Goal: Task Accomplishment & Management: Use online tool/utility

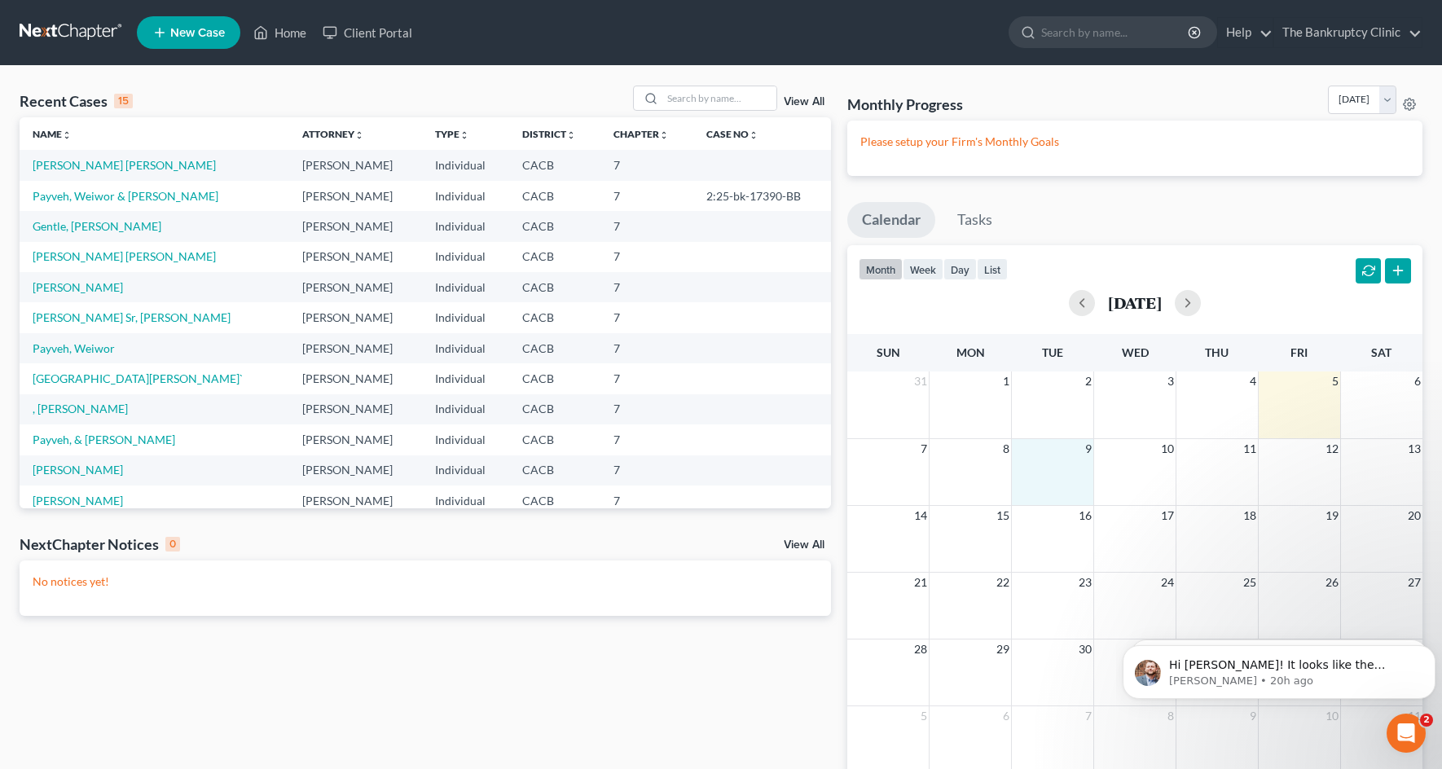
click at [1016, 450] on td "9" at bounding box center [1053, 448] width 82 height 20
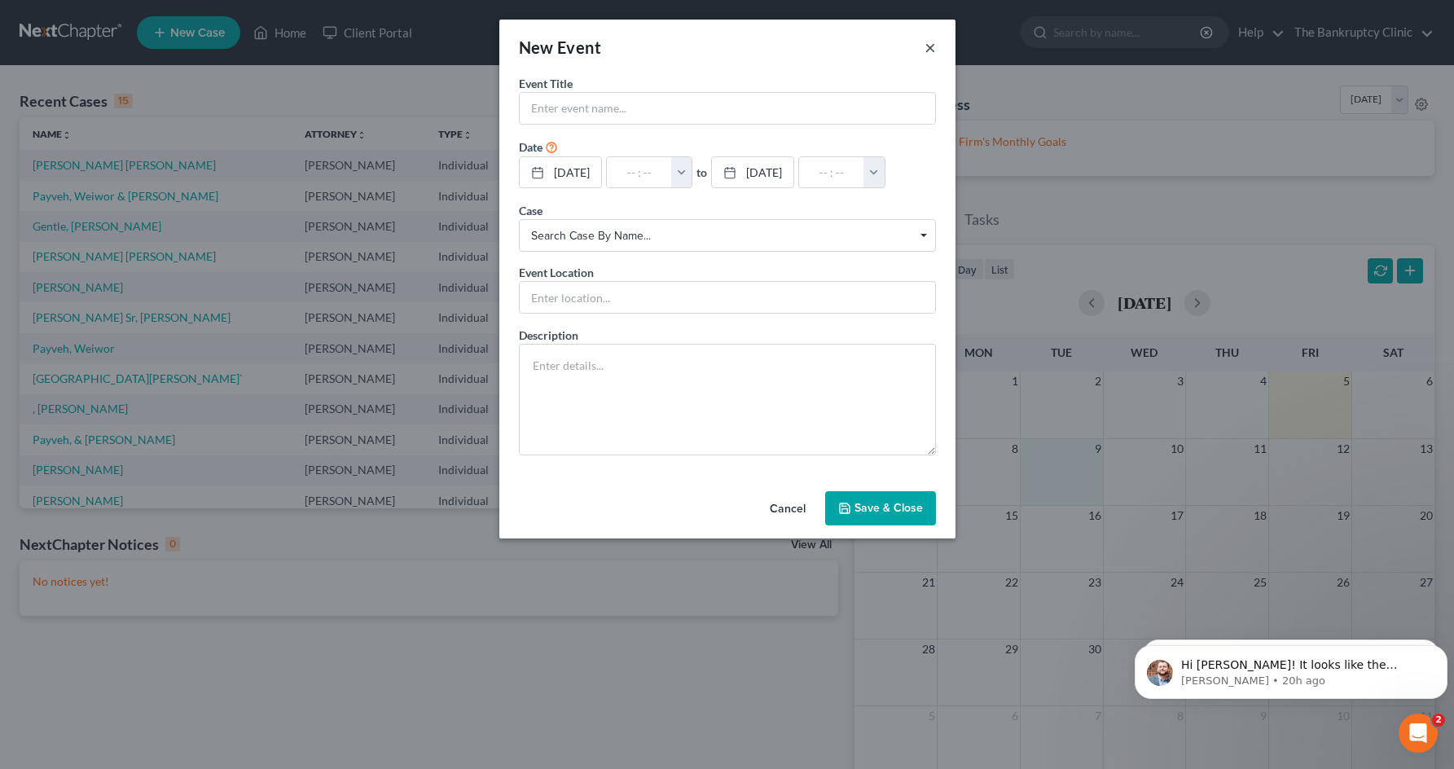
click at [929, 50] on button "×" at bounding box center [929, 47] width 11 height 20
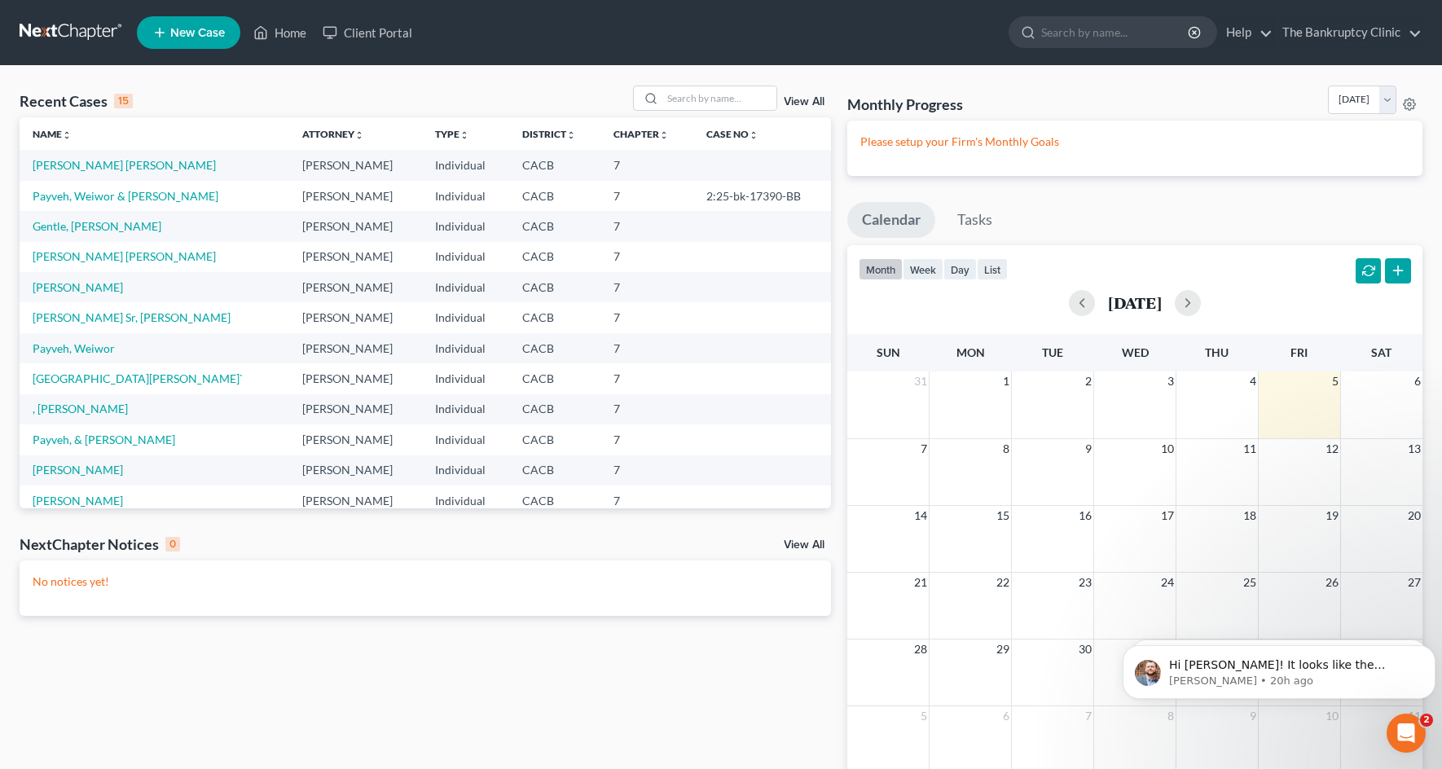
click at [764, 651] on div "Recent Cases 15 View All Name unfold_more expand_more expand_less Attorney unfo…" at bounding box center [425, 443] width 828 height 715
click at [107, 172] on link "[PERSON_NAME] [PERSON_NAME]" at bounding box center [124, 165] width 183 height 14
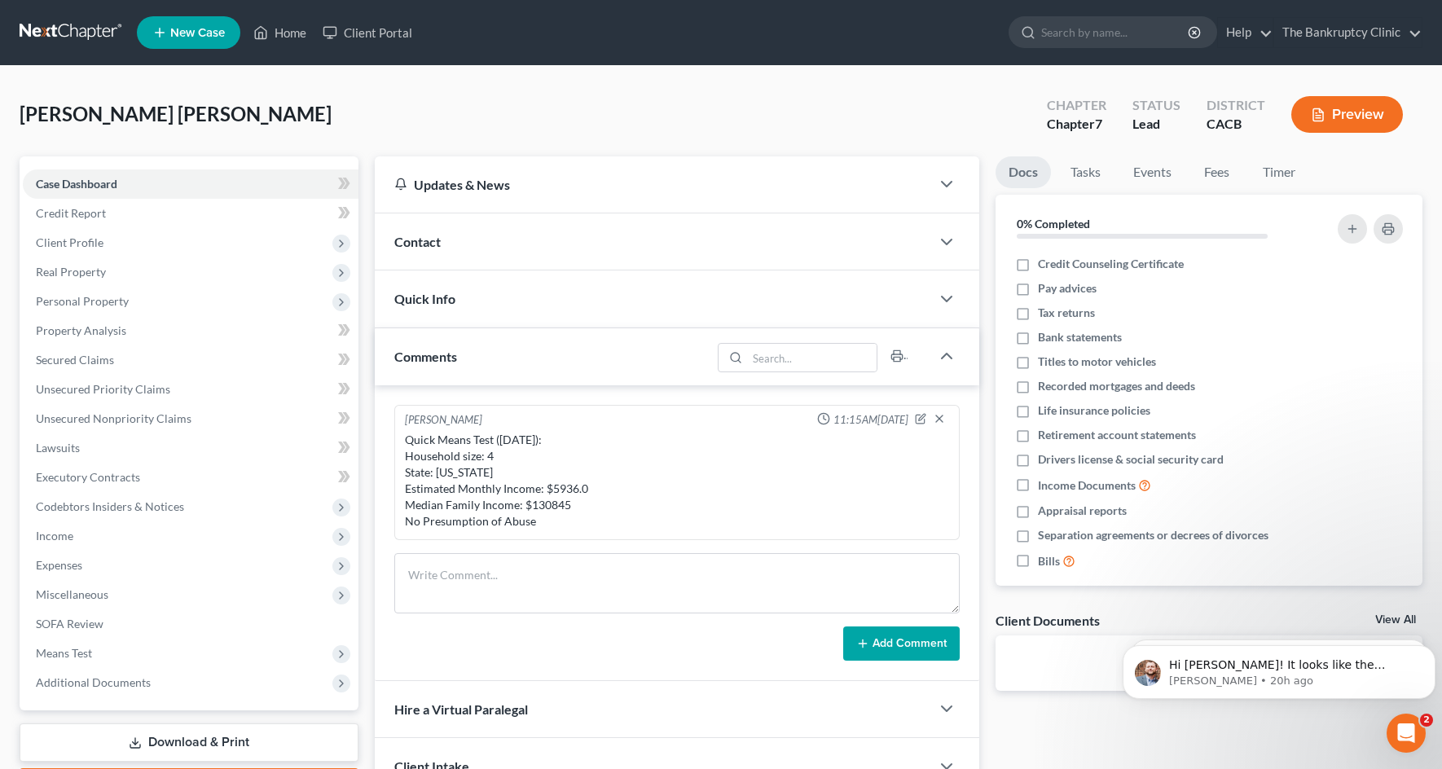
click at [626, 637] on div "Add Comment" at bounding box center [676, 643] width 565 height 34
click at [845, 645] on button "Add Comment" at bounding box center [901, 643] width 116 height 34
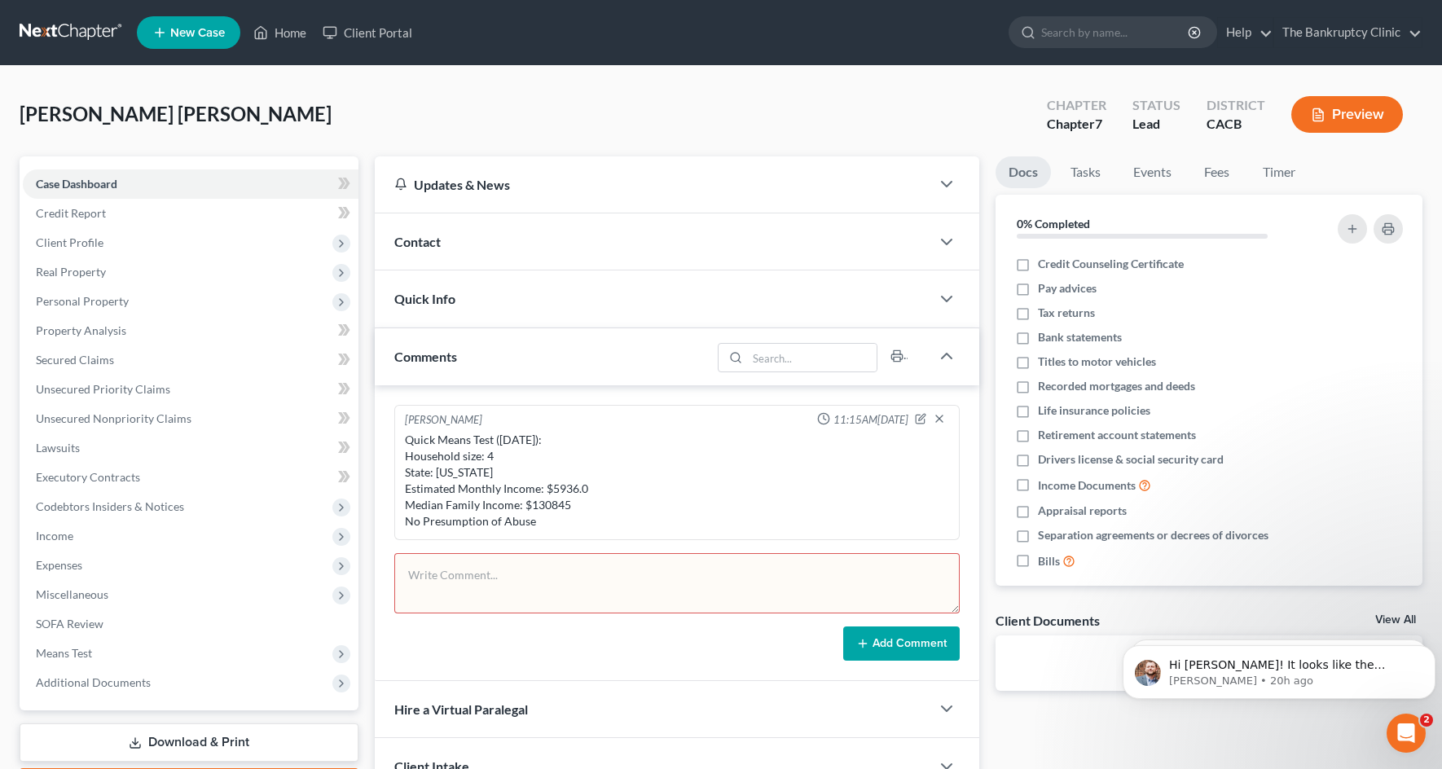
click at [821, 612] on textarea at bounding box center [676, 583] width 565 height 60
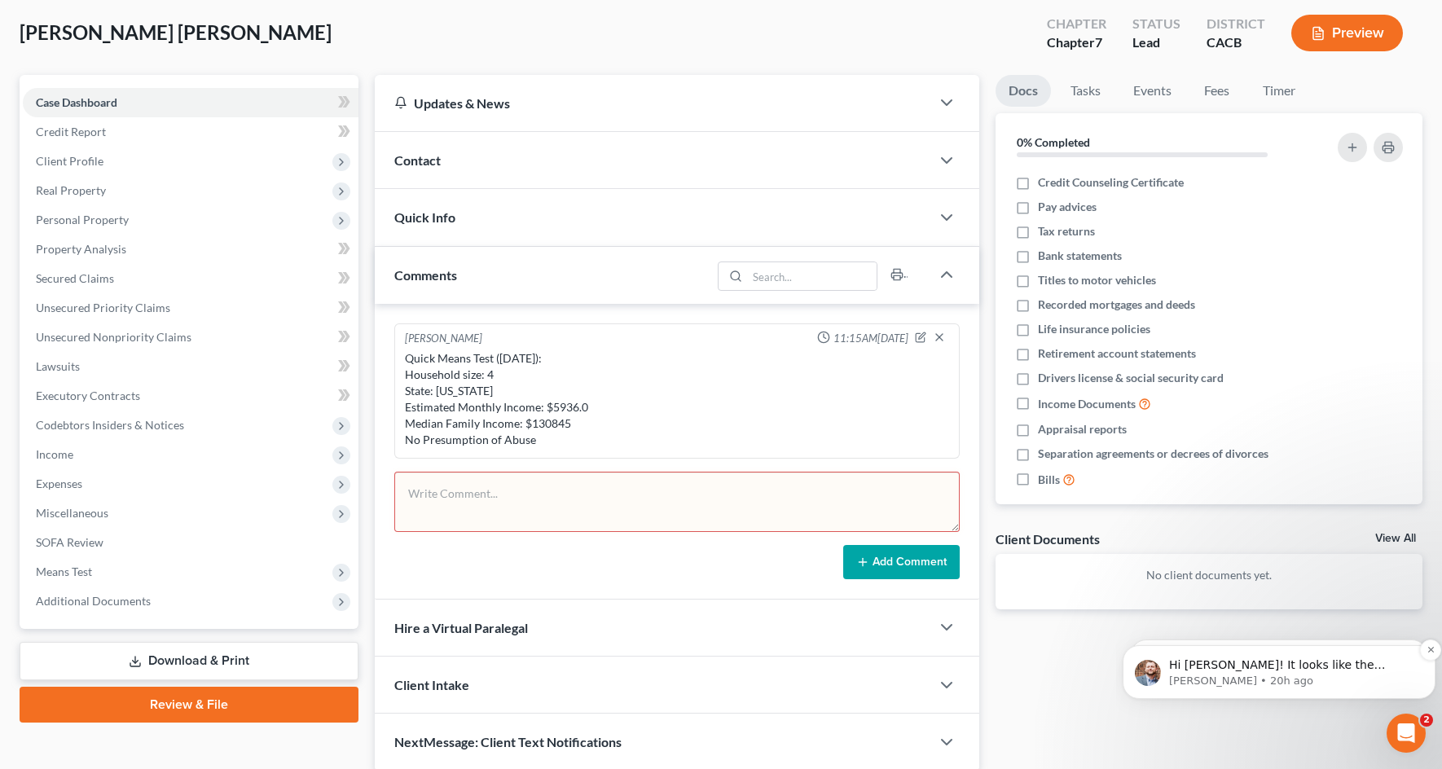
click at [1271, 687] on p "[PERSON_NAME] • 20h ago" at bounding box center [1292, 681] width 246 height 15
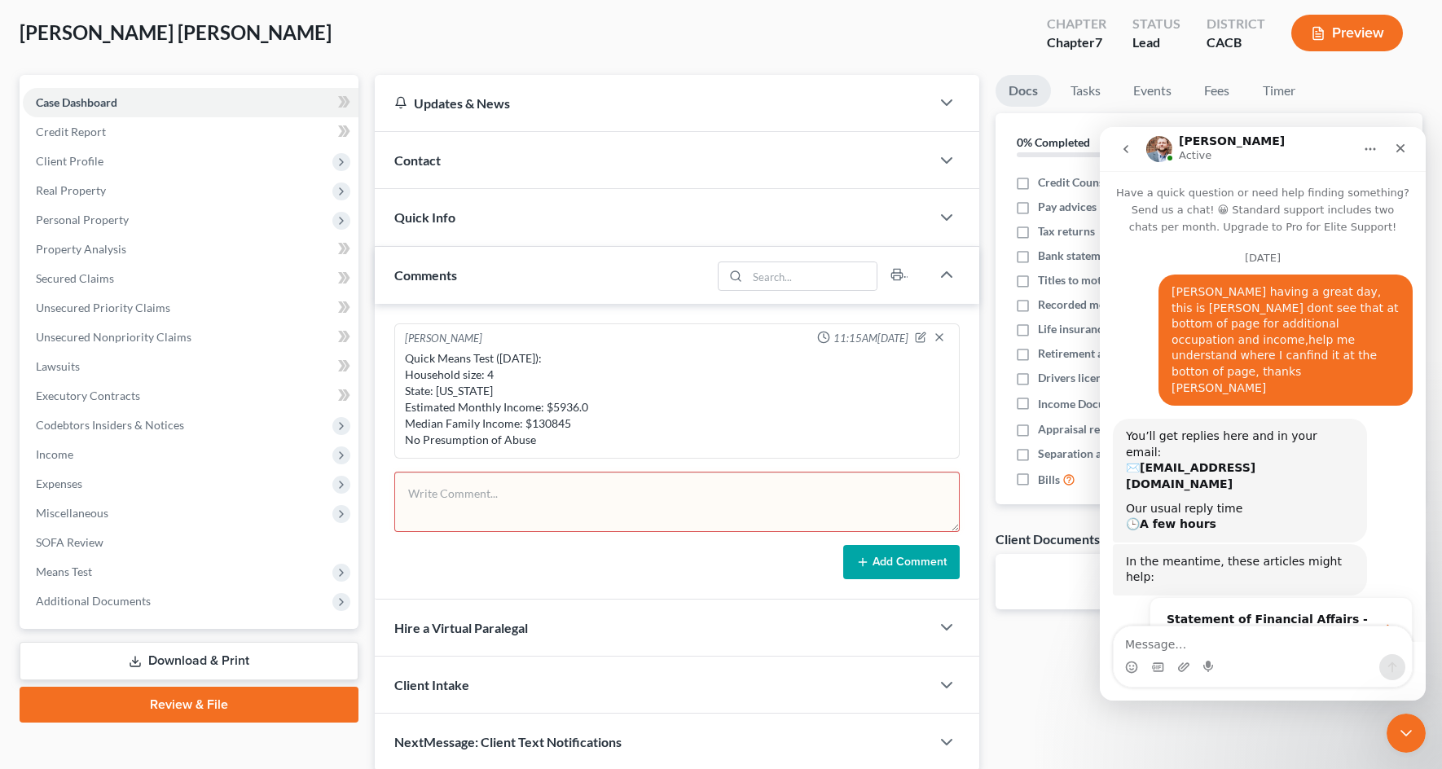
scroll to position [105, 0]
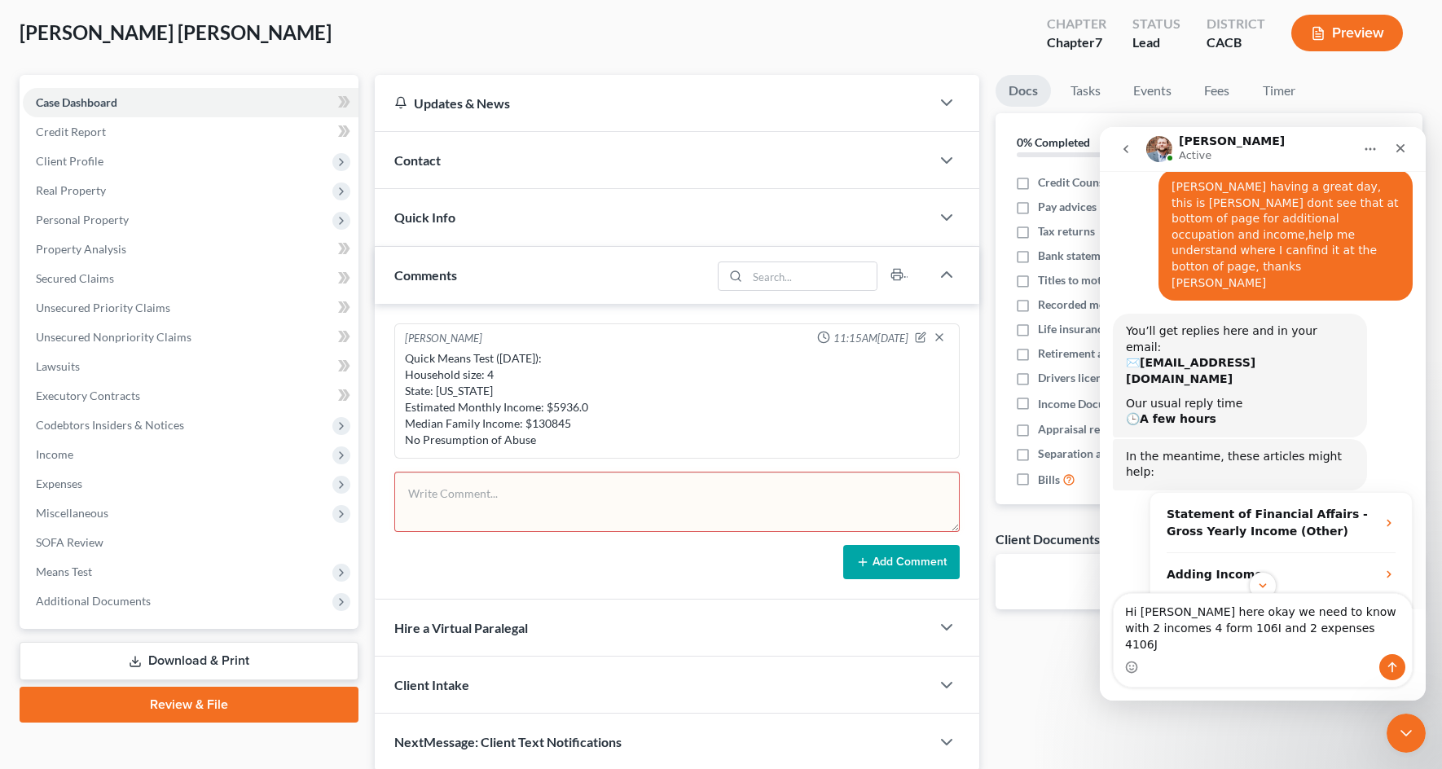
click at [1320, 645] on textarea "Hi [PERSON_NAME] here okay we need to know with 2 incomes 4 form 106I and 2 exp…" at bounding box center [1262, 624] width 298 height 60
click at [1359, 644] on textarea "Hi [PERSON_NAME] here okay we need to know with 2 incomes 4 form 106I and 2 exp…" at bounding box center [1262, 624] width 298 height 60
click at [1408, 624] on textarea "Hi [PERSON_NAME] here okay we need to know with 2 incomes 4 form 106I and 2 exp…" at bounding box center [1262, 616] width 298 height 77
type textarea "Hi [PERSON_NAME] here okay we need to know with 2 incomes 4 form 106I and 2 exp…"
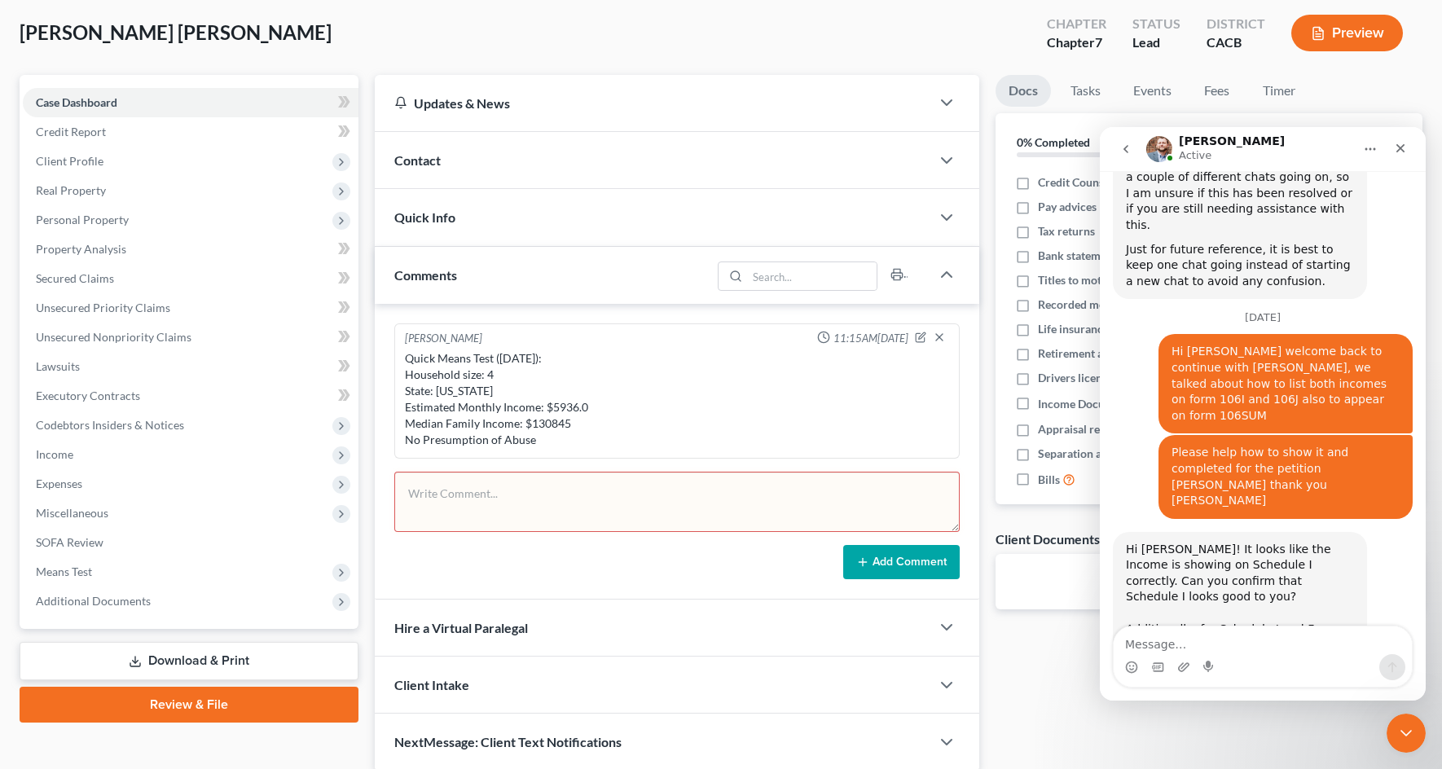
click at [797, 683] on div "Client Intake" at bounding box center [653, 685] width 556 height 56
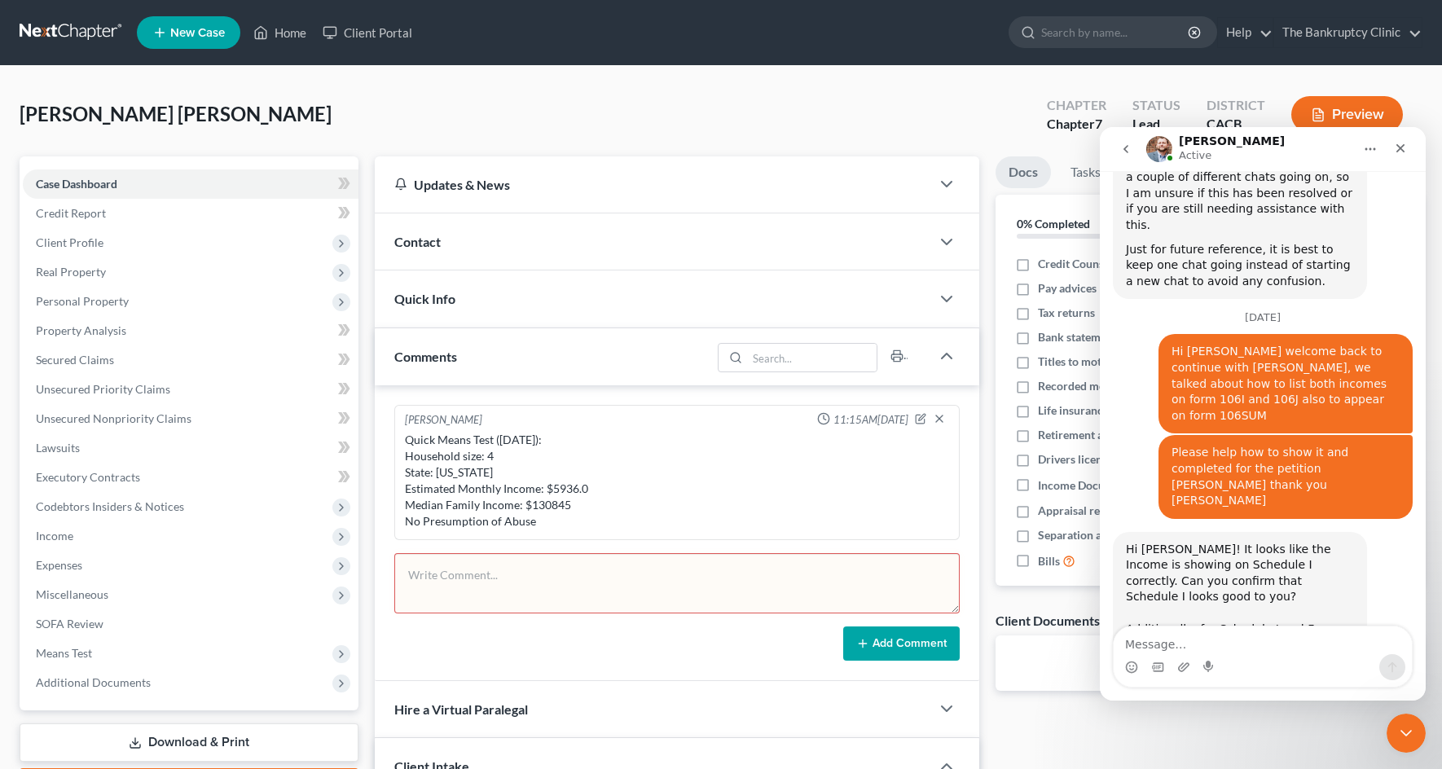
click at [994, 472] on div "Docs Tasks Events Fees Timer 0% Completed Nothing here yet! Credit Counseling C…" at bounding box center [1208, 615] width 443 height 919
click at [737, 644] on div "Add Comment" at bounding box center [676, 643] width 565 height 34
click at [1130, 645] on textarea "Message…" at bounding box center [1262, 640] width 298 height 28
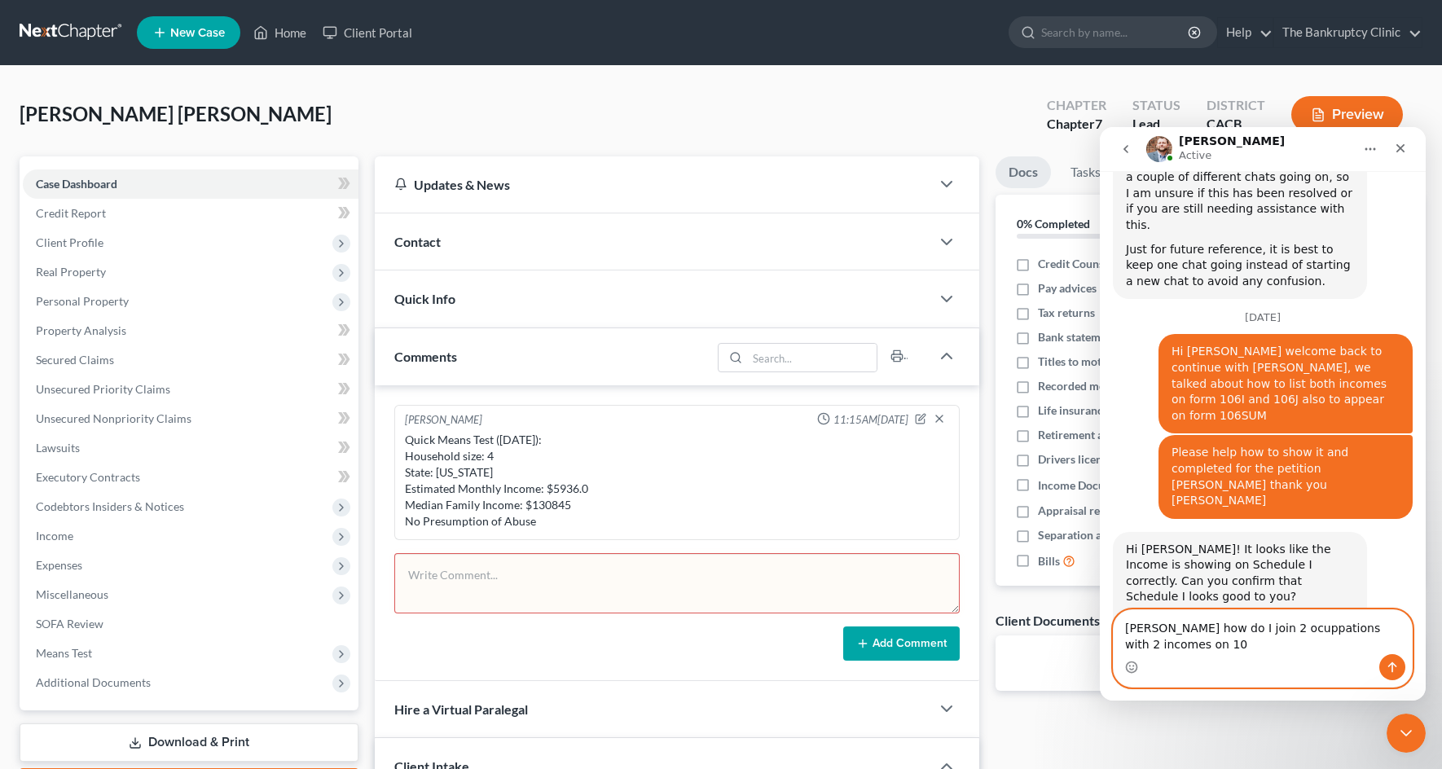
scroll to position [1087, 0]
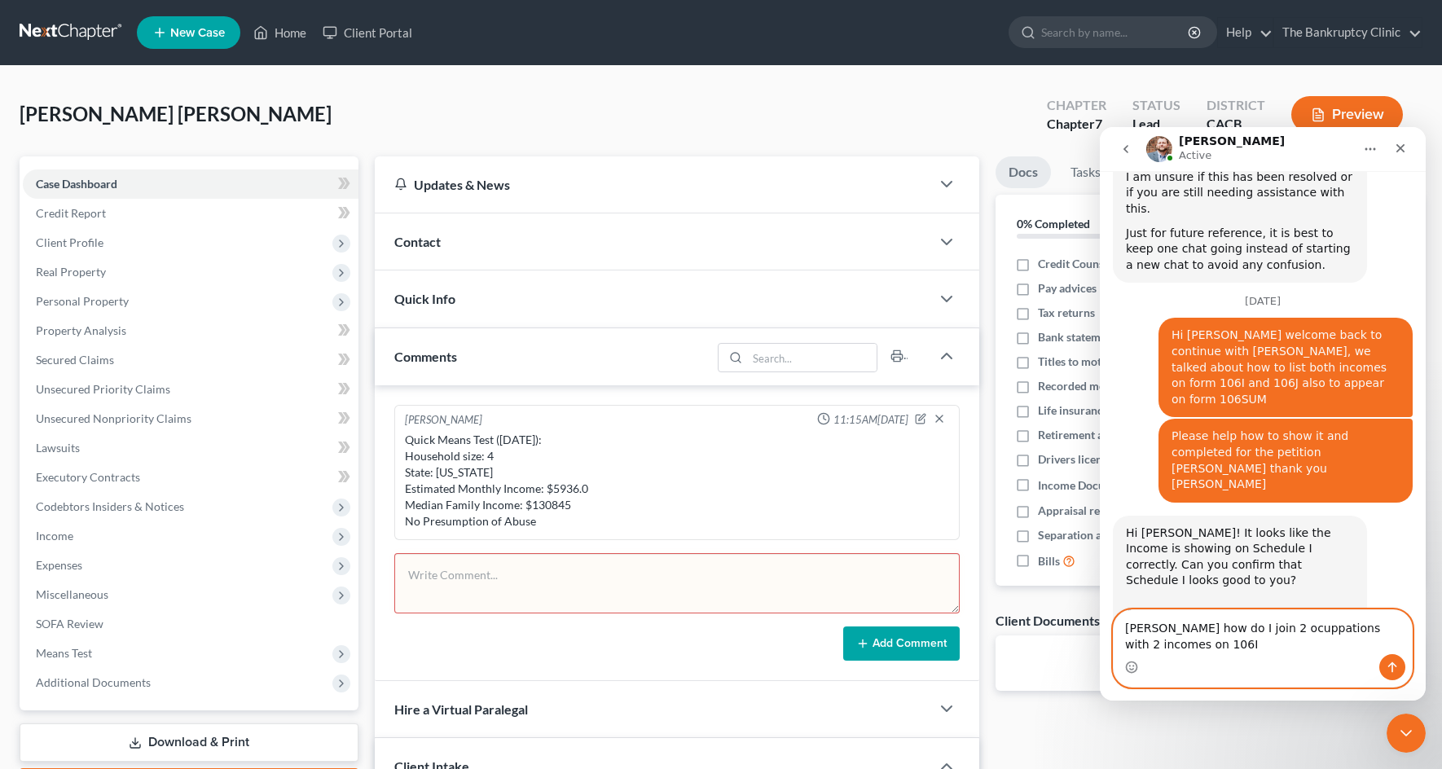
click at [1121, 640] on textarea "[PERSON_NAME] how do I join 2 ocuppations with 2 incomes on 106I" at bounding box center [1262, 632] width 298 height 44
click at [1197, 645] on textarea "[PERSON_NAME] how do I join 2 ocuppations with 2 incomes on form 106I" at bounding box center [1262, 632] width 298 height 44
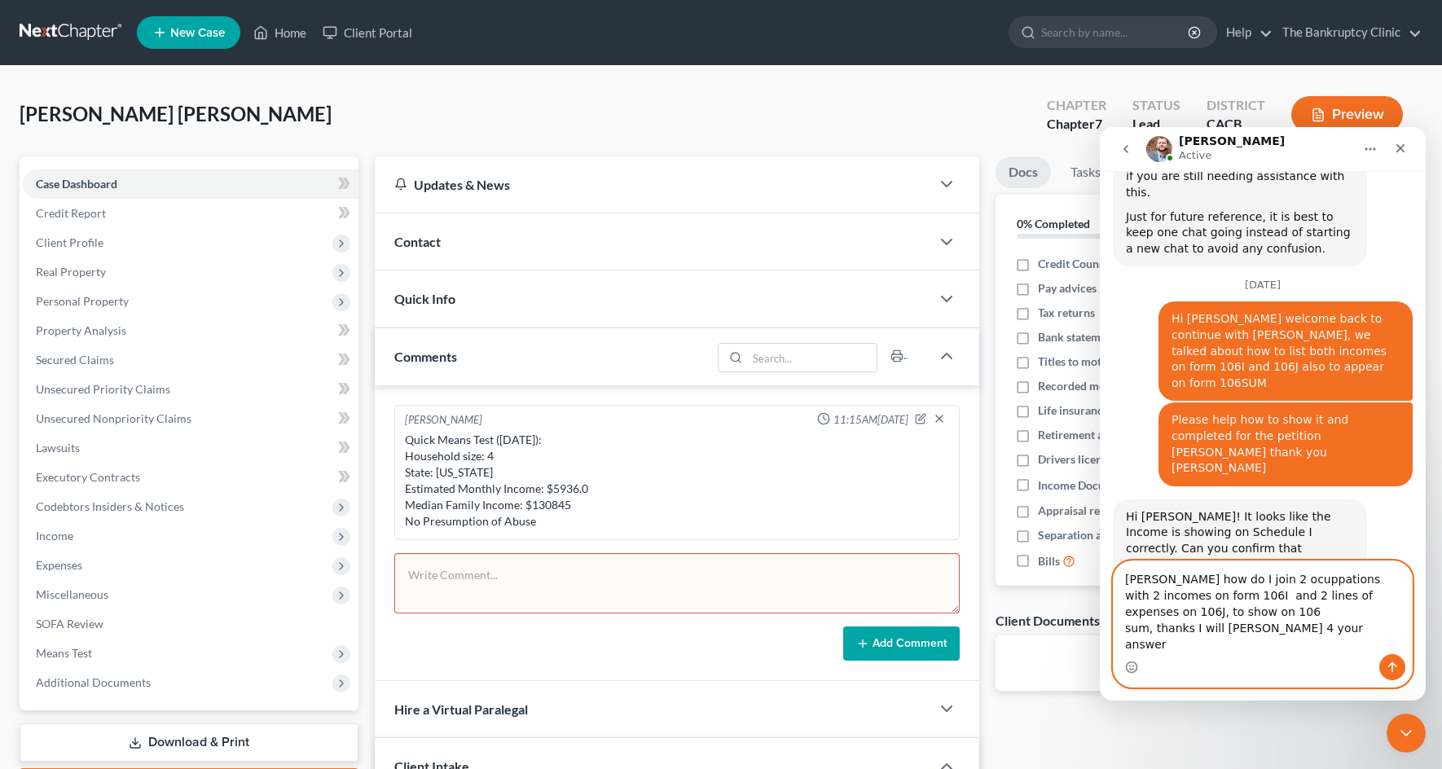
type textarea "[PERSON_NAME] how do I join 2 ocuppations with 2 incomes on form 106I and 2 lin…"
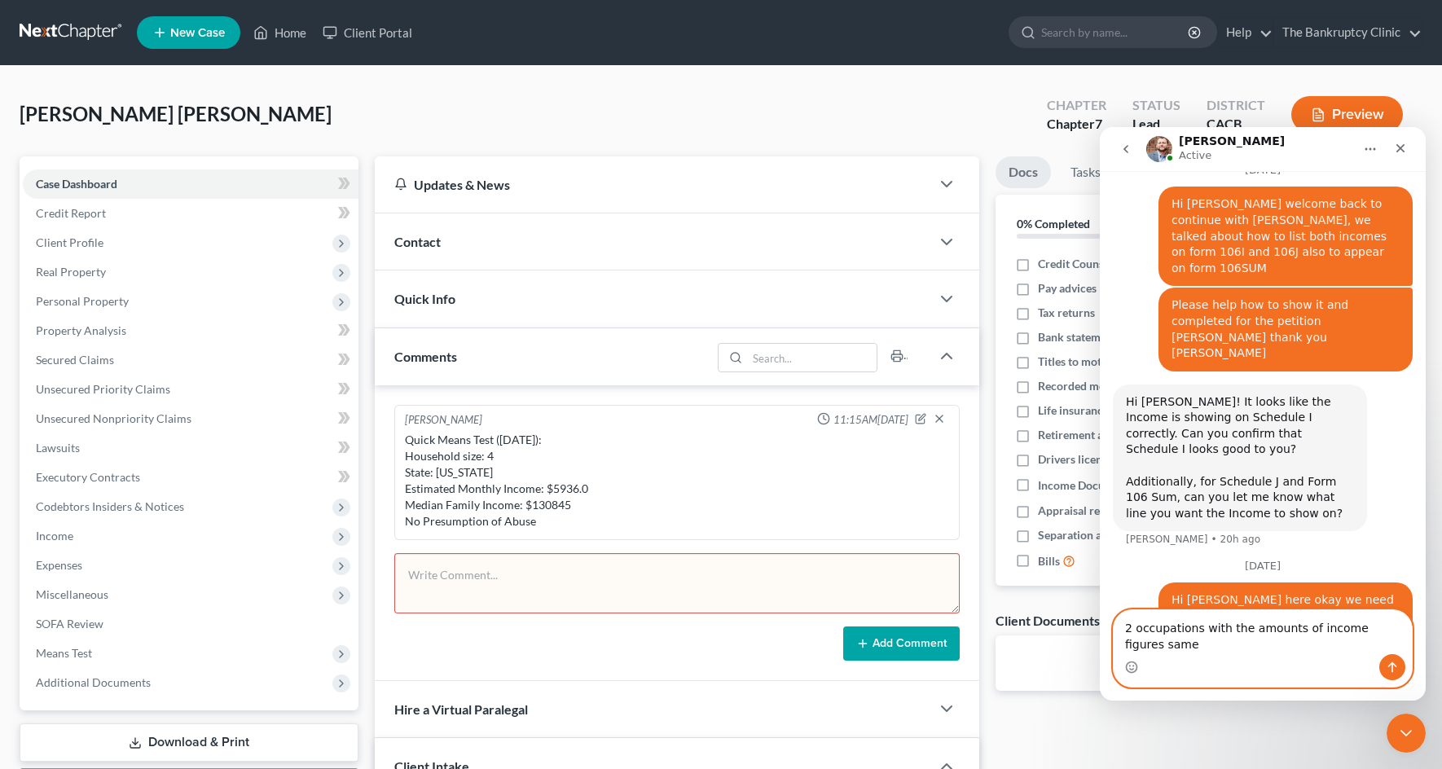
scroll to position [1235, 0]
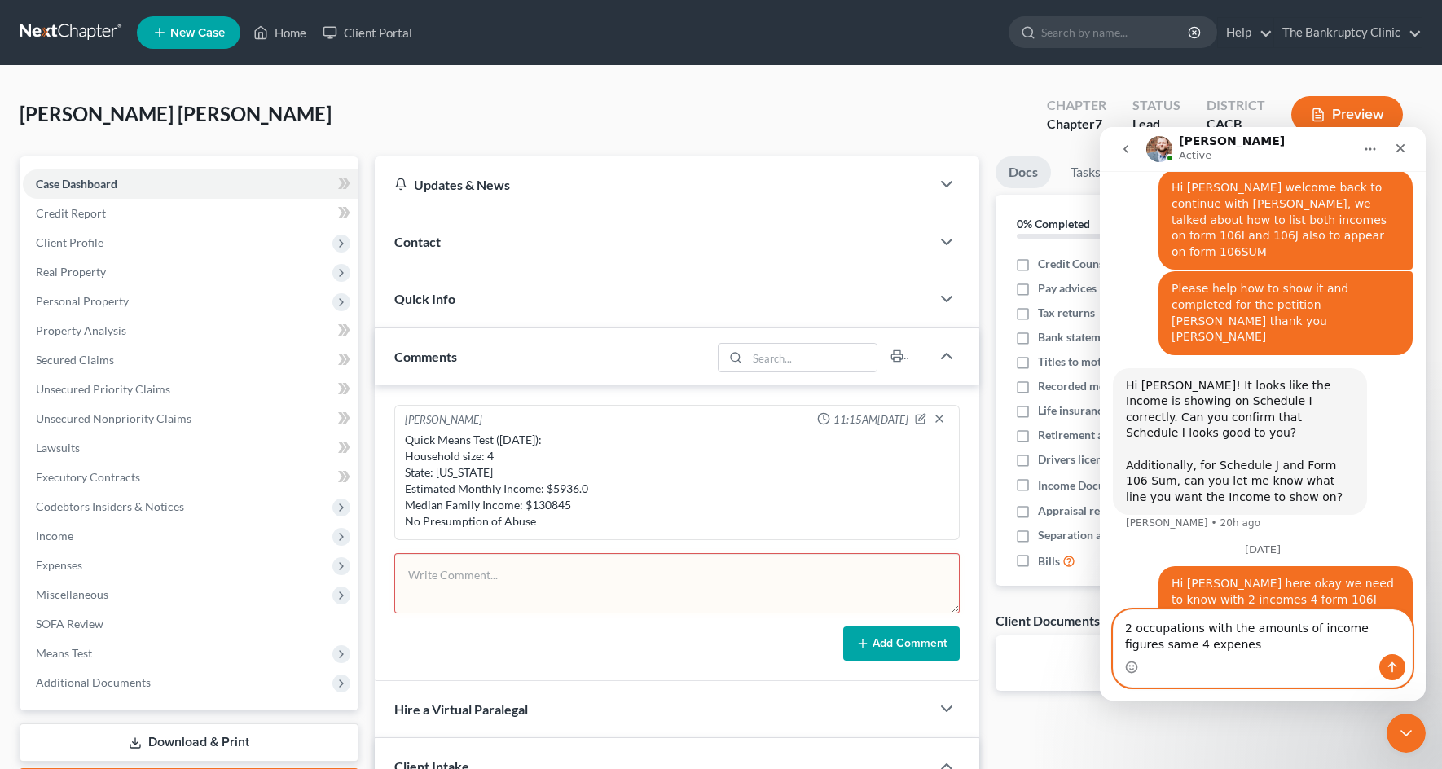
click at [1192, 650] on textarea "2 occupations with the amounts of income figures same 4 expenes" at bounding box center [1262, 632] width 298 height 44
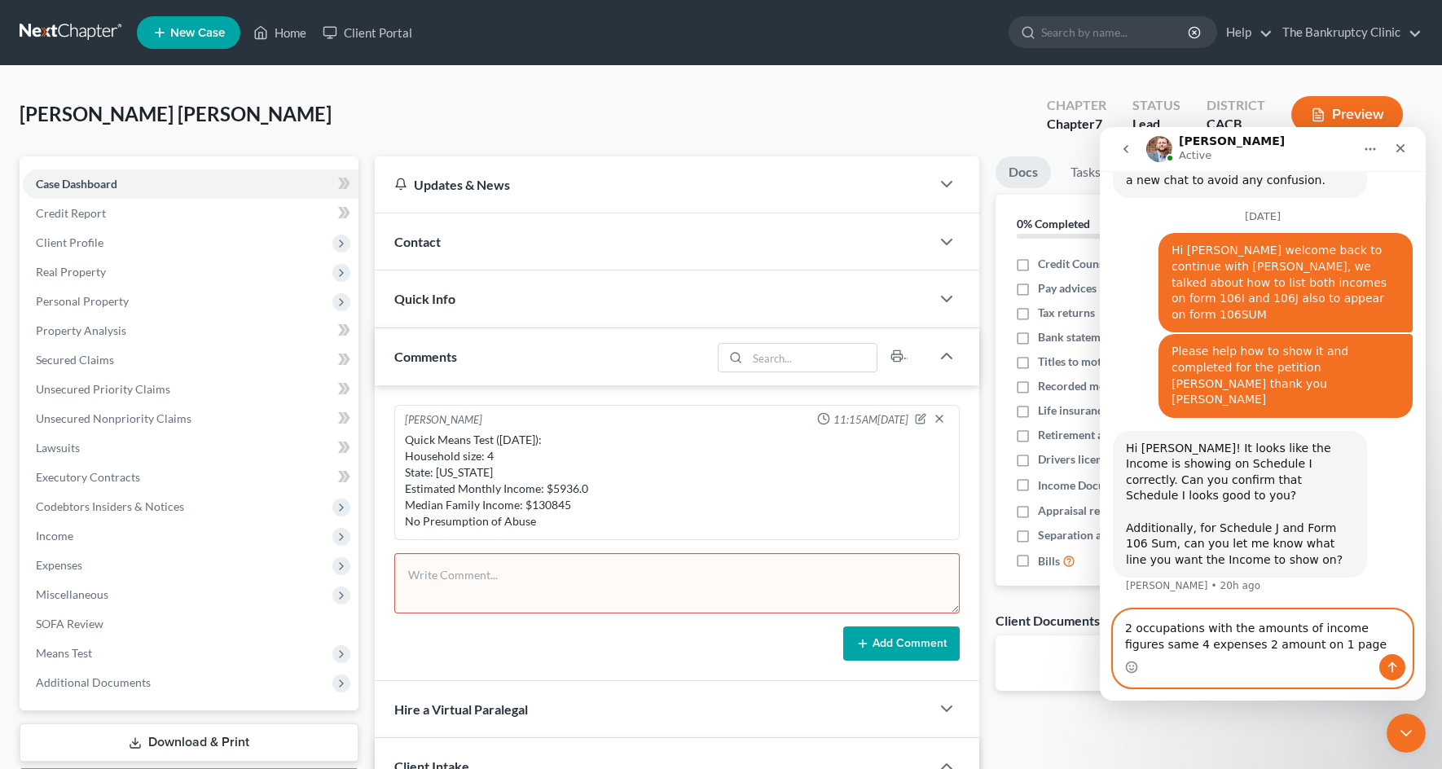
type textarea "2 occupations with the amounts of income figures same 4 expenses 2 amounts on 1…"
click at [1331, 647] on textarea "2 occupations with the amounts of income figures same 4 expenses 2 amounts on 1…" at bounding box center [1262, 632] width 298 height 44
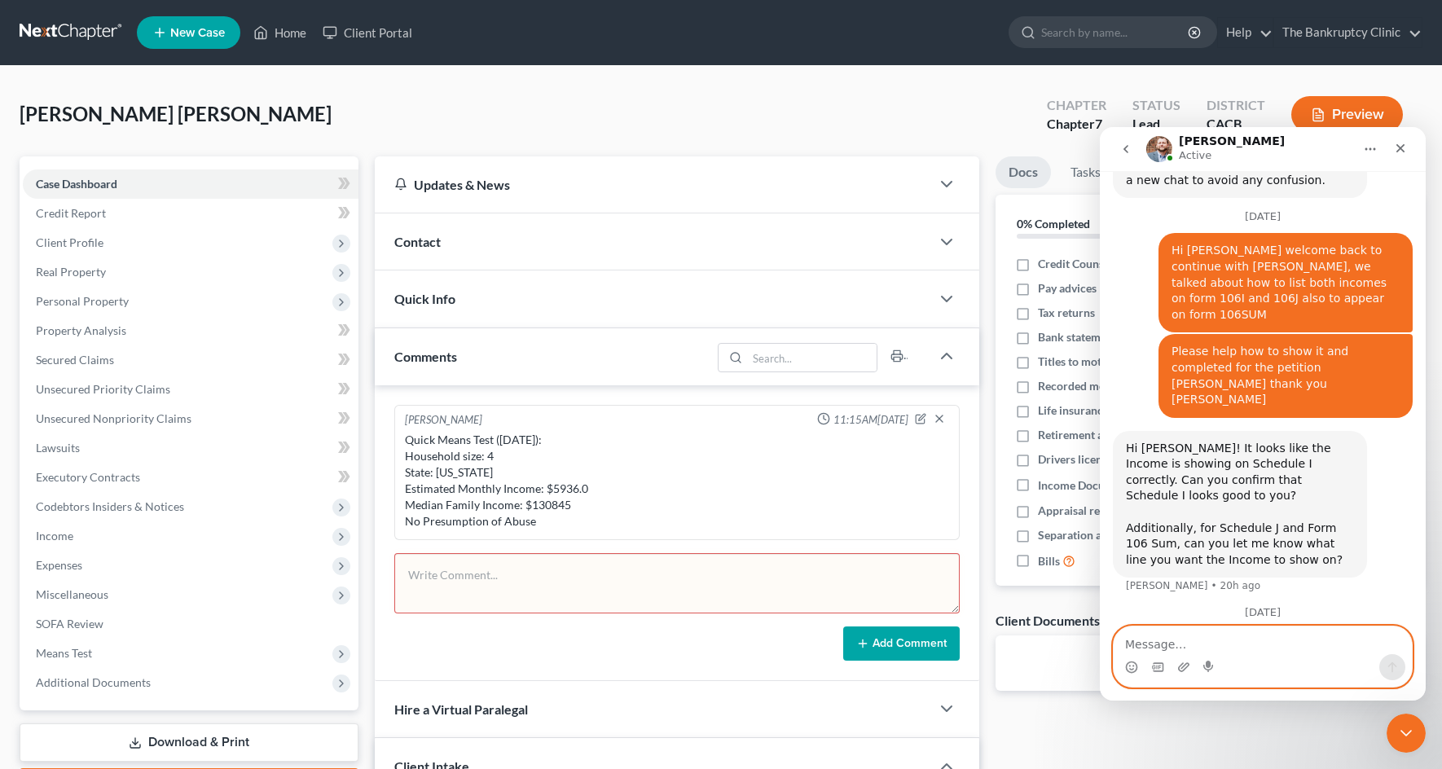
scroll to position [1225, 0]
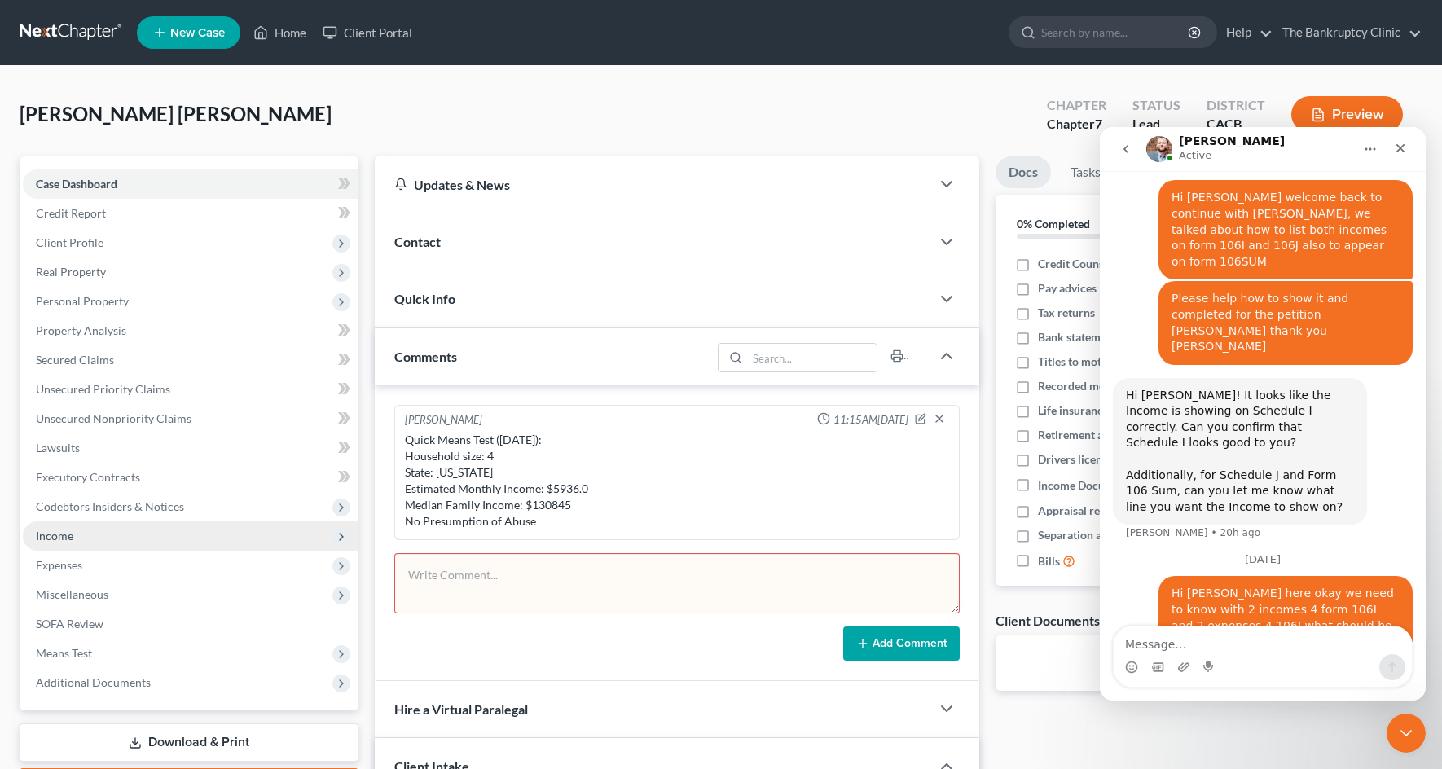
click at [37, 534] on span "Income" at bounding box center [54, 536] width 37 height 14
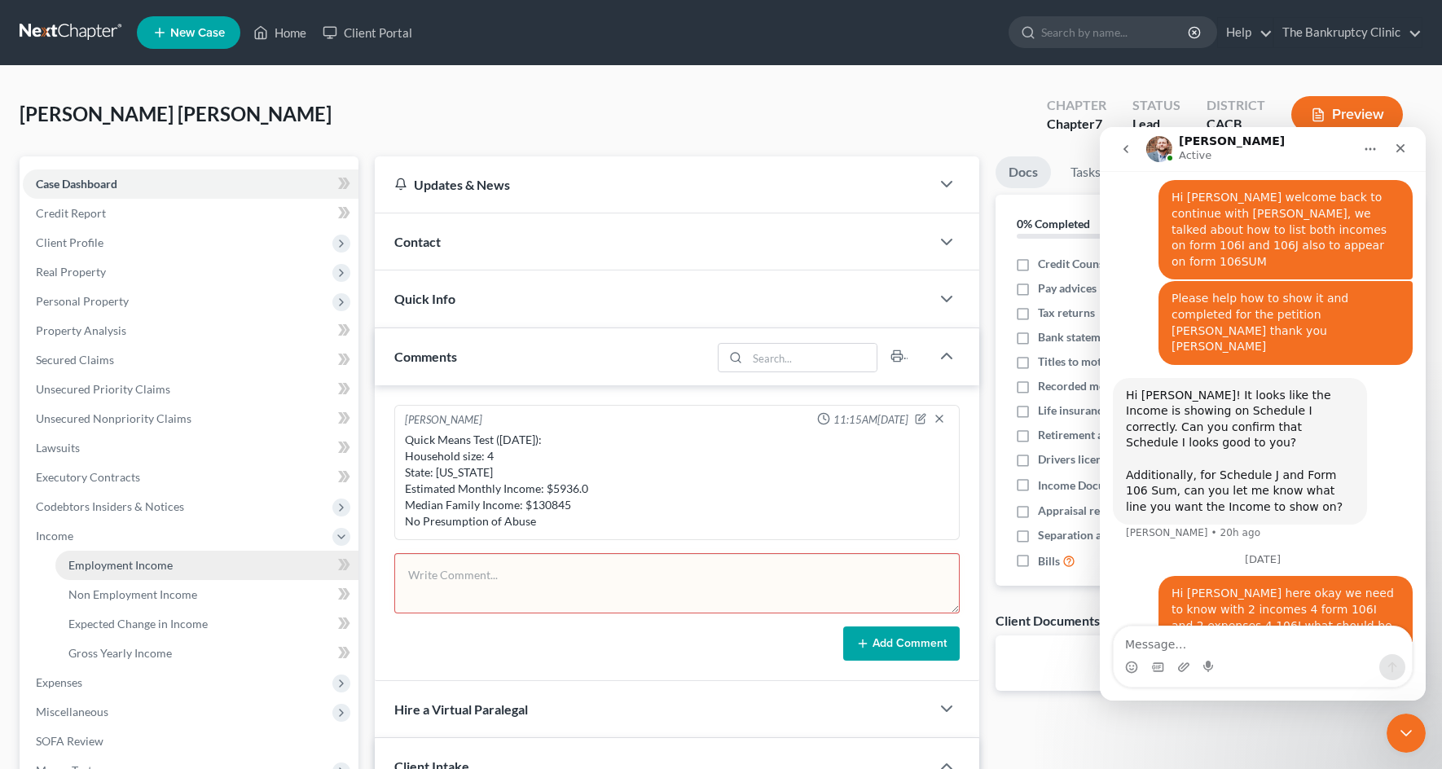
click at [130, 558] on span "Employment Income" at bounding box center [120, 565] width 104 height 14
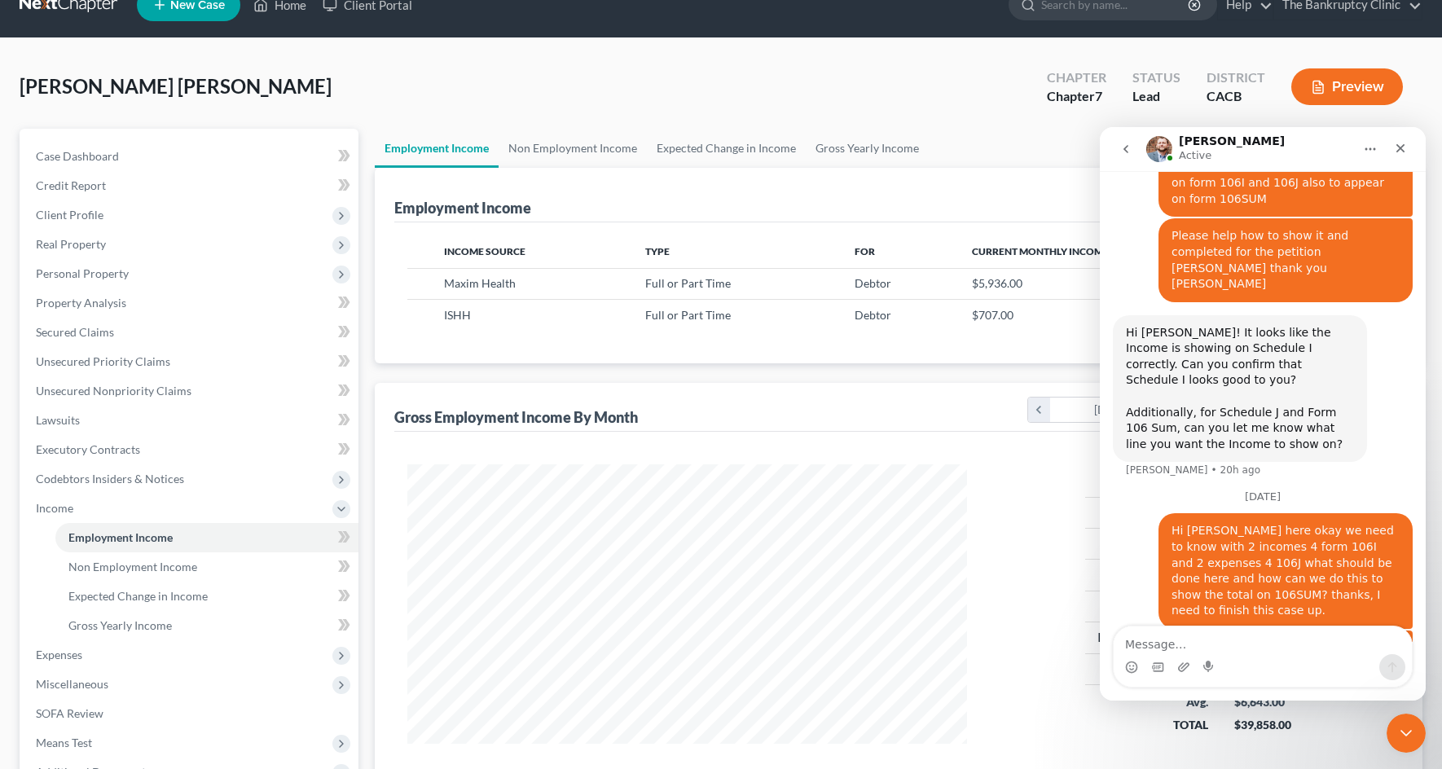
scroll to position [214, 0]
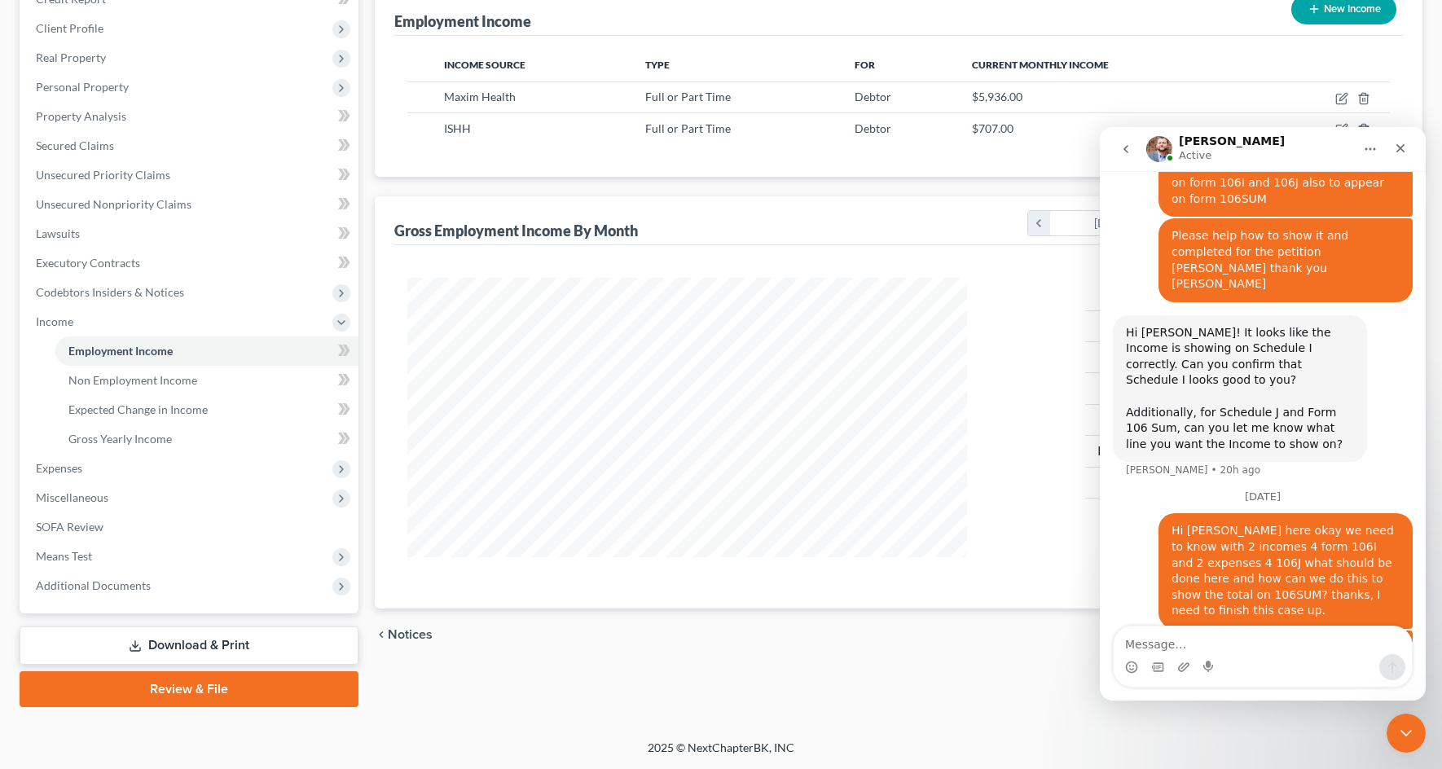
click at [224, 641] on link "Download & Print" at bounding box center [189, 645] width 339 height 38
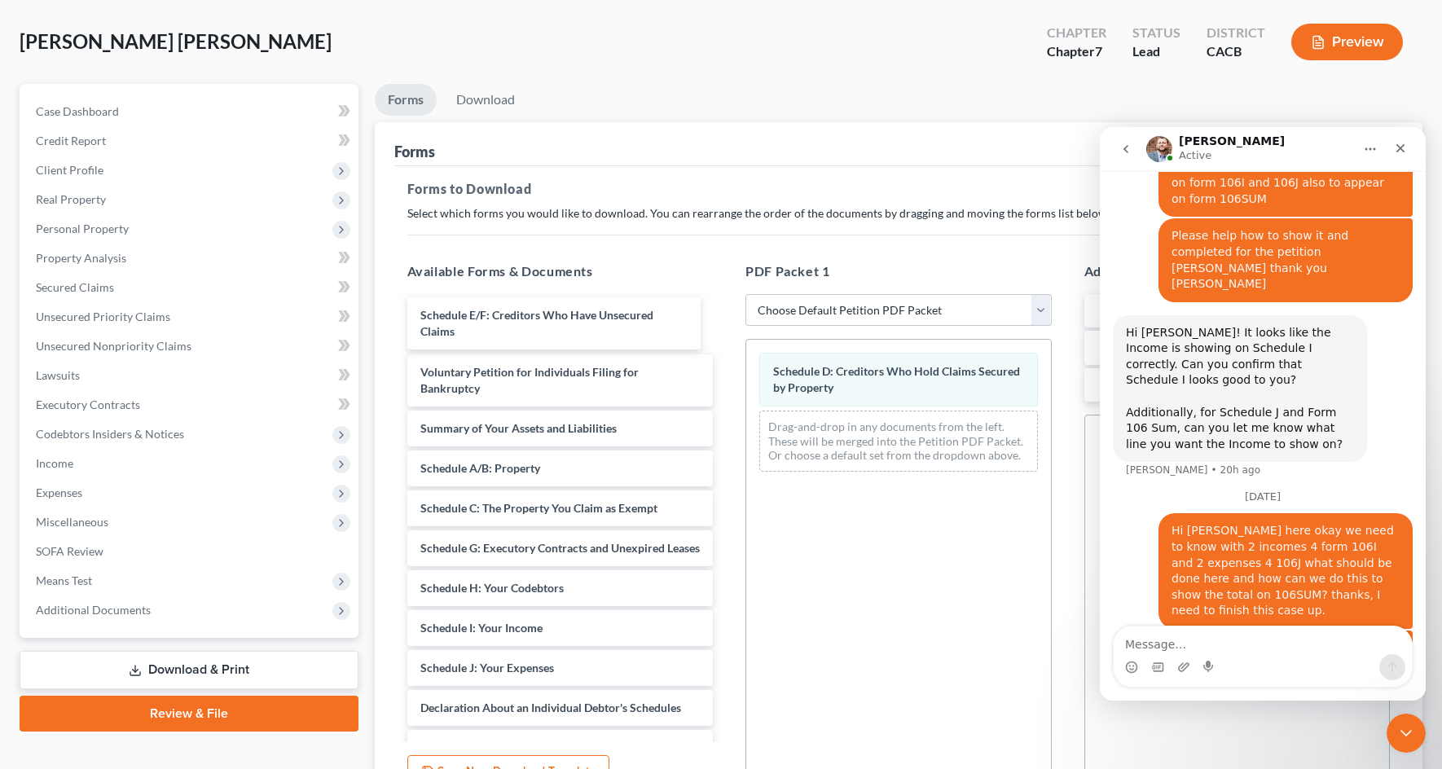
scroll to position [74, 0]
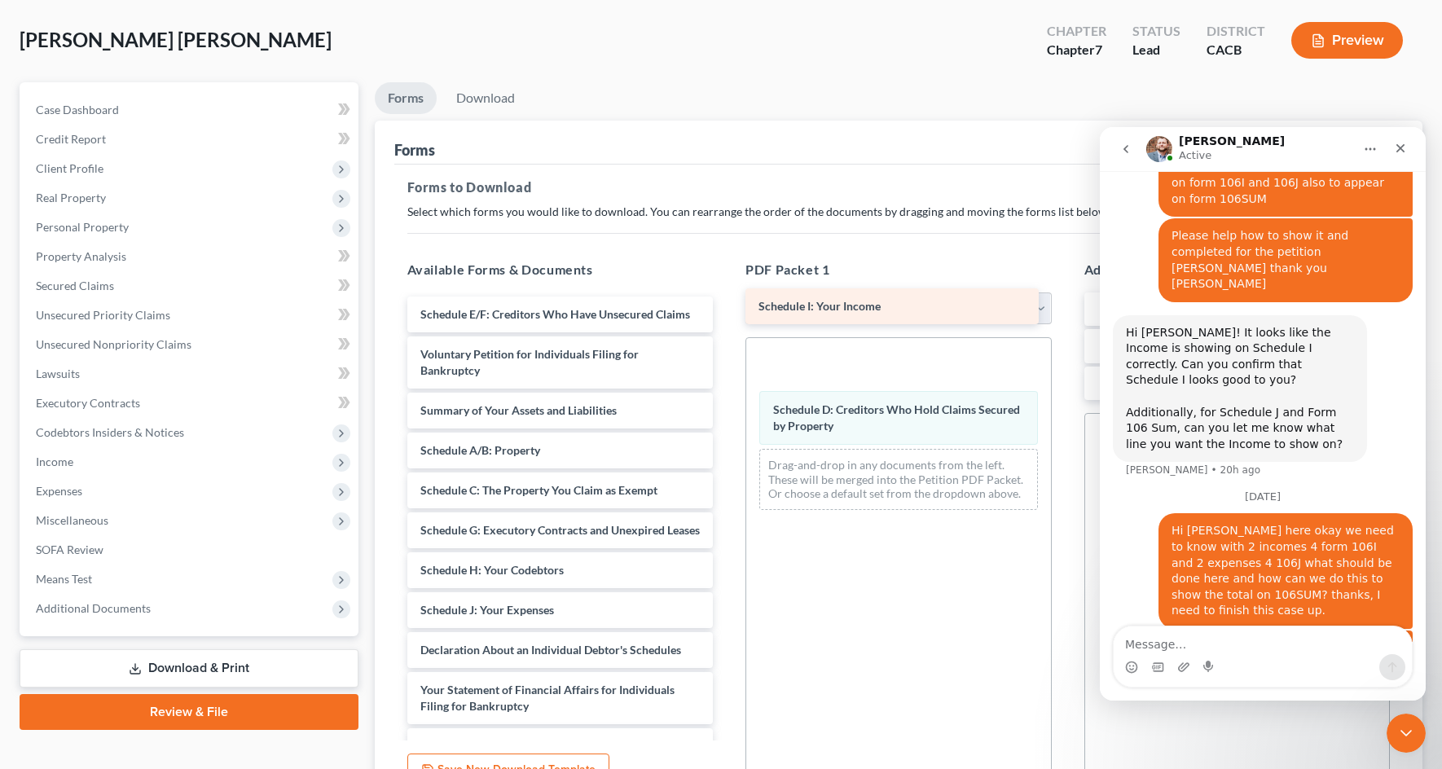
drag, startPoint x: 446, startPoint y: 638, endPoint x: 784, endPoint y: 301, distance: 476.9
click at [727, 301] on div "Schedule I: Your Income Schedule E/F: Creditors Who Have Unsecured Claims Volun…" at bounding box center [560, 654] width 332 height 716
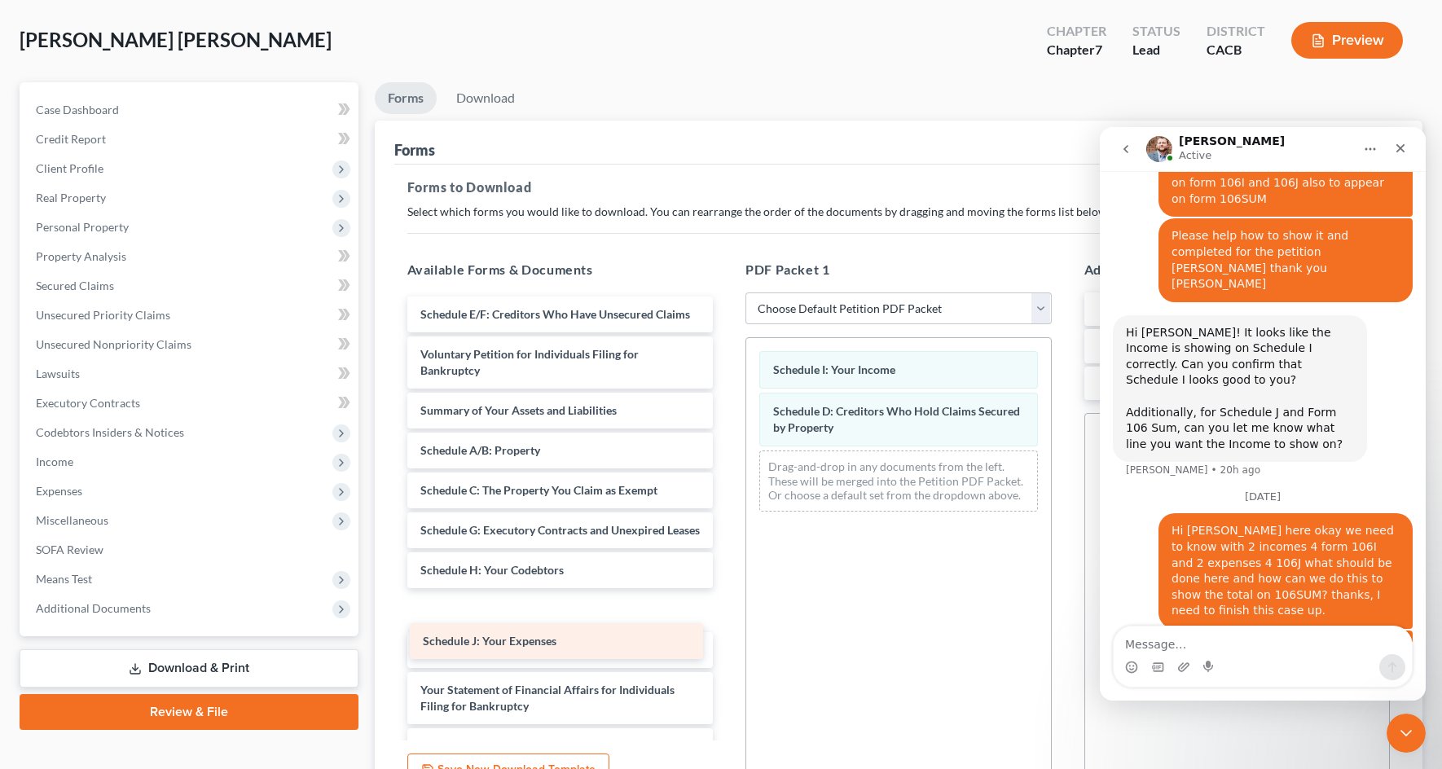
click at [498, 643] on div "Schedule J: Your Expenses Schedule E/F: Creditors Who Have Unsecured Claims Vol…" at bounding box center [560, 654] width 332 height 716
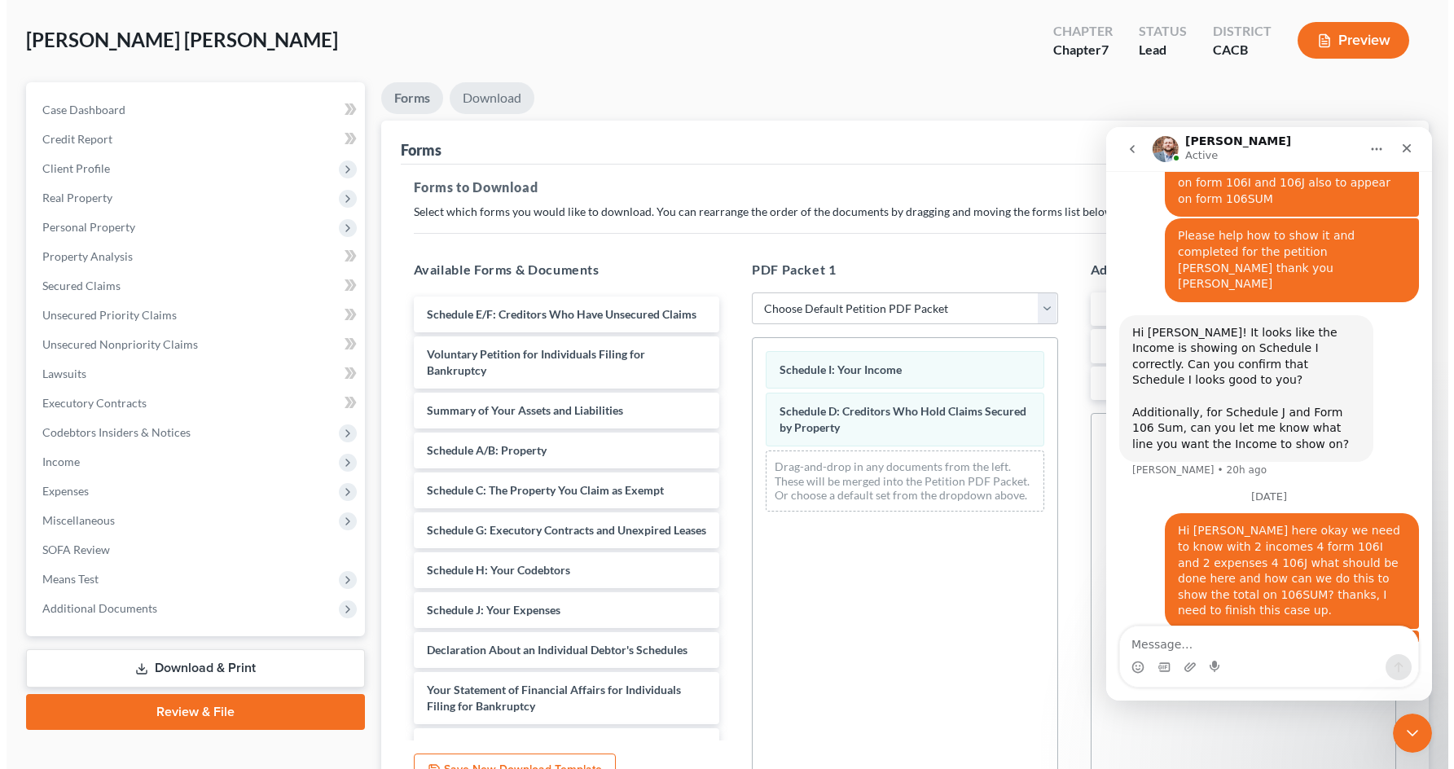
scroll to position [1225, 0]
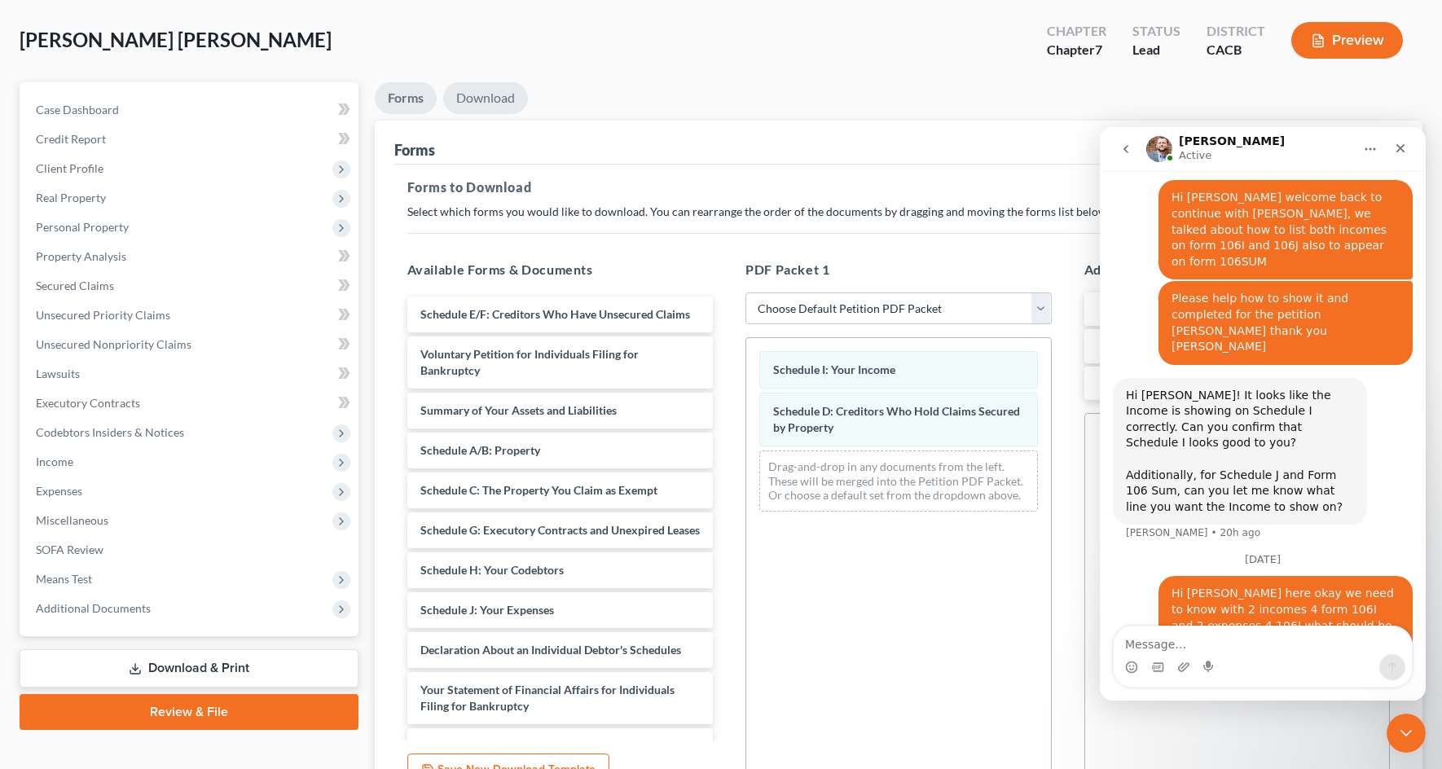
click at [475, 94] on link "Download" at bounding box center [485, 98] width 85 height 32
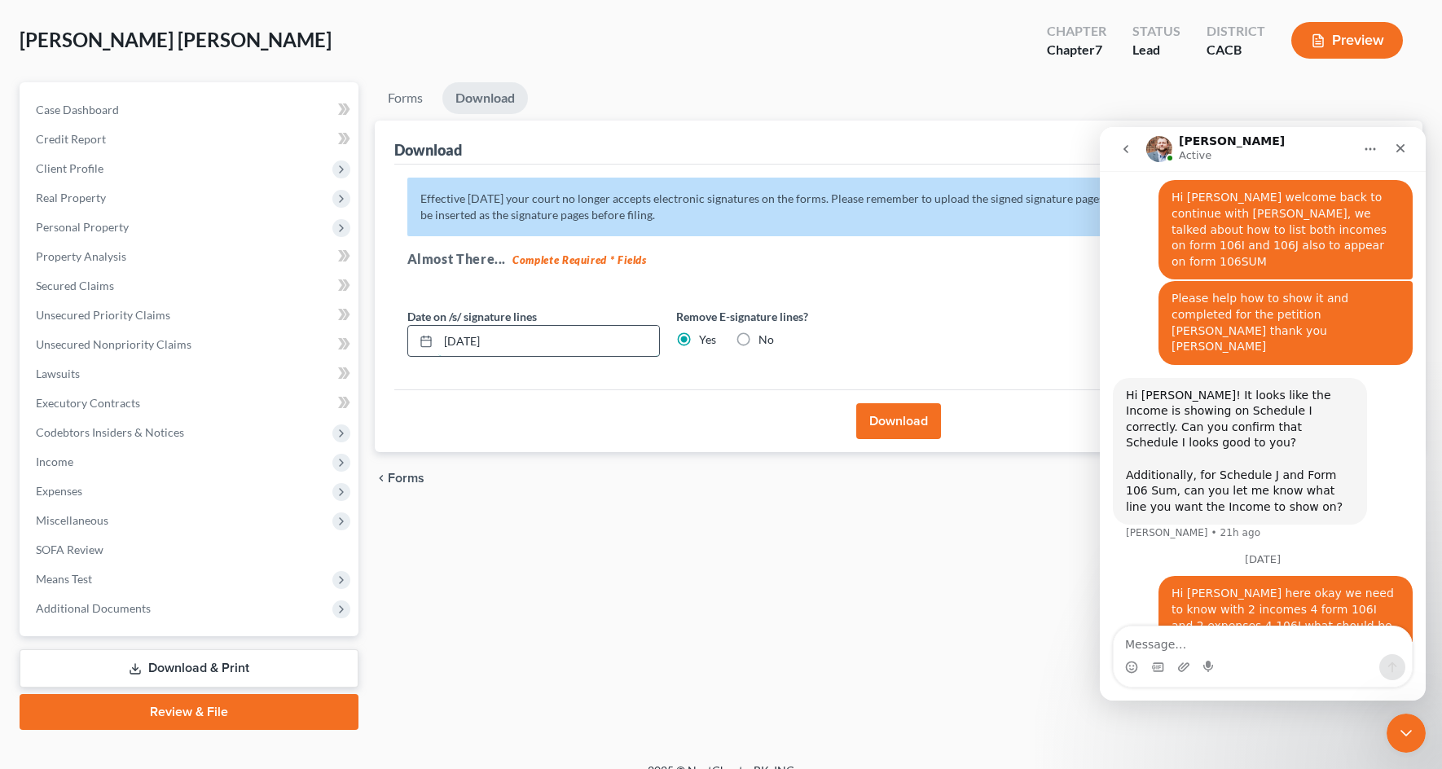
click at [521, 339] on input "[DATE]" at bounding box center [548, 341] width 221 height 31
type input "0"
click at [899, 418] on button "Download" at bounding box center [898, 421] width 85 height 36
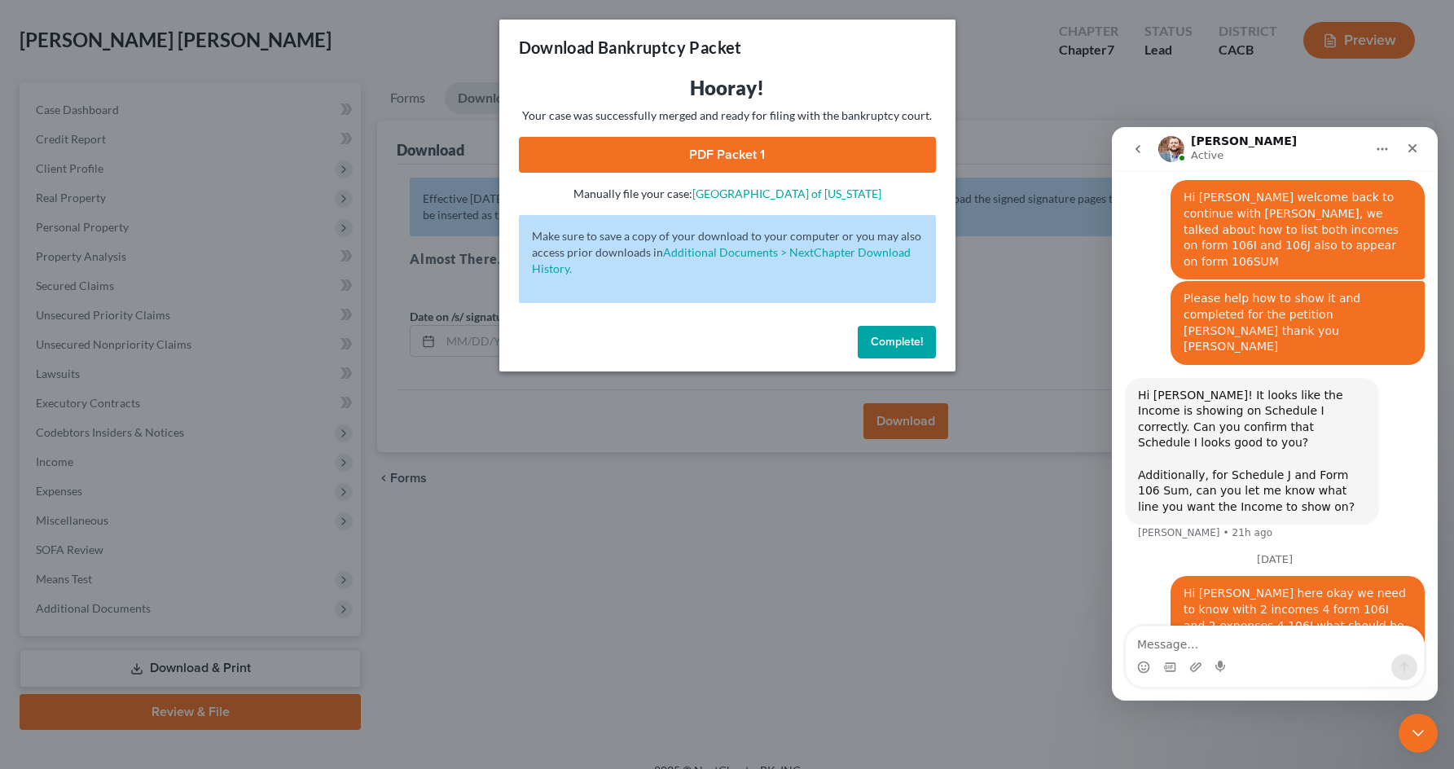
click at [670, 152] on link "PDF Packet 1" at bounding box center [727, 155] width 417 height 36
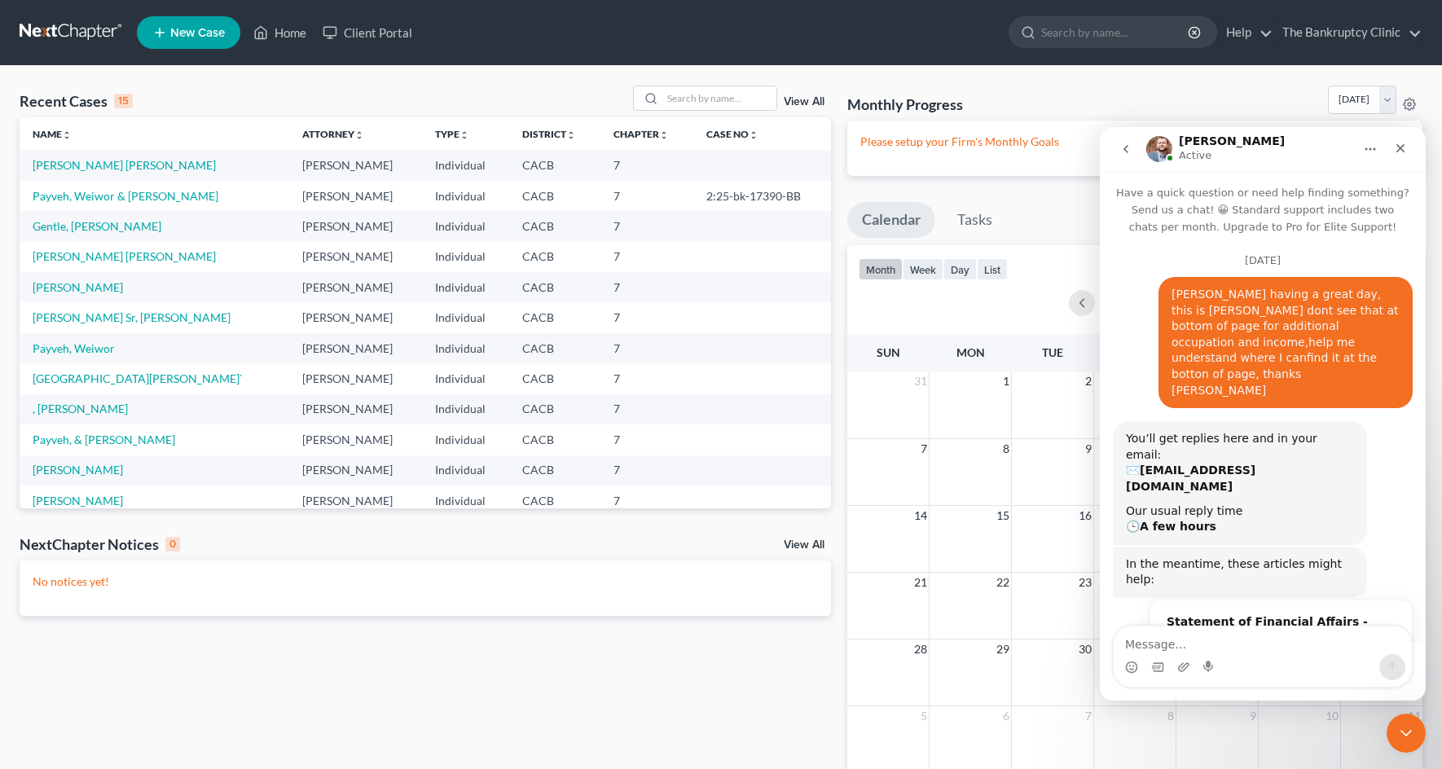
scroll to position [1225, 0]
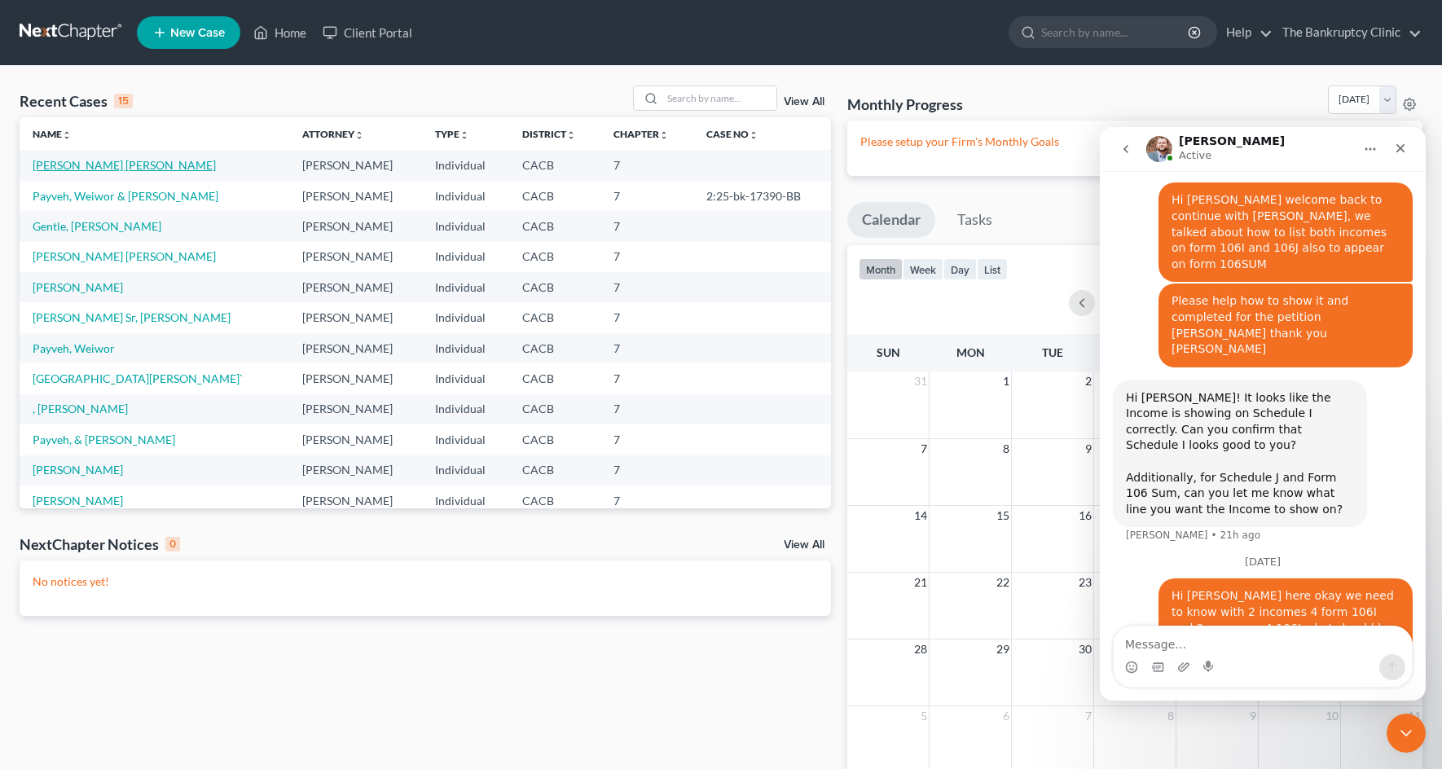
click at [70, 165] on link "[PERSON_NAME] [PERSON_NAME]" at bounding box center [124, 165] width 183 height 14
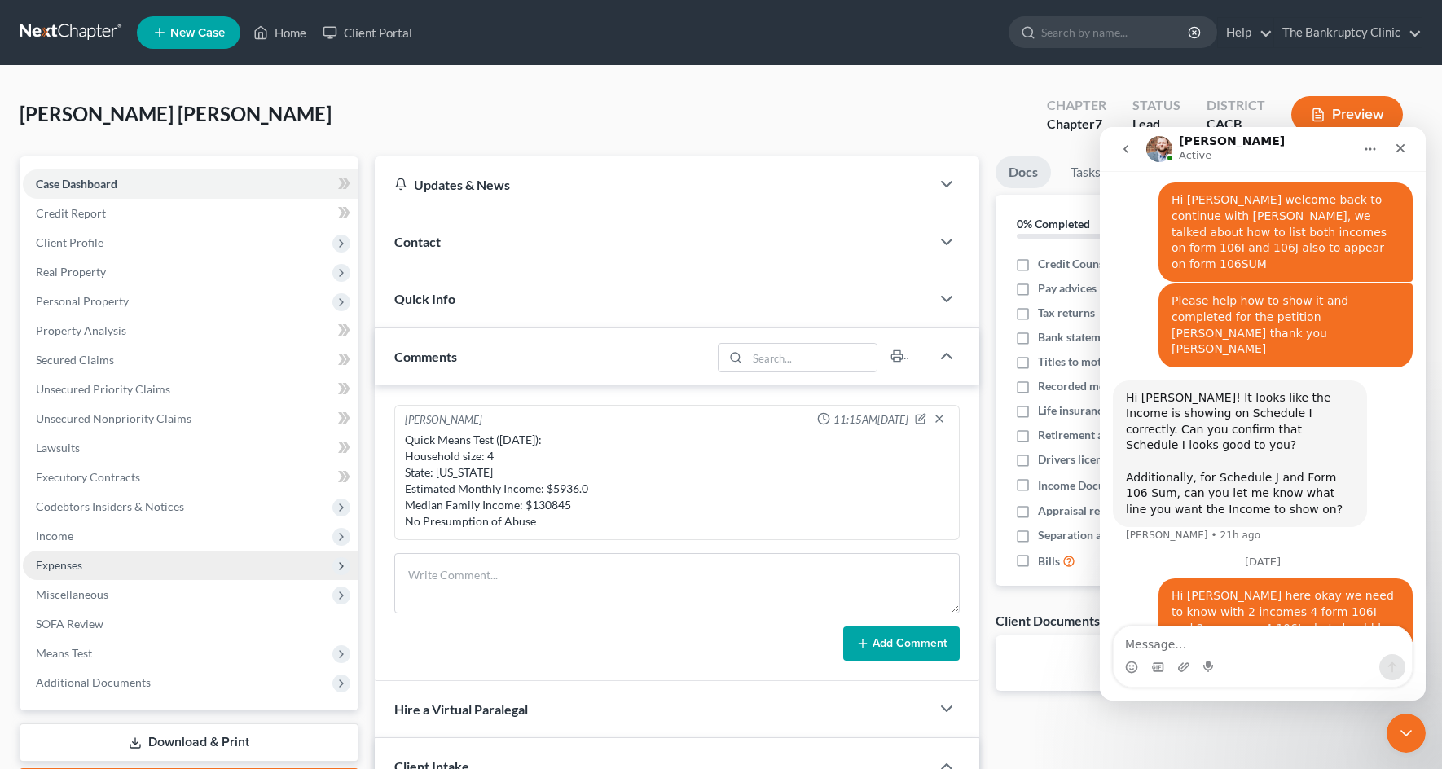
click at [84, 565] on span "Expenses" at bounding box center [191, 565] width 336 height 29
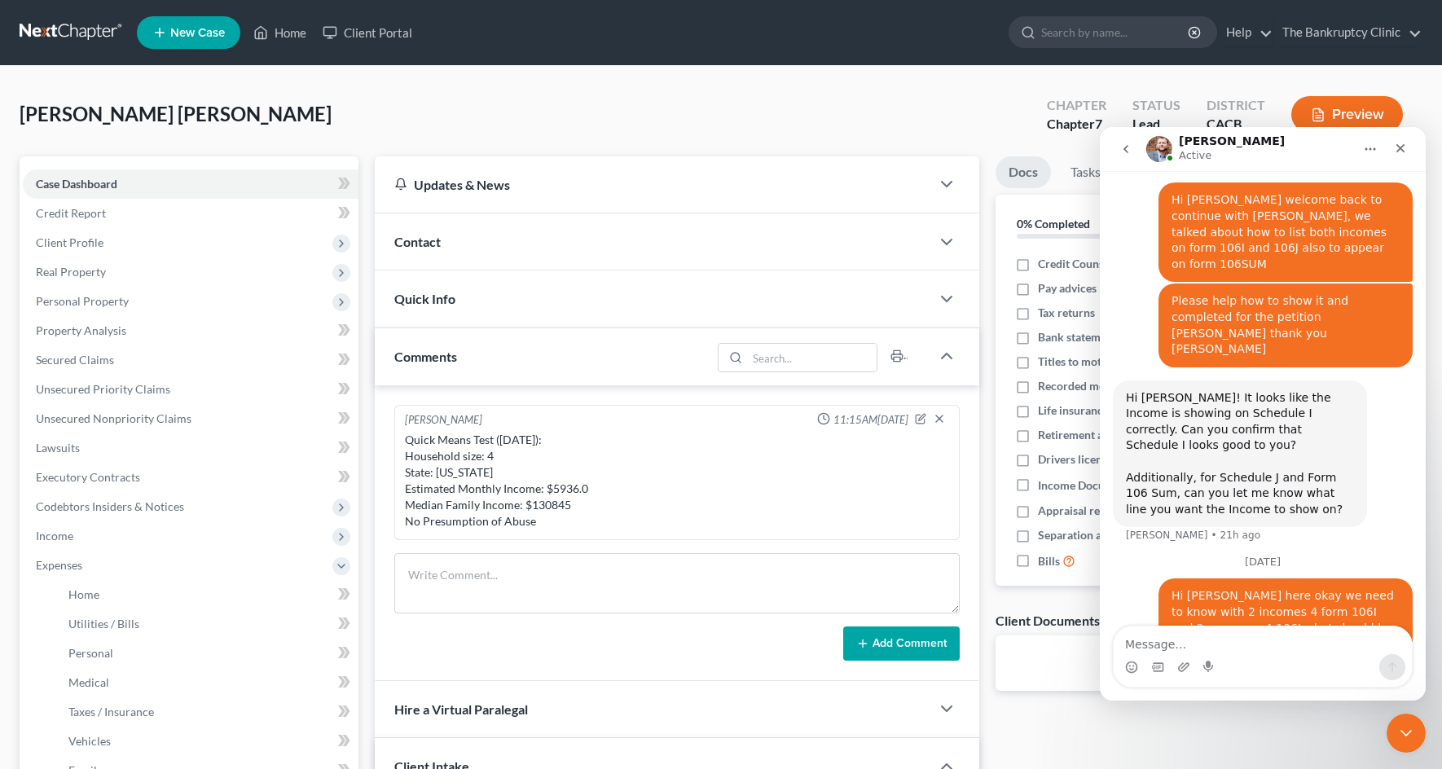
click at [391, 128] on div "Flores Funes, Jennie Upgraded Chapter Chapter 7 Status Lead District CACB Previ…" at bounding box center [721, 121] width 1403 height 71
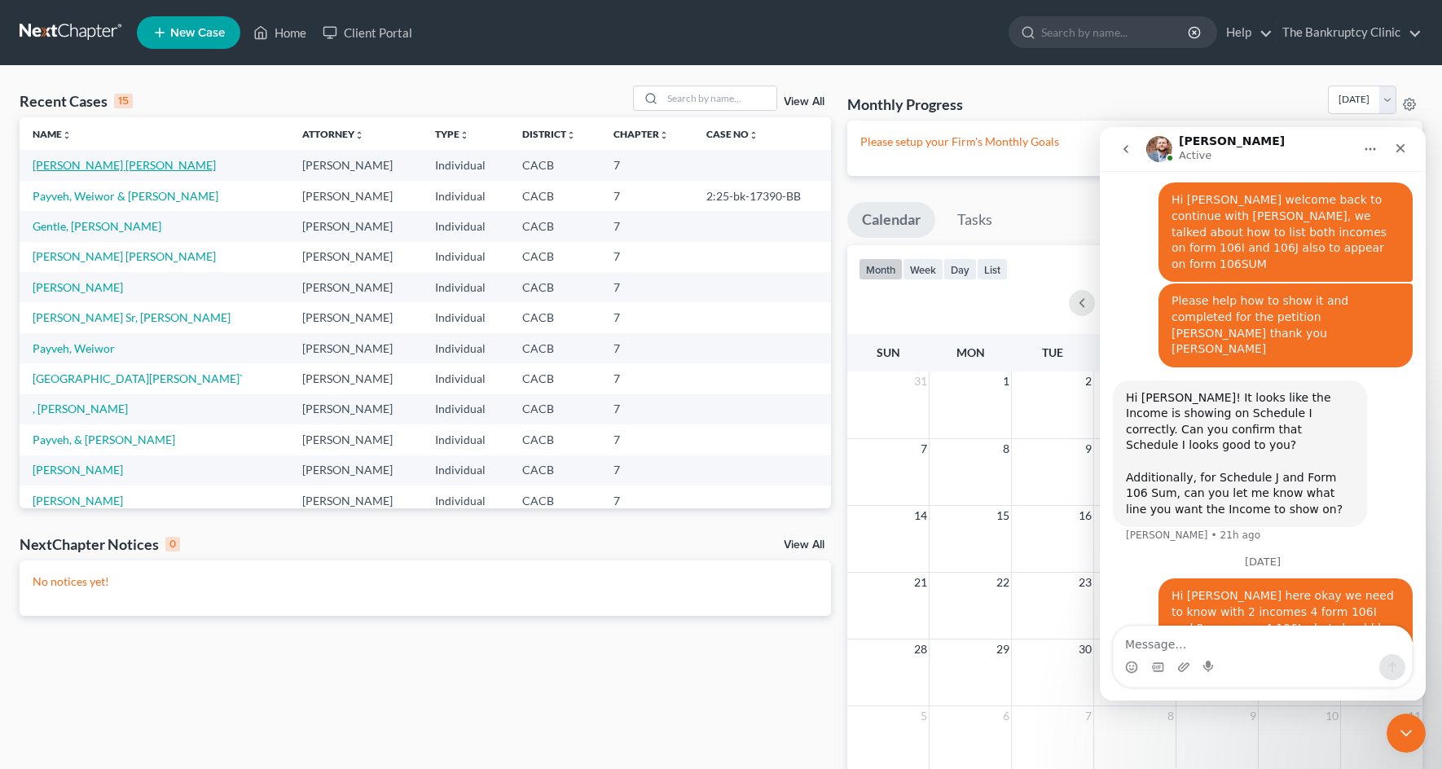
click at [119, 166] on link "[PERSON_NAME] [PERSON_NAME]" at bounding box center [124, 165] width 183 height 14
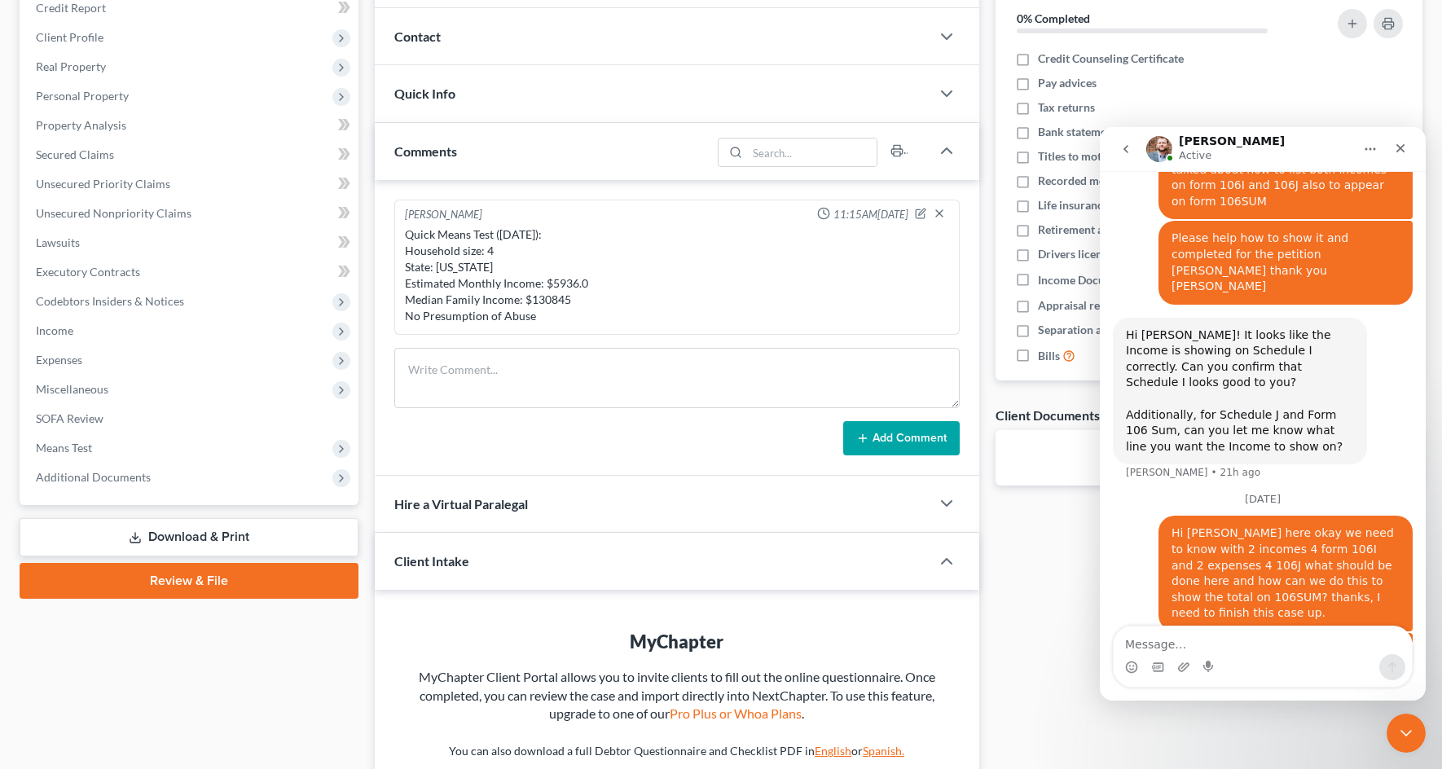
scroll to position [208, 0]
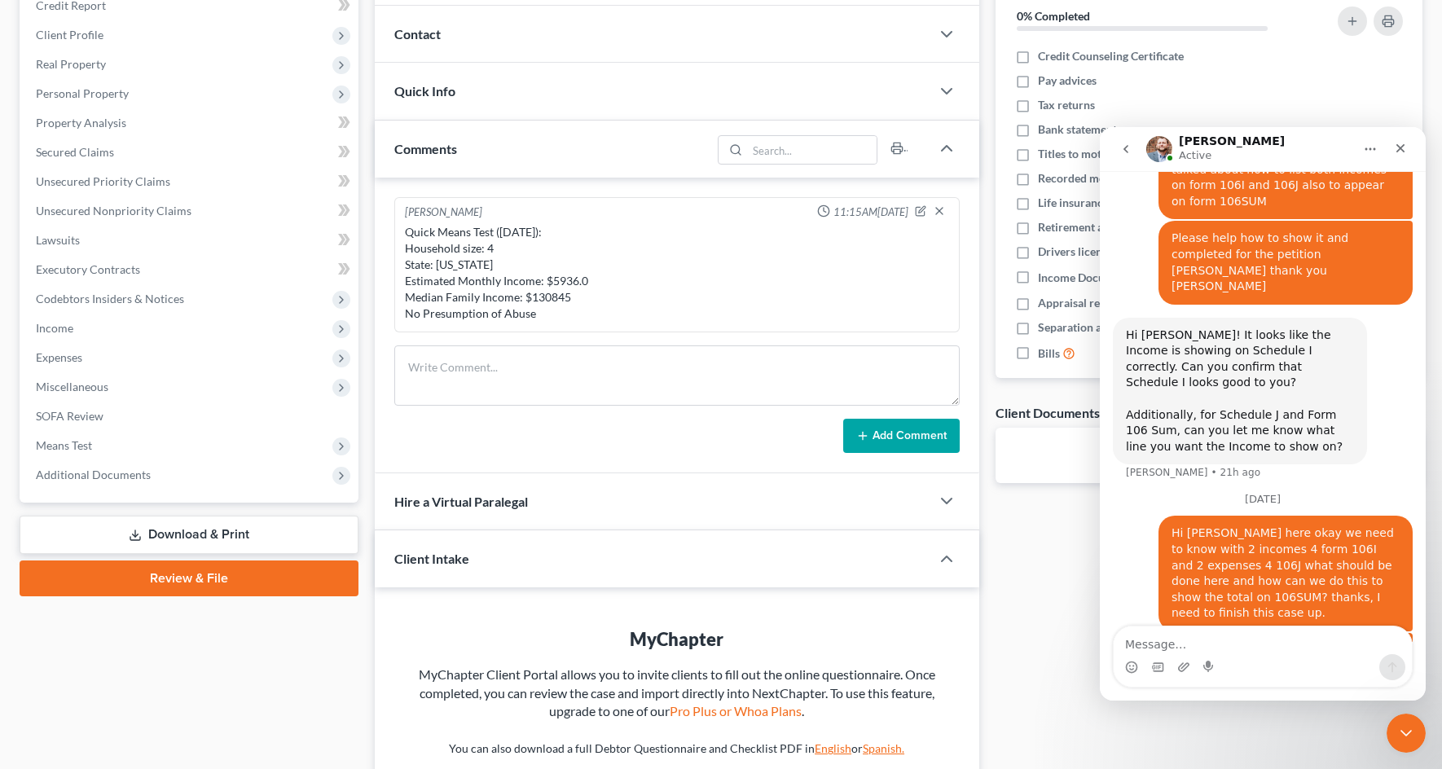
click at [175, 532] on link "Download & Print" at bounding box center [189, 535] width 339 height 38
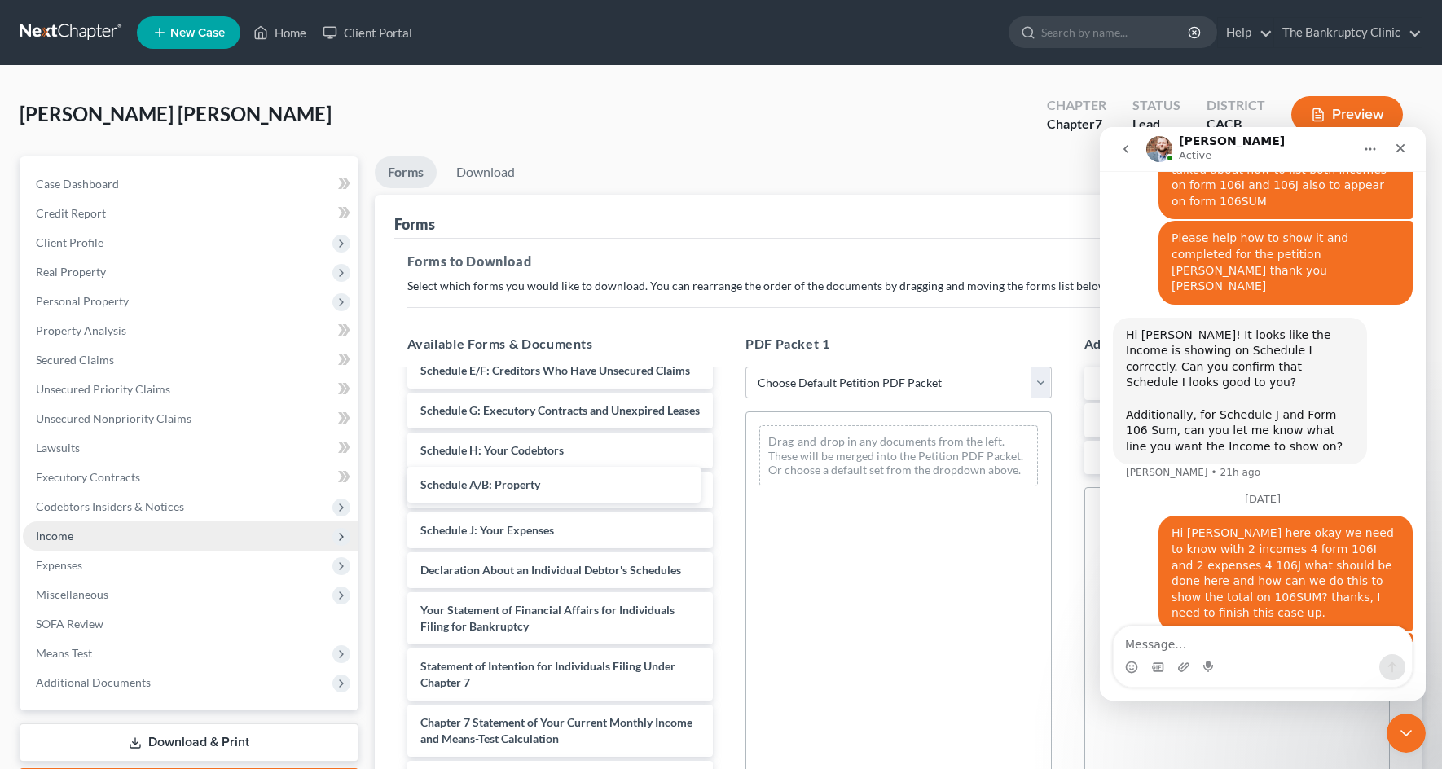
scroll to position [215, 0]
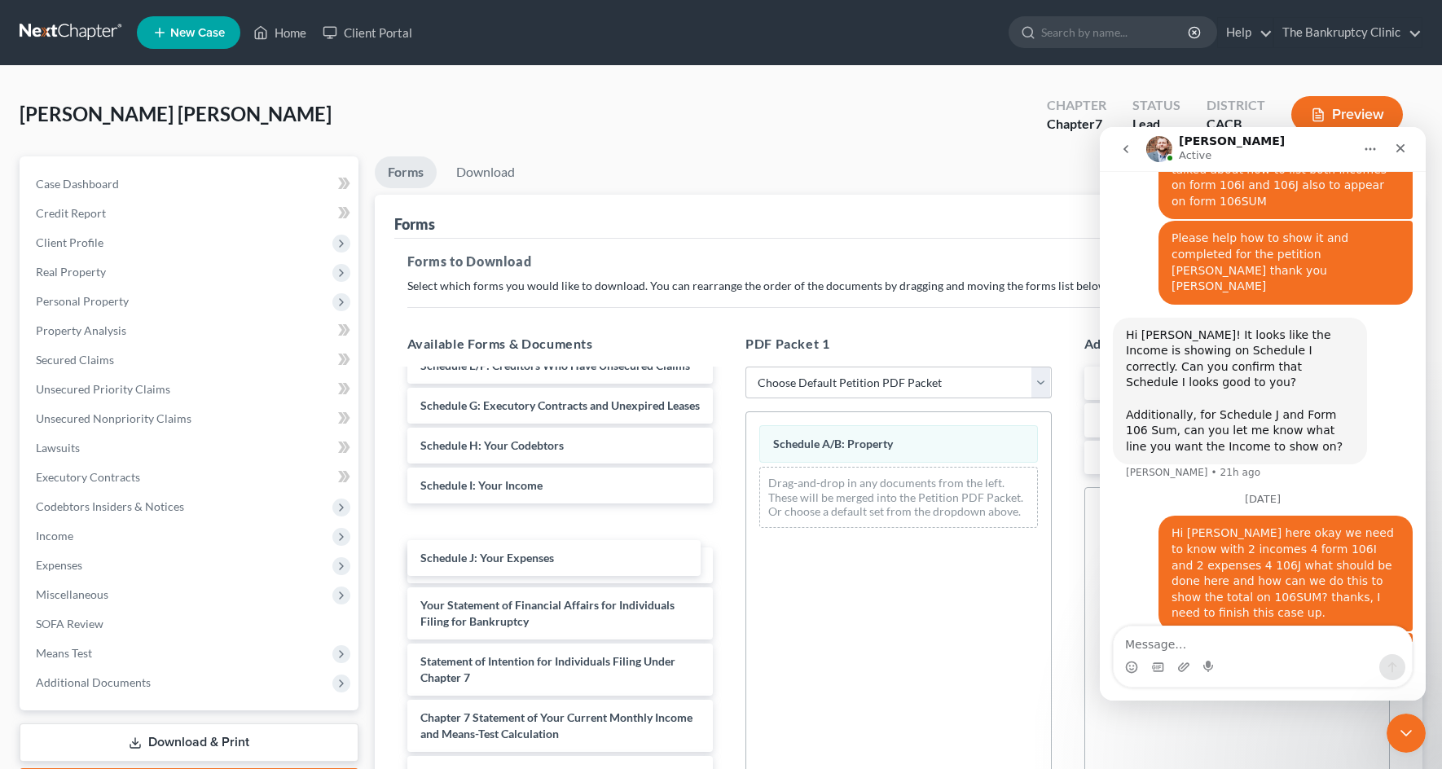
click at [494, 556] on div "Schedule J: Your Expenses Voluntary Petition for Individuals Filing for Bankrup…" at bounding box center [560, 542] width 332 height 772
drag, startPoint x: 494, startPoint y: 556, endPoint x: 787, endPoint y: 481, distance: 302.7
click at [651, 539] on div "Voluntary Petition for Individuals Filing for Bankruptcy Summary of Your Assets…" at bounding box center [560, 542] width 332 height 772
click at [761, 499] on div "Available Forms & Documents Voluntary Petition for Individuals Filing for Bankr…" at bounding box center [899, 597] width 1016 height 552
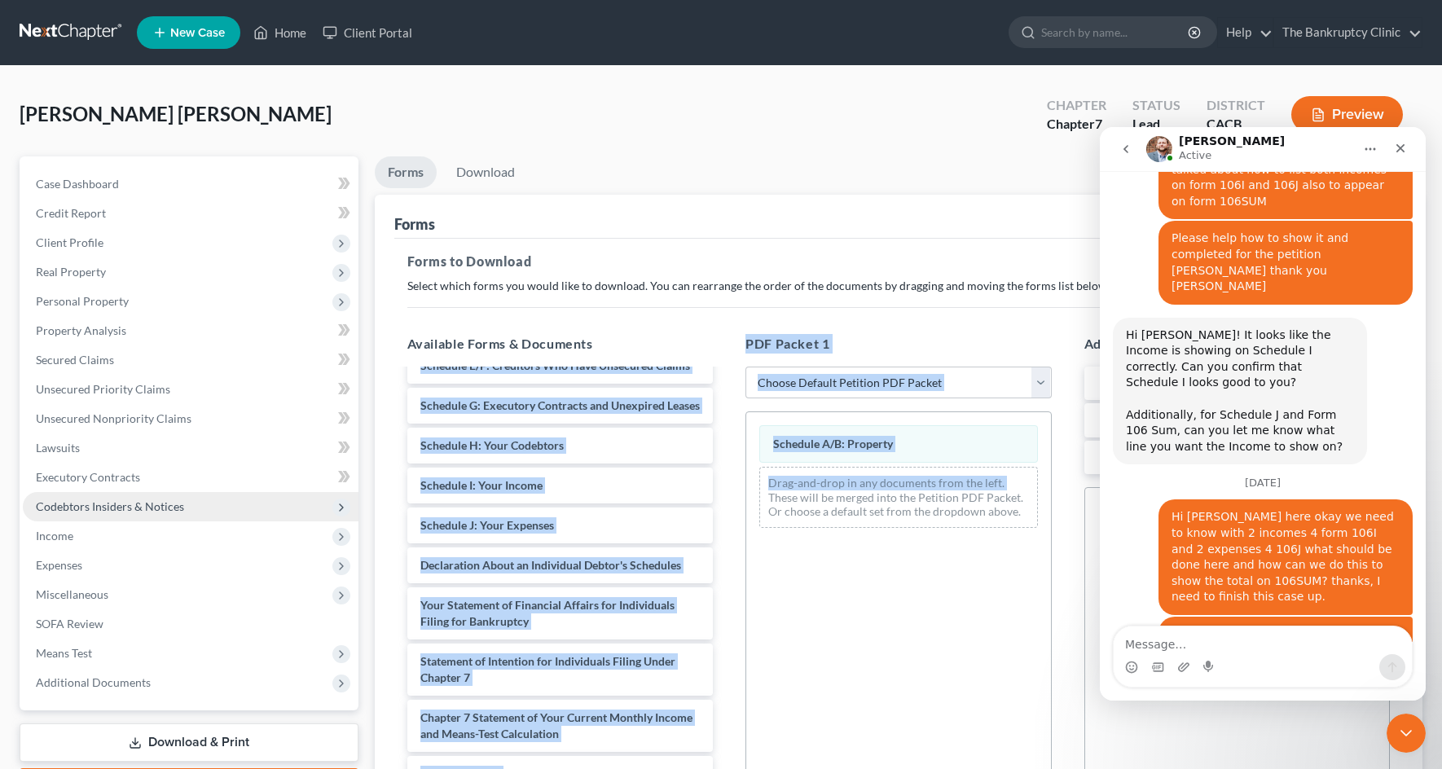
scroll to position [1812, 0]
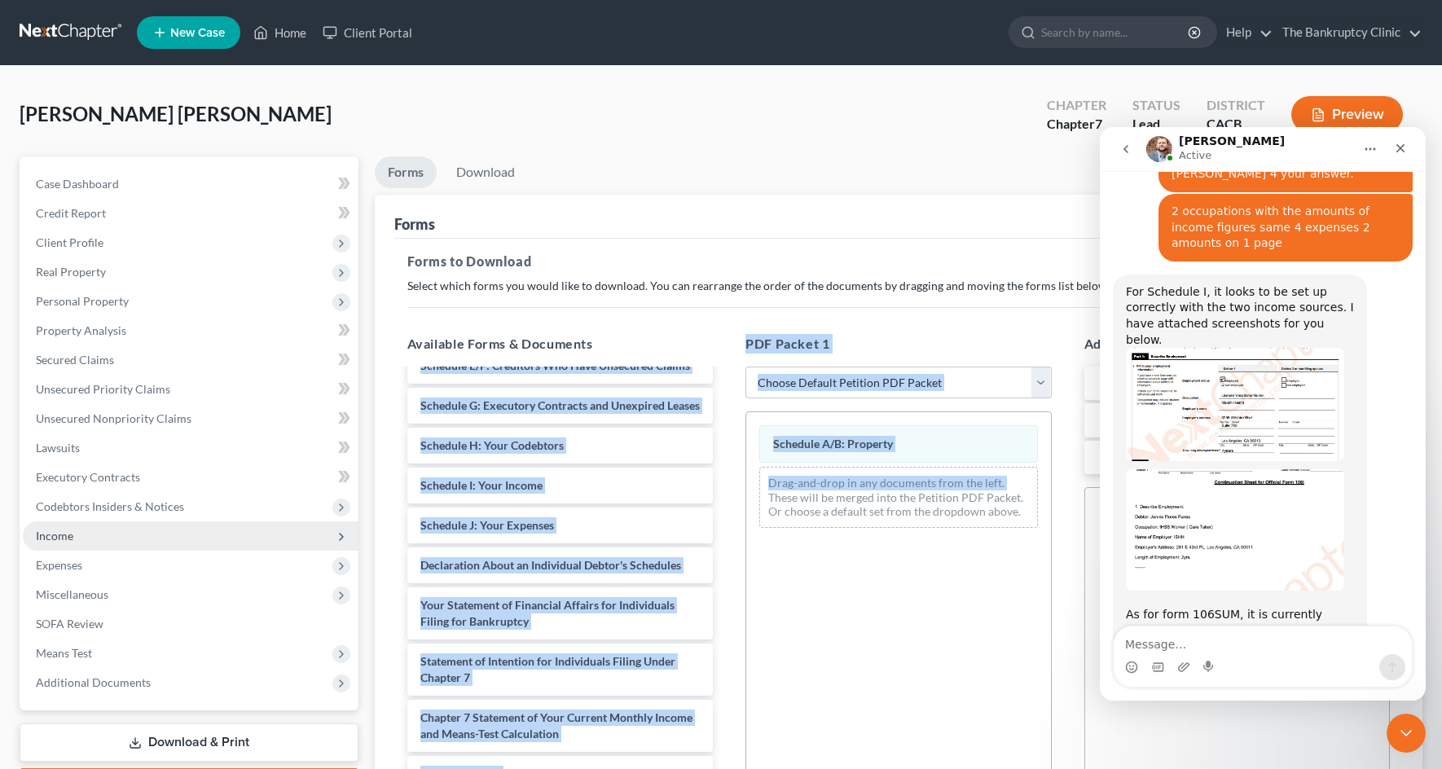
click at [317, 531] on span "Income" at bounding box center [191, 535] width 336 height 29
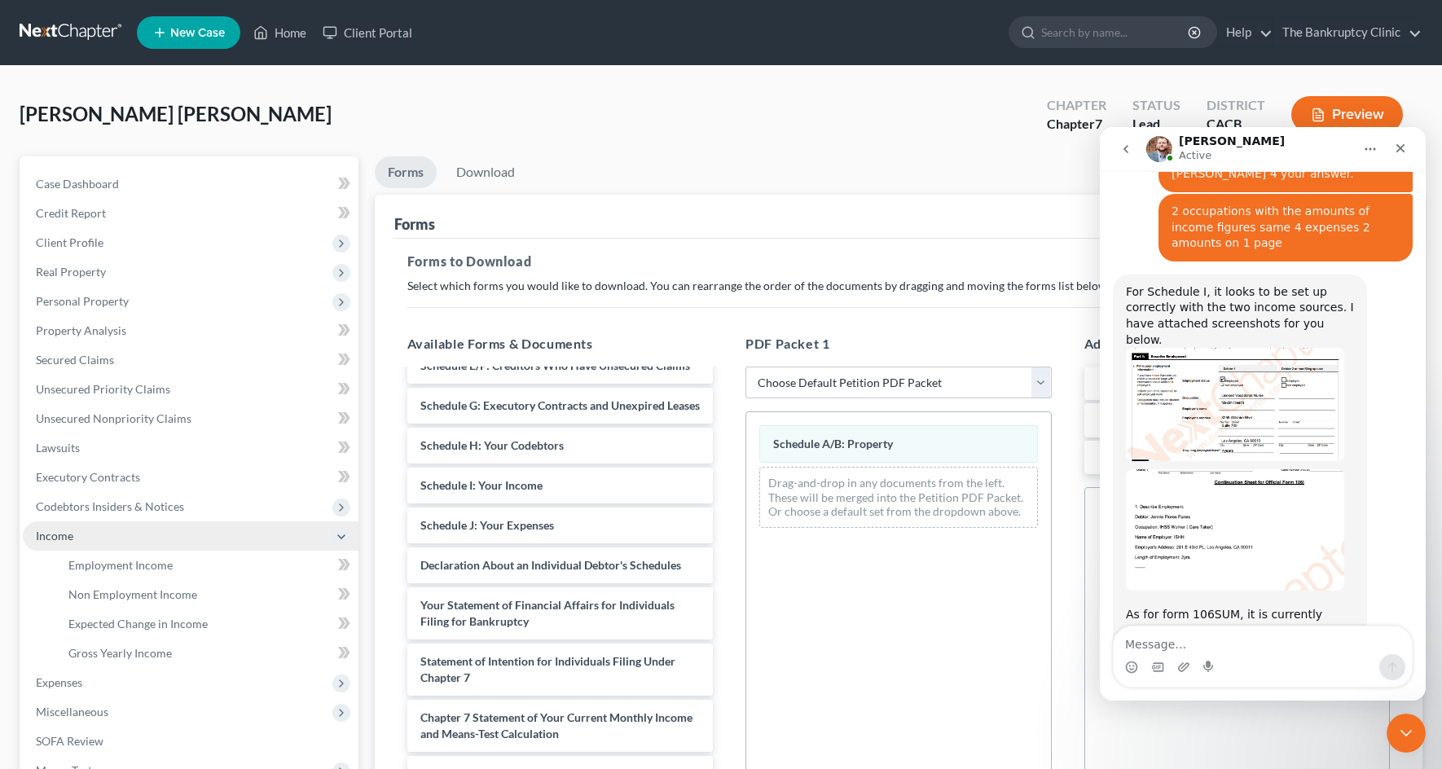
scroll to position [1749, 0]
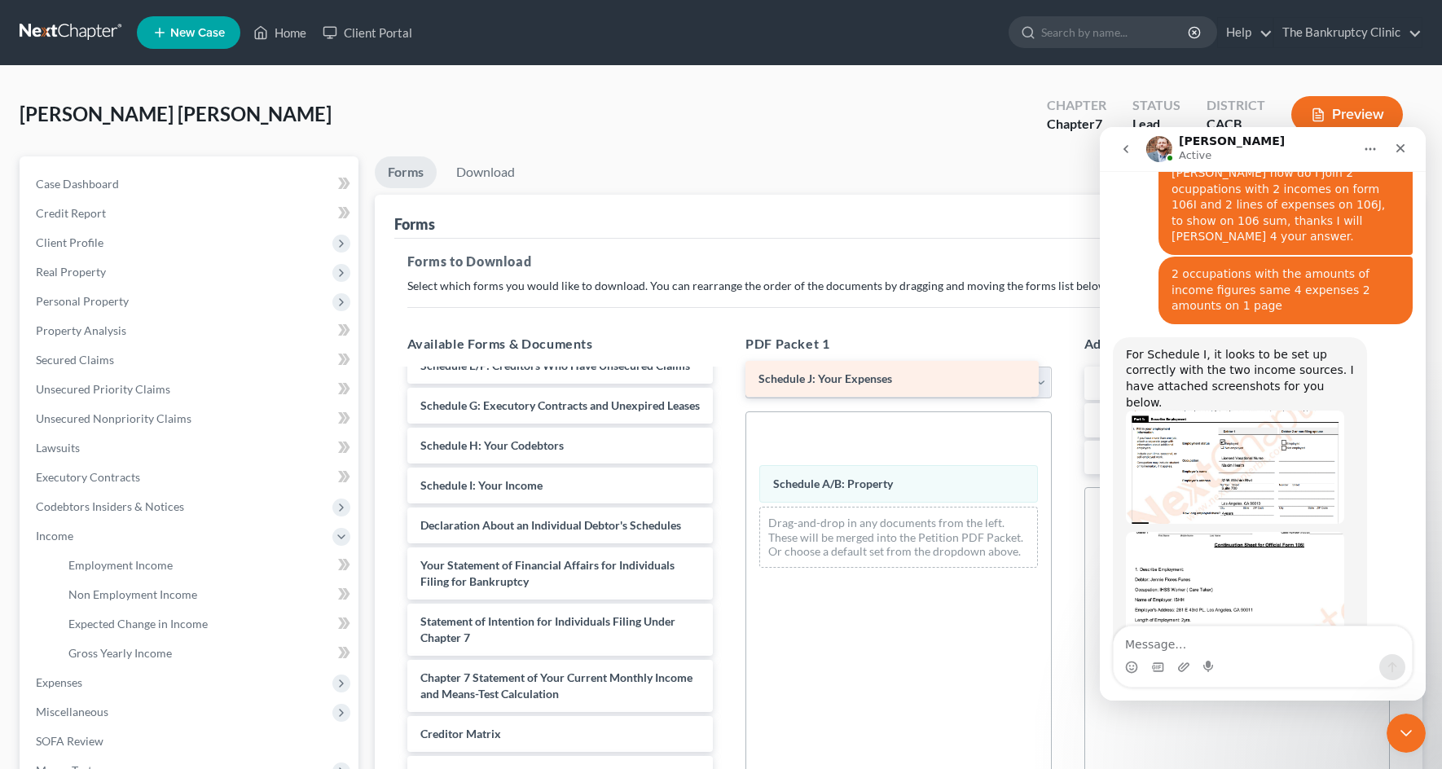
drag, startPoint x: 467, startPoint y: 551, endPoint x: 805, endPoint y: 371, distance: 382.6
click at [727, 371] on div "Schedule J: Your Expenses Voluntary Petition for Individuals Filing for Bankrup…" at bounding box center [560, 522] width 332 height 732
drag, startPoint x: 842, startPoint y: 442, endPoint x: 829, endPoint y: 375, distance: 68.9
click at [829, 412] on div "Schedule J: Your Expenses Schedule J: Your Expenses Schedule J: Your Expenses S…" at bounding box center [898, 497] width 305 height 170
drag, startPoint x: 829, startPoint y: 445, endPoint x: 811, endPoint y: 381, distance: 66.0
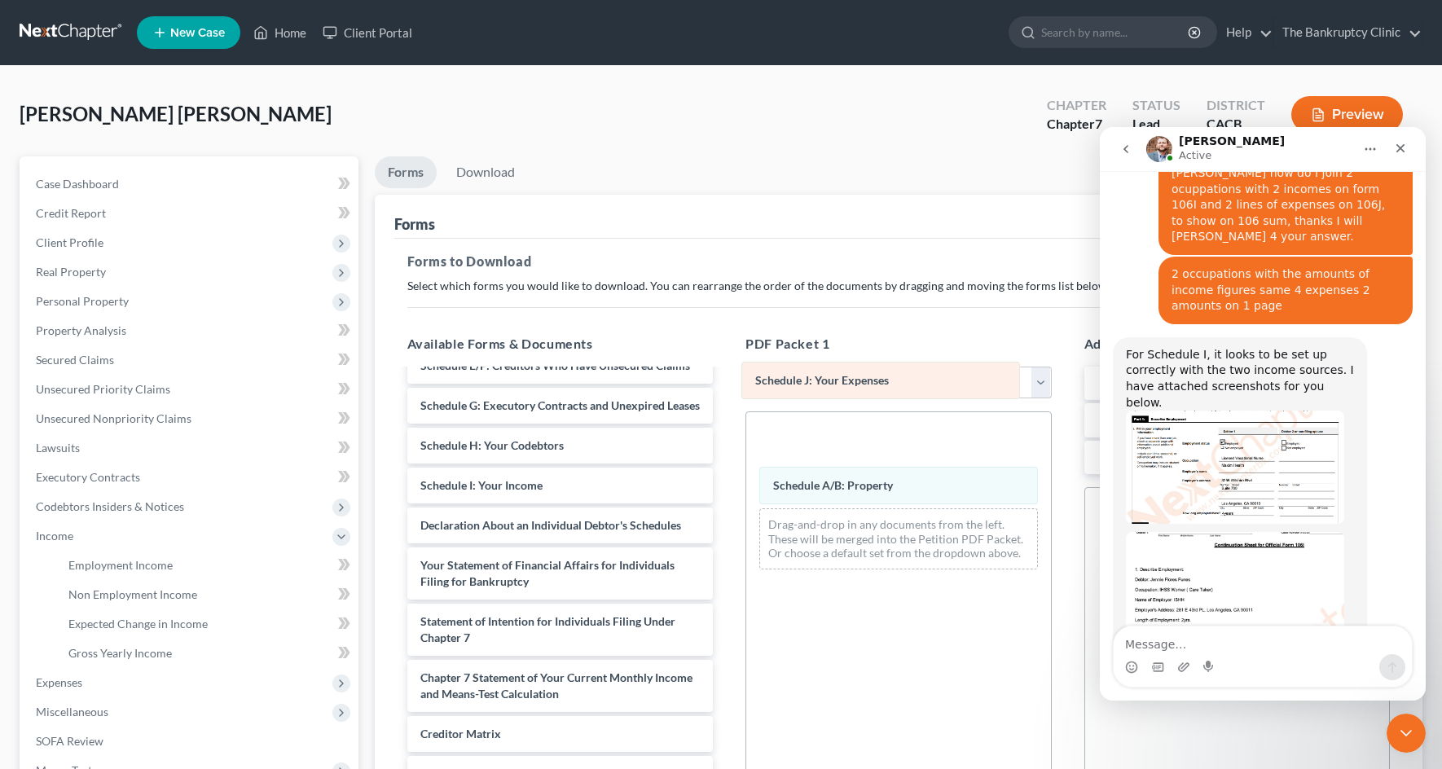
click at [811, 412] on div "Schedule J: Your Expenses Schedule J: Your Expenses Schedule J: Your Expenses S…" at bounding box center [898, 497] width 305 height 170
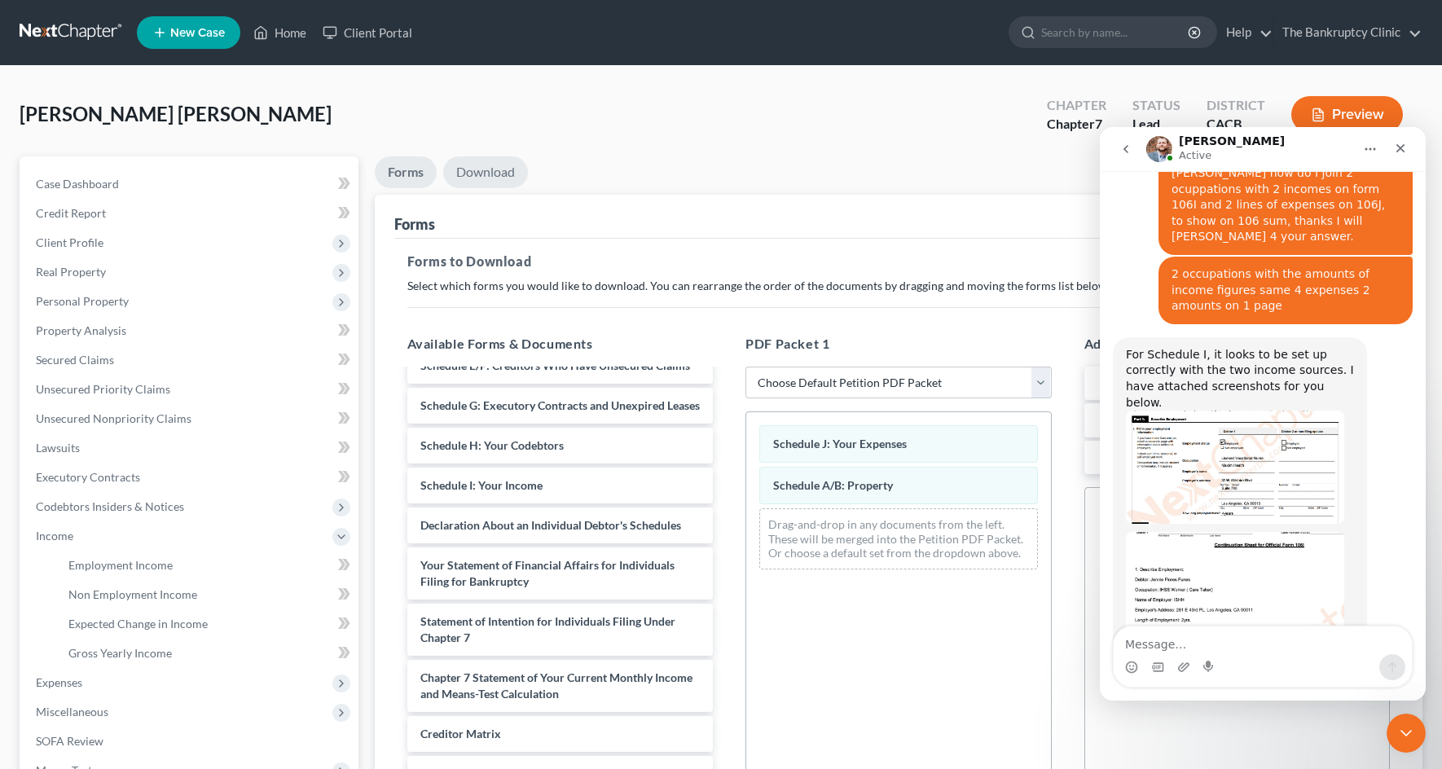
click at [486, 166] on link "Download" at bounding box center [485, 172] width 85 height 32
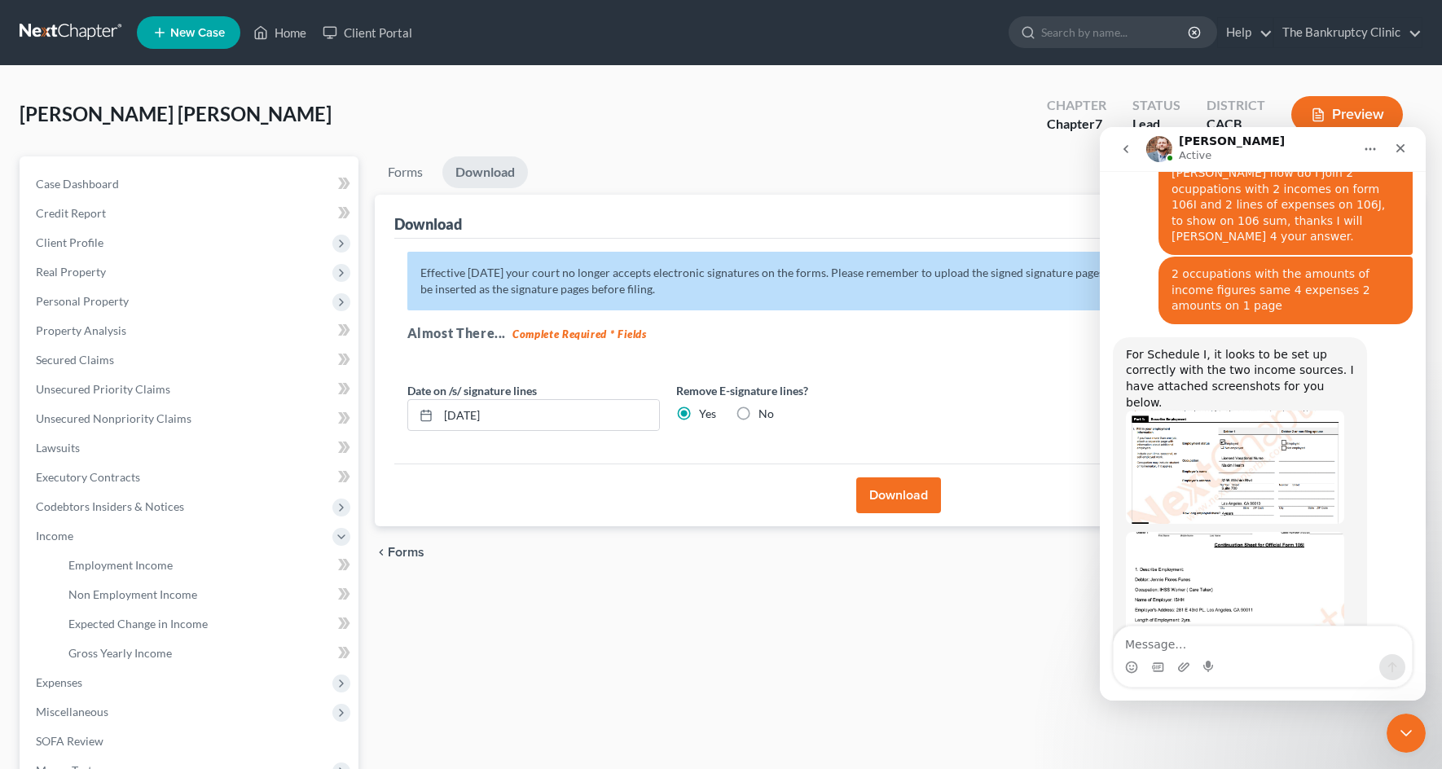
click at [881, 492] on button "Download" at bounding box center [898, 495] width 85 height 36
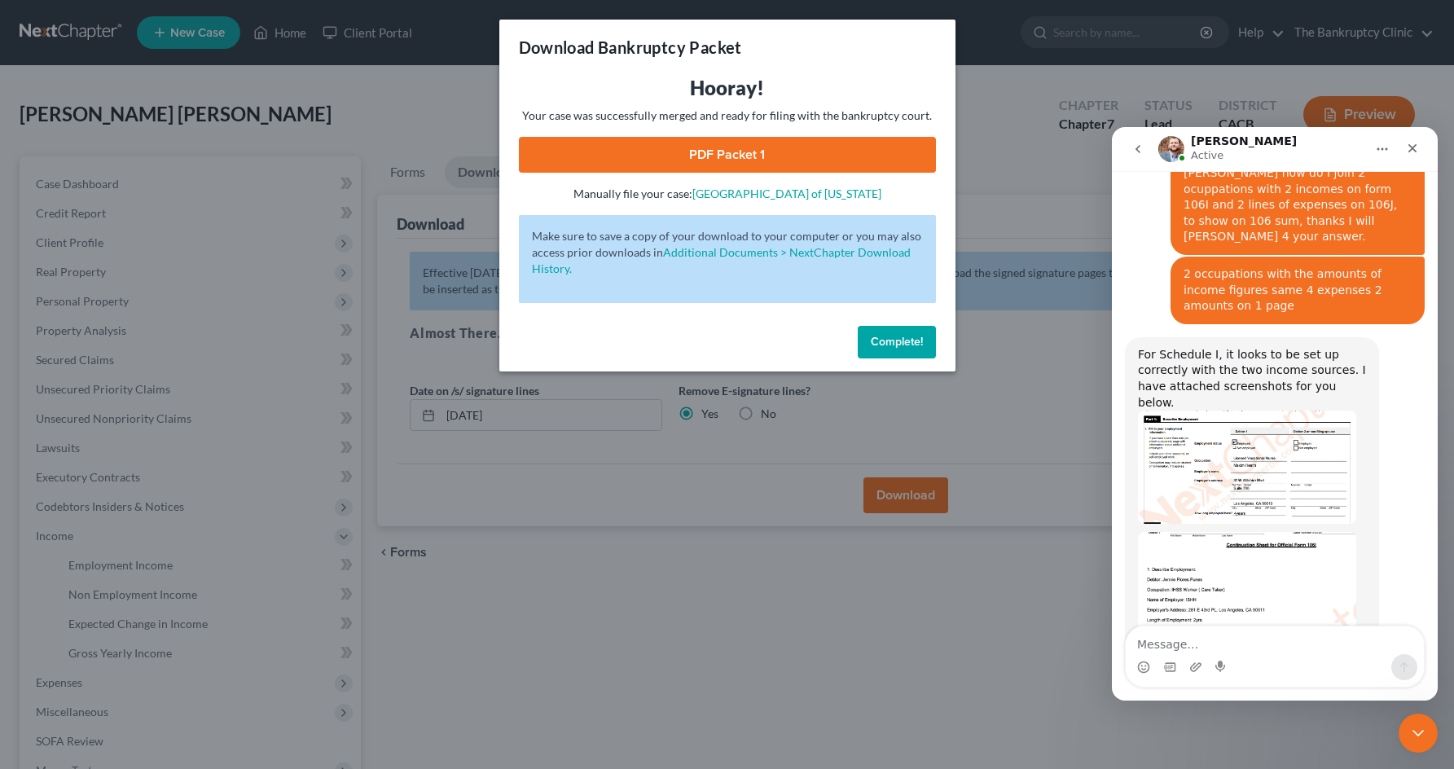
click at [778, 154] on link "PDF Packet 1" at bounding box center [727, 155] width 417 height 36
click at [472, 194] on div "Download Bankruptcy Packet Hooray! Your case was successfully merged and ready …" at bounding box center [727, 384] width 1454 height 769
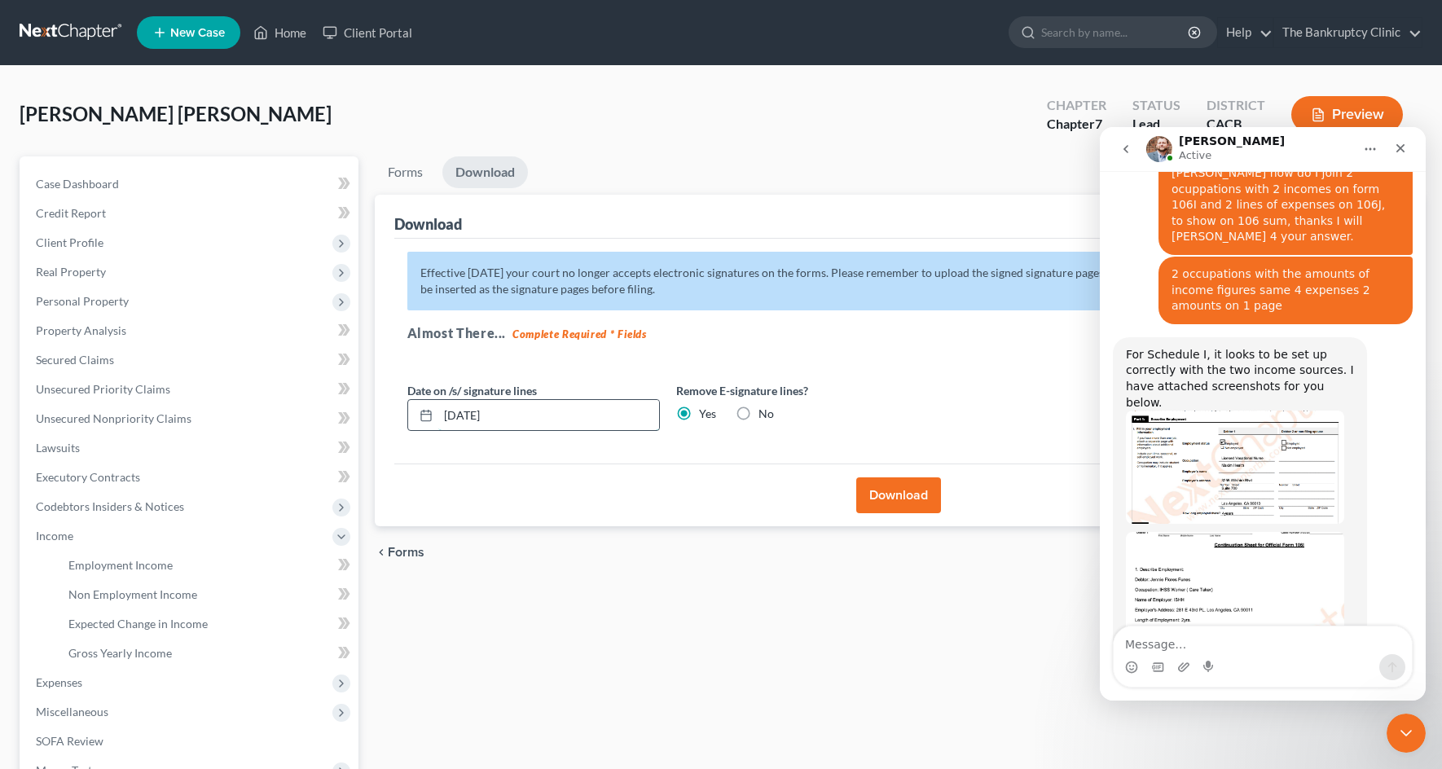
click at [529, 413] on input "[DATE]" at bounding box center [548, 415] width 221 height 31
type input "0"
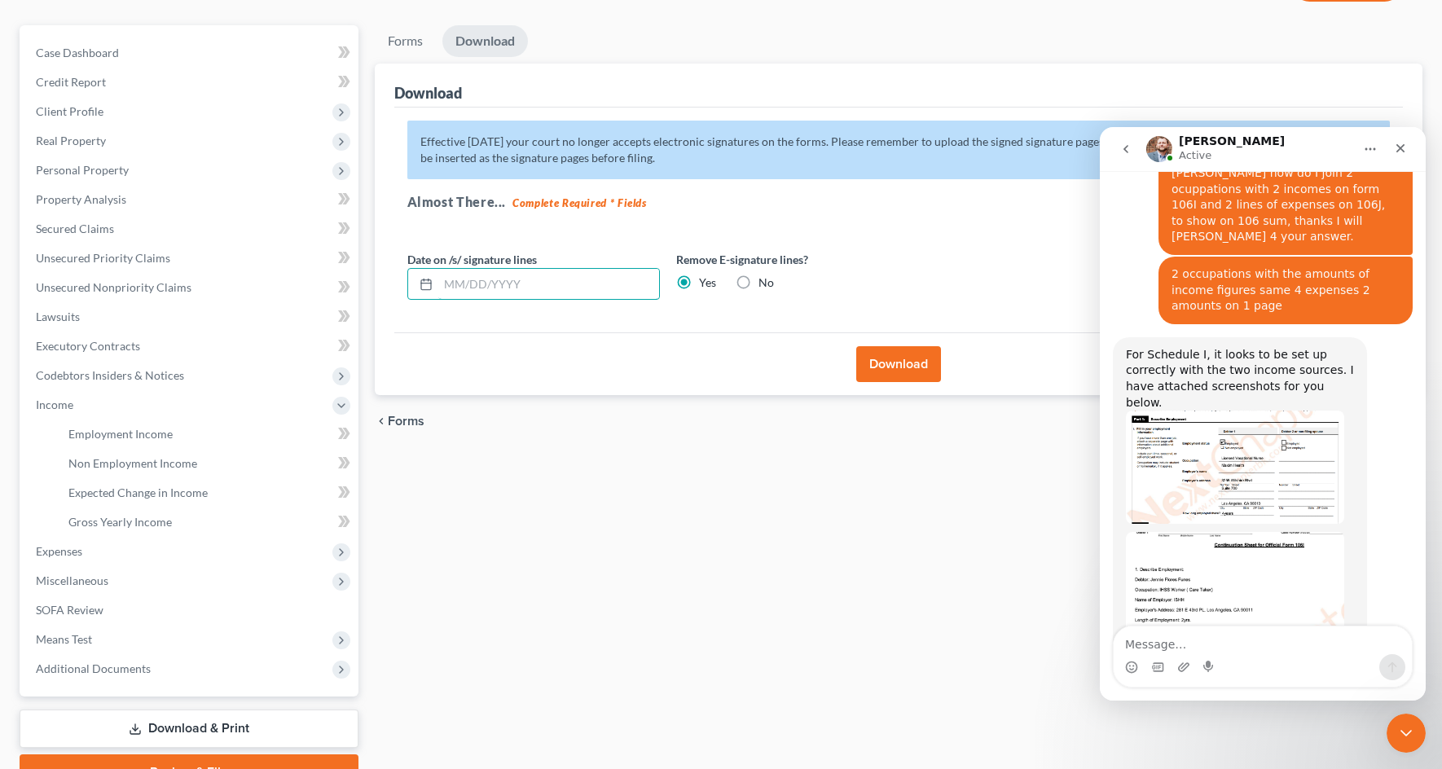
scroll to position [133, 0]
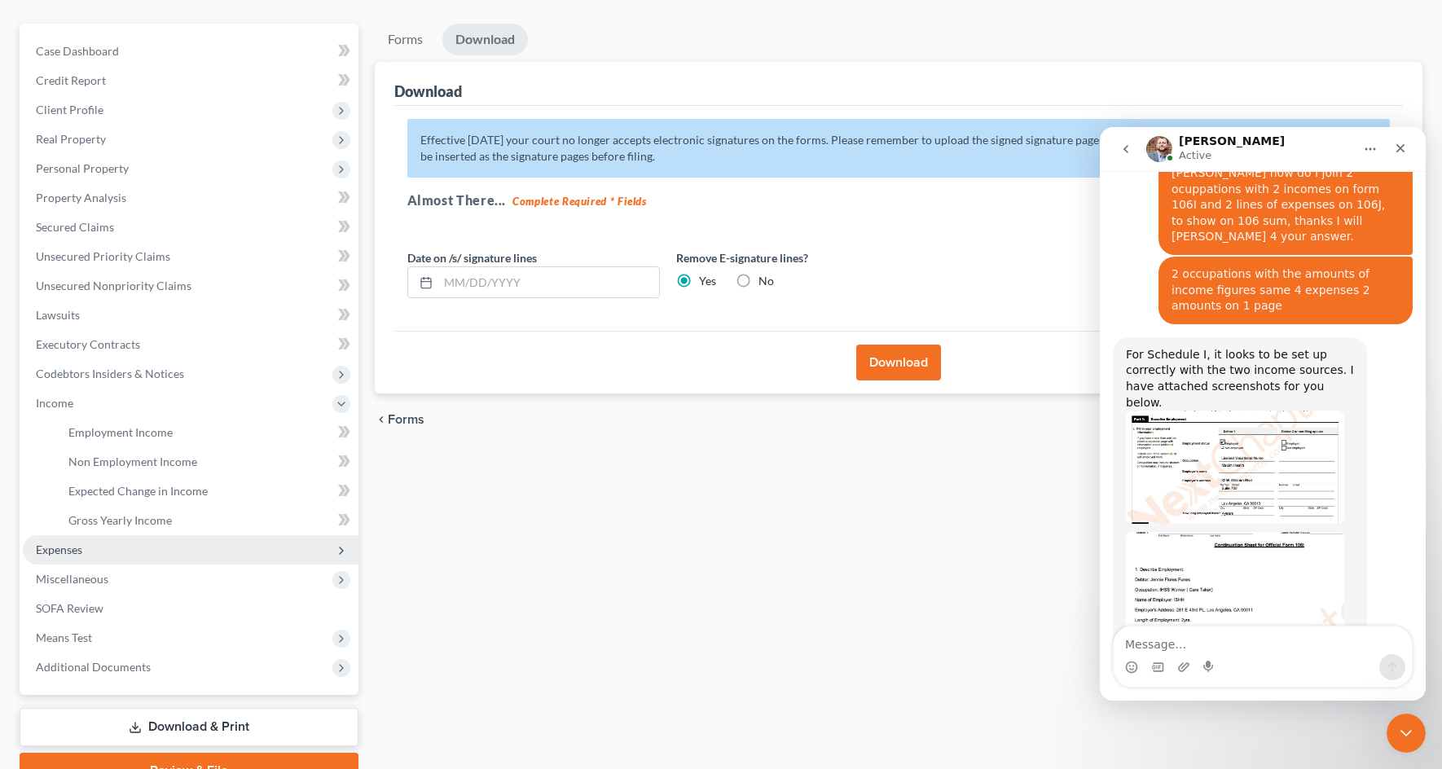
click at [60, 551] on span "Expenses" at bounding box center [59, 549] width 46 height 14
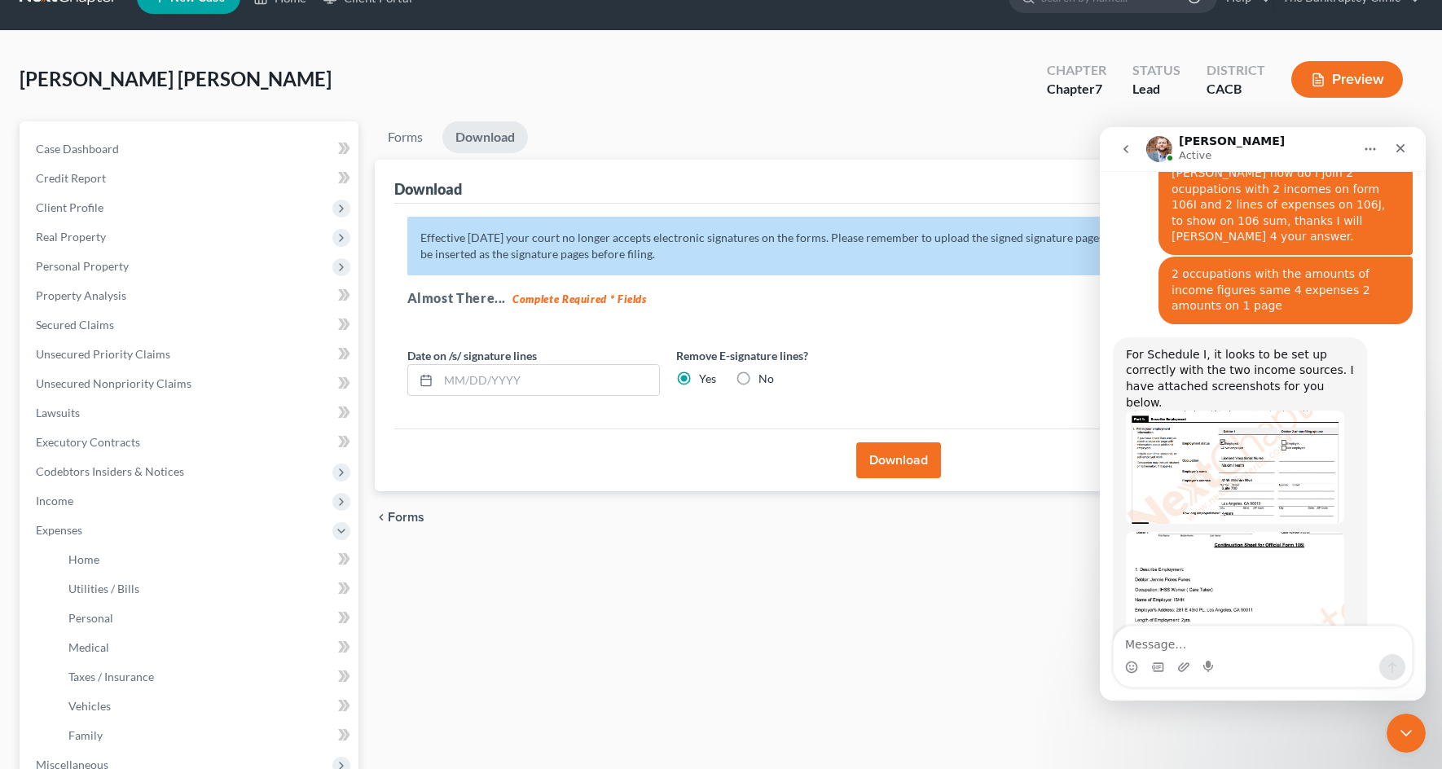
scroll to position [0, 0]
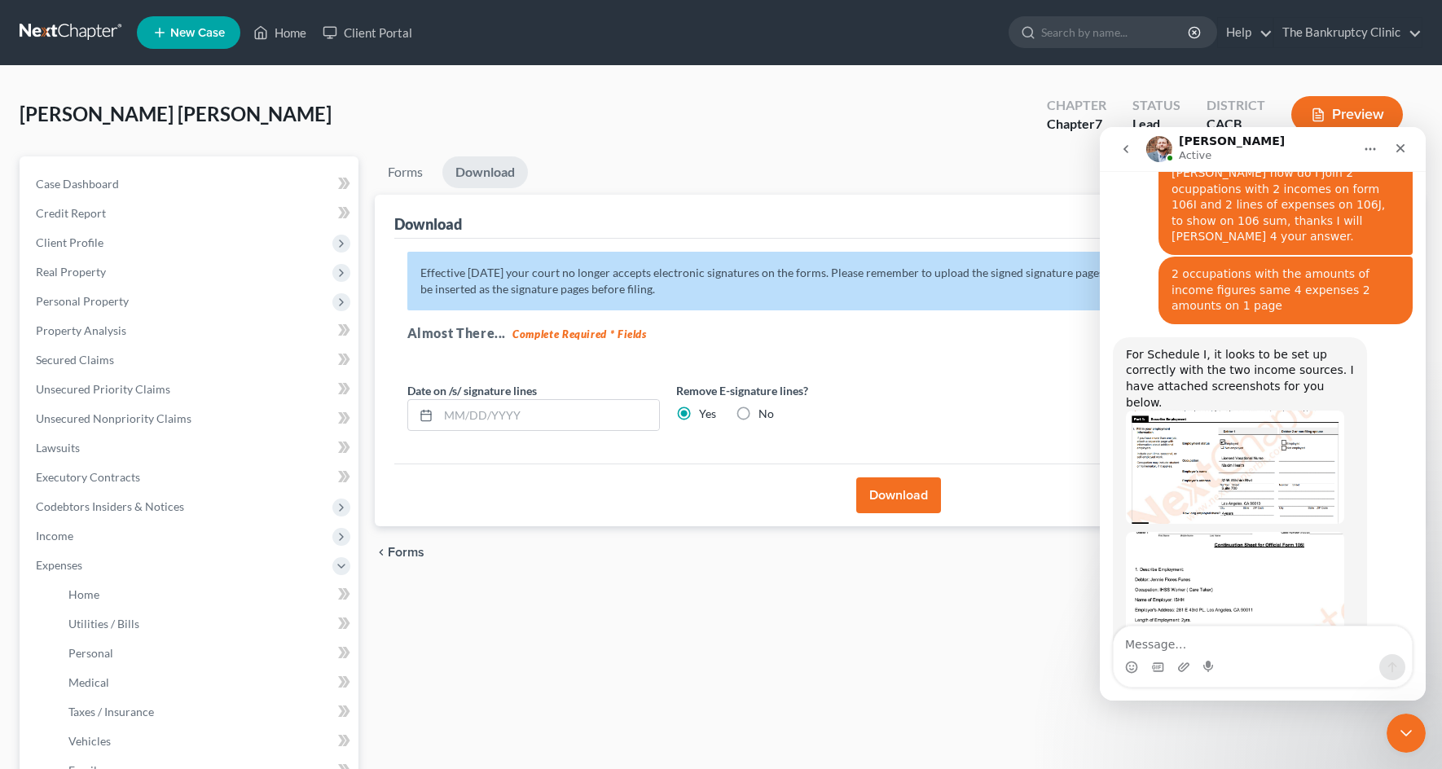
click at [473, 169] on link "Download" at bounding box center [485, 172] width 86 height 32
click at [484, 175] on link "Download" at bounding box center [485, 172] width 86 height 32
click at [911, 481] on button "Download" at bounding box center [898, 495] width 85 height 36
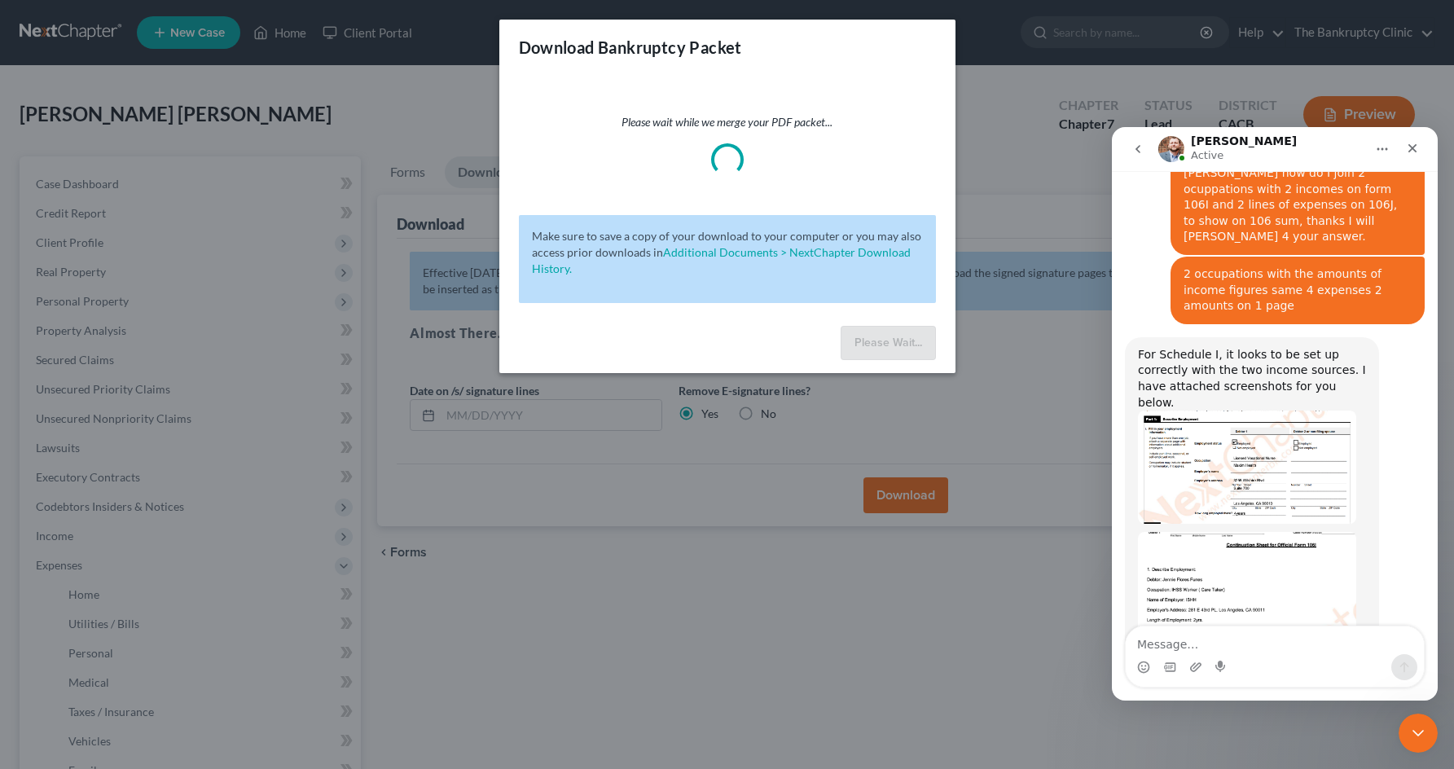
click at [964, 81] on div "Download Bankruptcy Packet Please wait while we merge your PDF packet... Make s…" at bounding box center [727, 384] width 1454 height 769
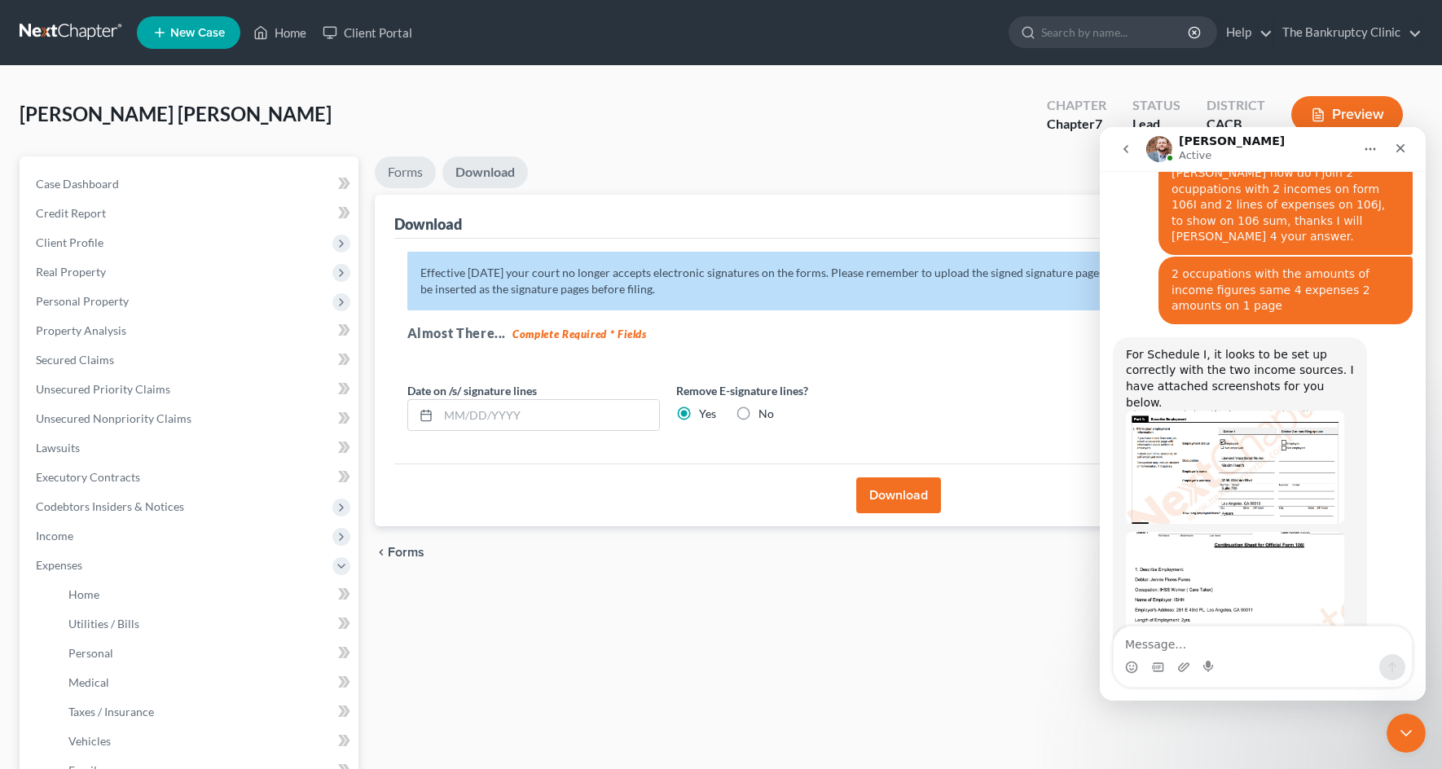
click at [416, 173] on link "Forms" at bounding box center [405, 172] width 61 height 32
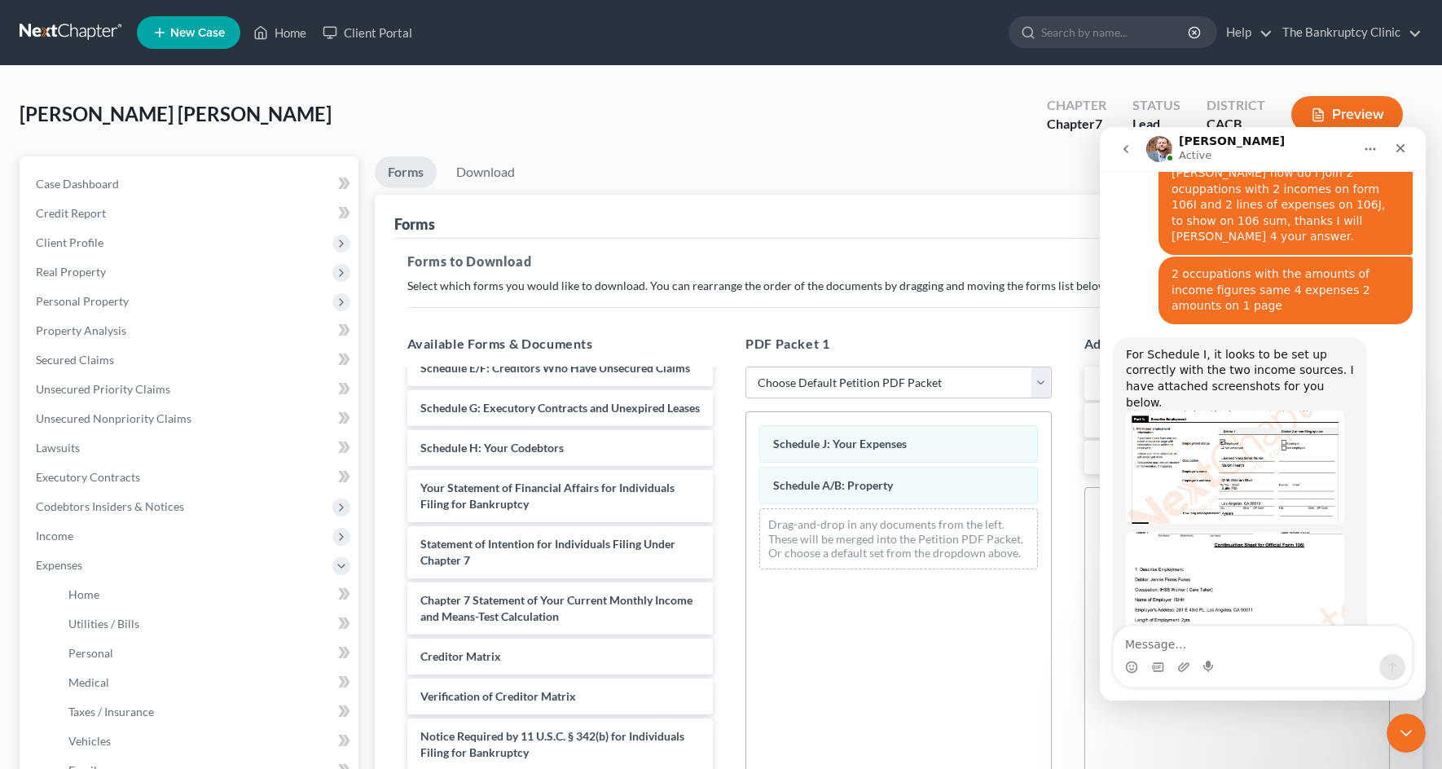
scroll to position [325, 0]
click at [1041, 380] on select "Choose Default Petition PDF Packet Complete Bankruptcy Petition (all forms and …" at bounding box center [898, 383] width 306 height 33
click at [1047, 326] on div "PDF Packet 1 Choose Default Petition PDF Packet Complete Bankruptcy Petition (a…" at bounding box center [898, 597] width 339 height 552
click at [406, 170] on link "Forms" at bounding box center [406, 172] width 62 height 32
drag, startPoint x: 1091, startPoint y: 377, endPoint x: 1079, endPoint y: 432, distance: 55.8
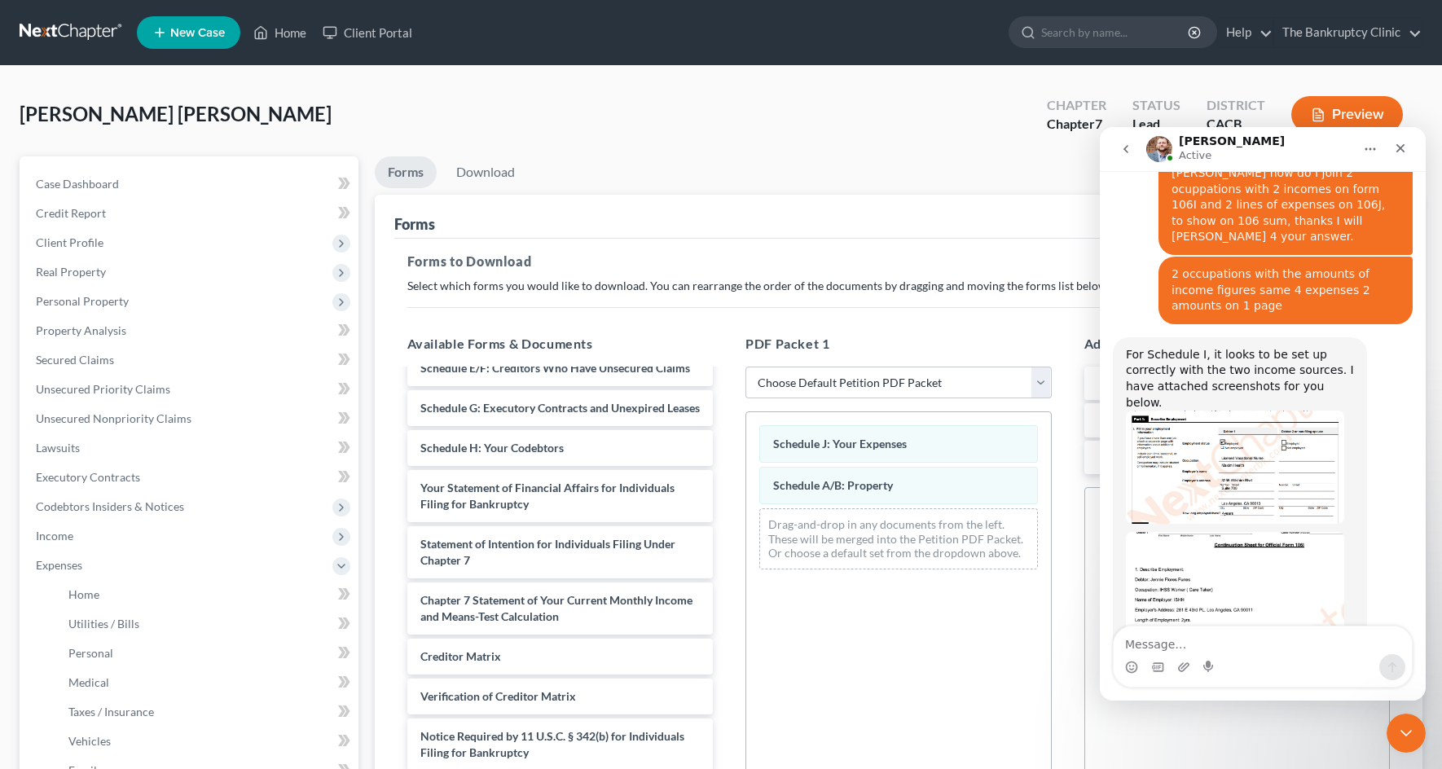
click at [1079, 432] on div "Additional PDF Packets Add SSN Form (121) Add Creditor Matrix Text File Add Add…" at bounding box center [1237, 597] width 339 height 552
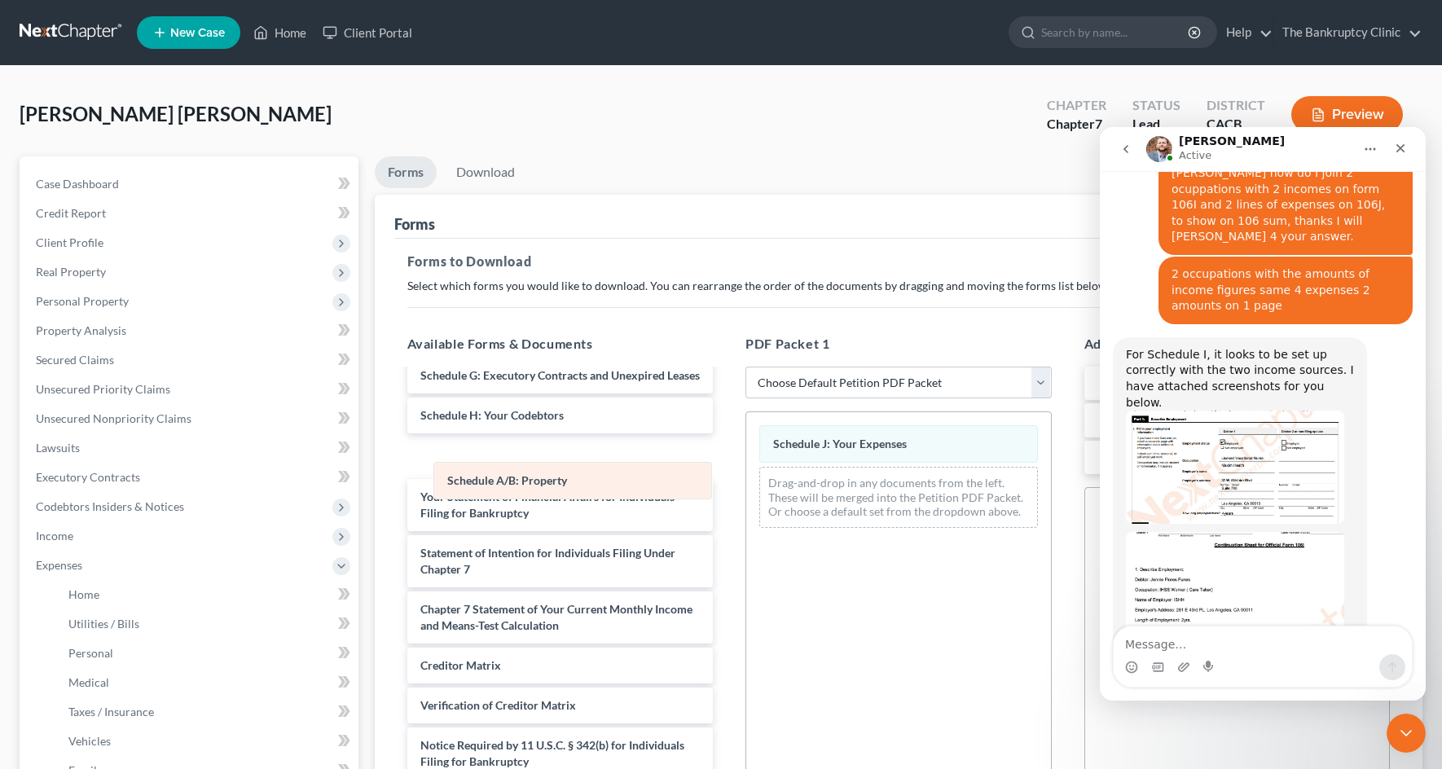
drag, startPoint x: 866, startPoint y: 478, endPoint x: 516, endPoint y: 467, distance: 350.4
click at [746, 472] on div "Schedule A/B: Property Schedule J: Your Expenses Schedule A/B: Property Drag-an…" at bounding box center [898, 476] width 305 height 129
click at [491, 172] on link "Download" at bounding box center [485, 172] width 85 height 32
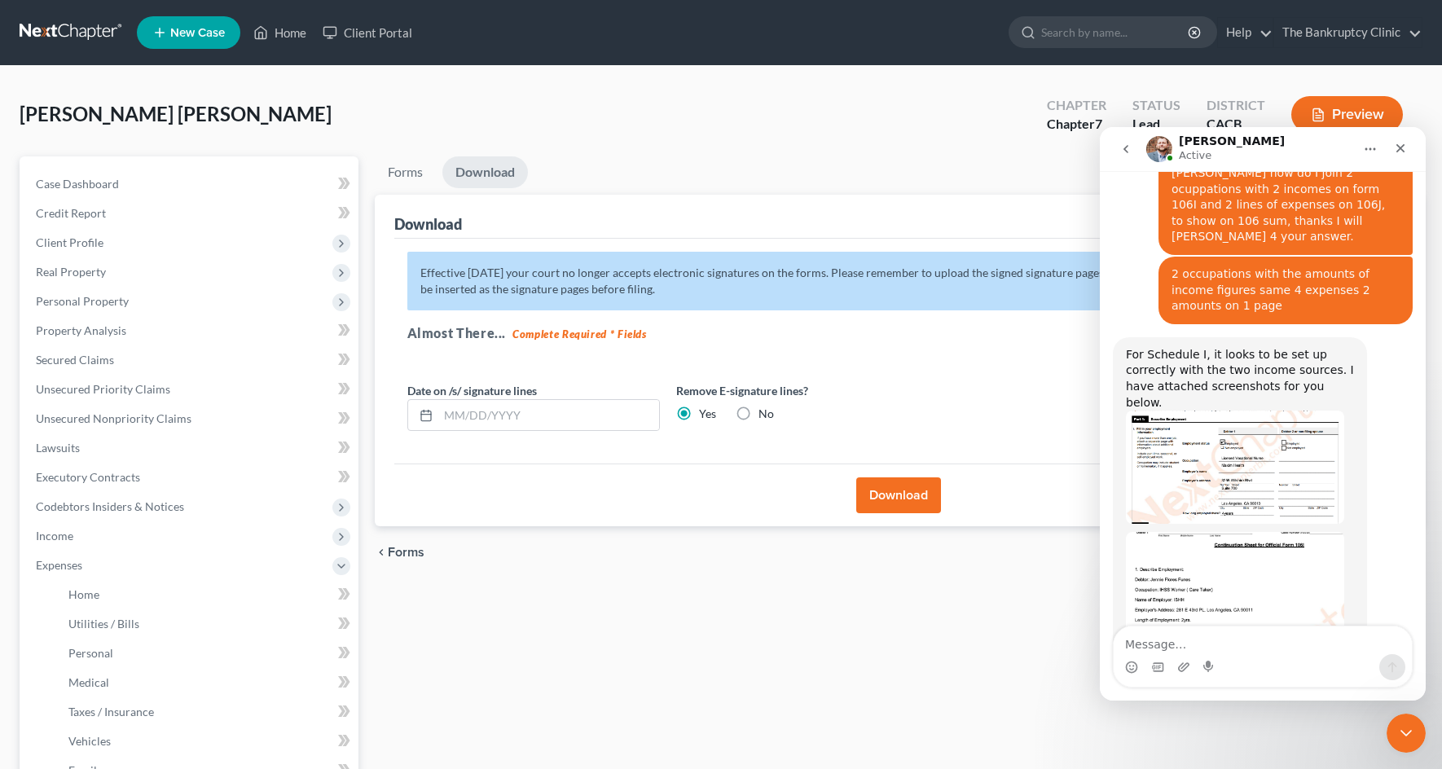
click at [901, 489] on button "Download" at bounding box center [898, 495] width 85 height 36
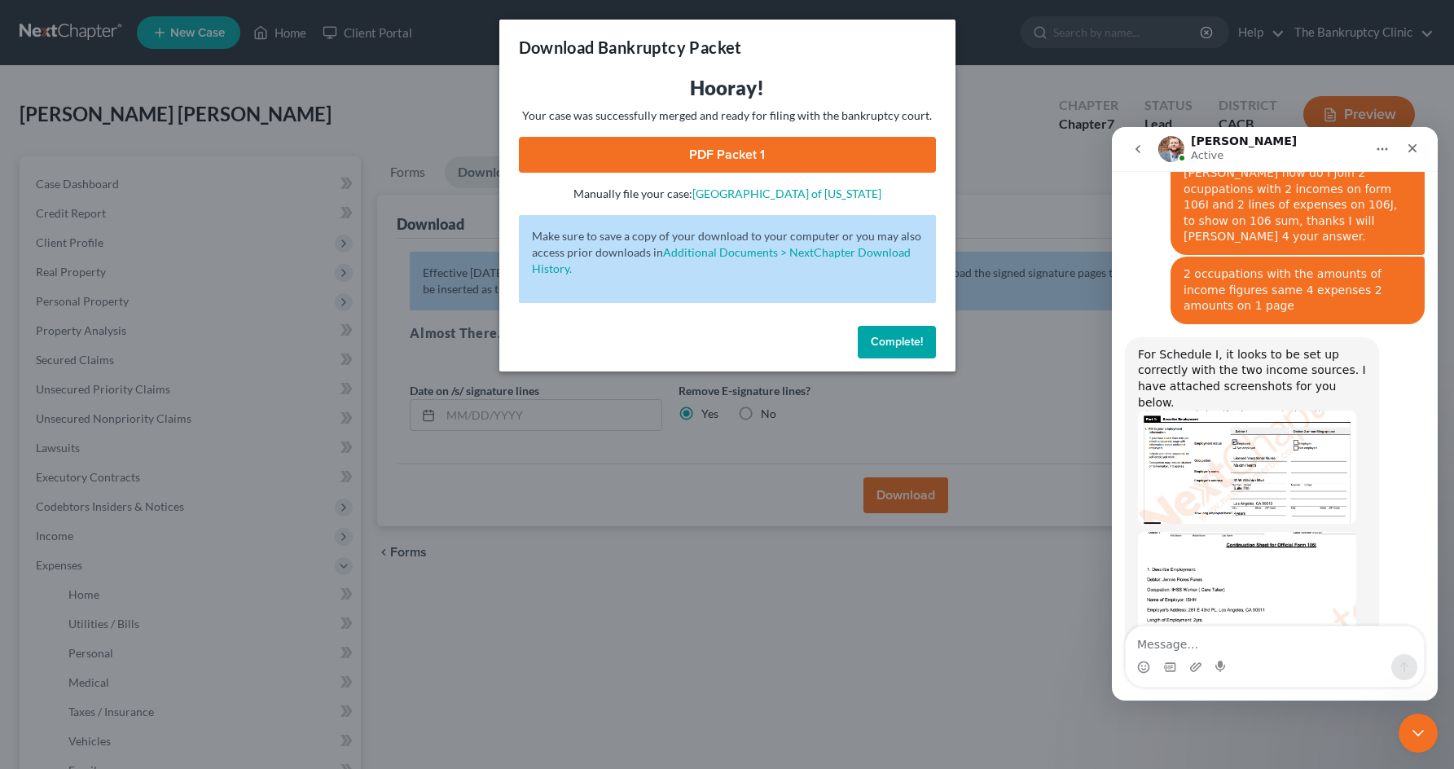
click at [778, 156] on link "PDF Packet 1" at bounding box center [727, 155] width 417 height 36
click at [463, 85] on div "Download Bankruptcy Packet Hooray! Your case was successfully merged and ready …" at bounding box center [727, 384] width 1454 height 769
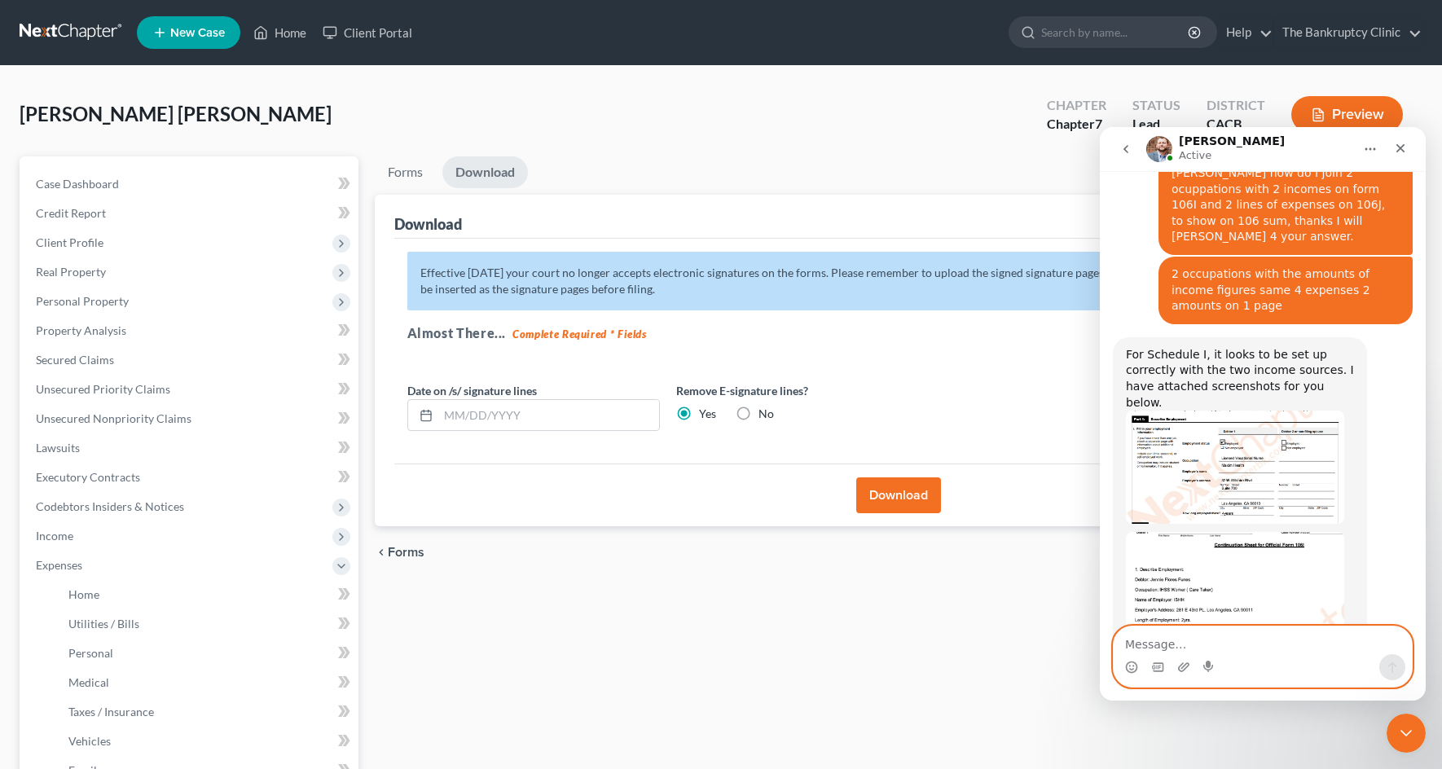
click at [1142, 635] on textarea "Message…" at bounding box center [1262, 640] width 298 height 28
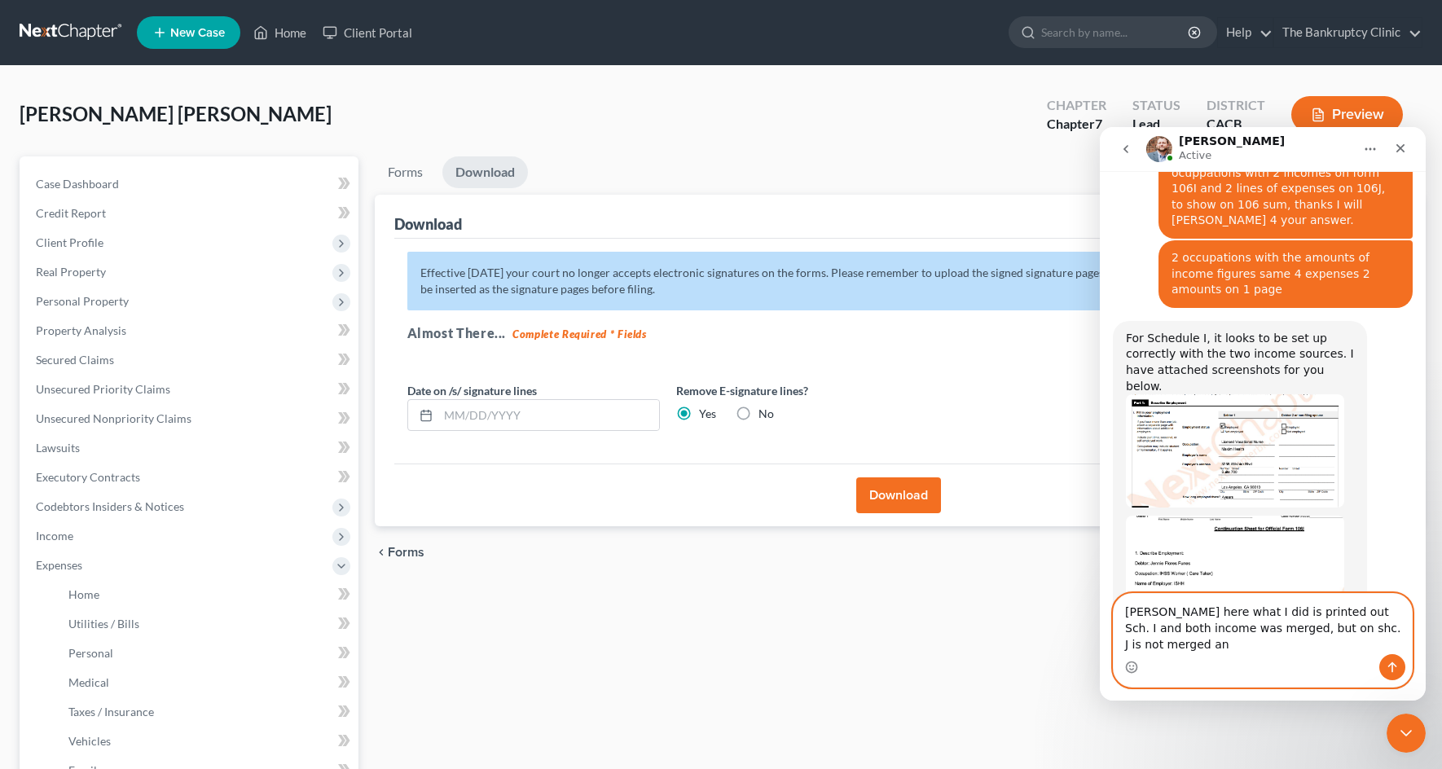
scroll to position [1781, 0]
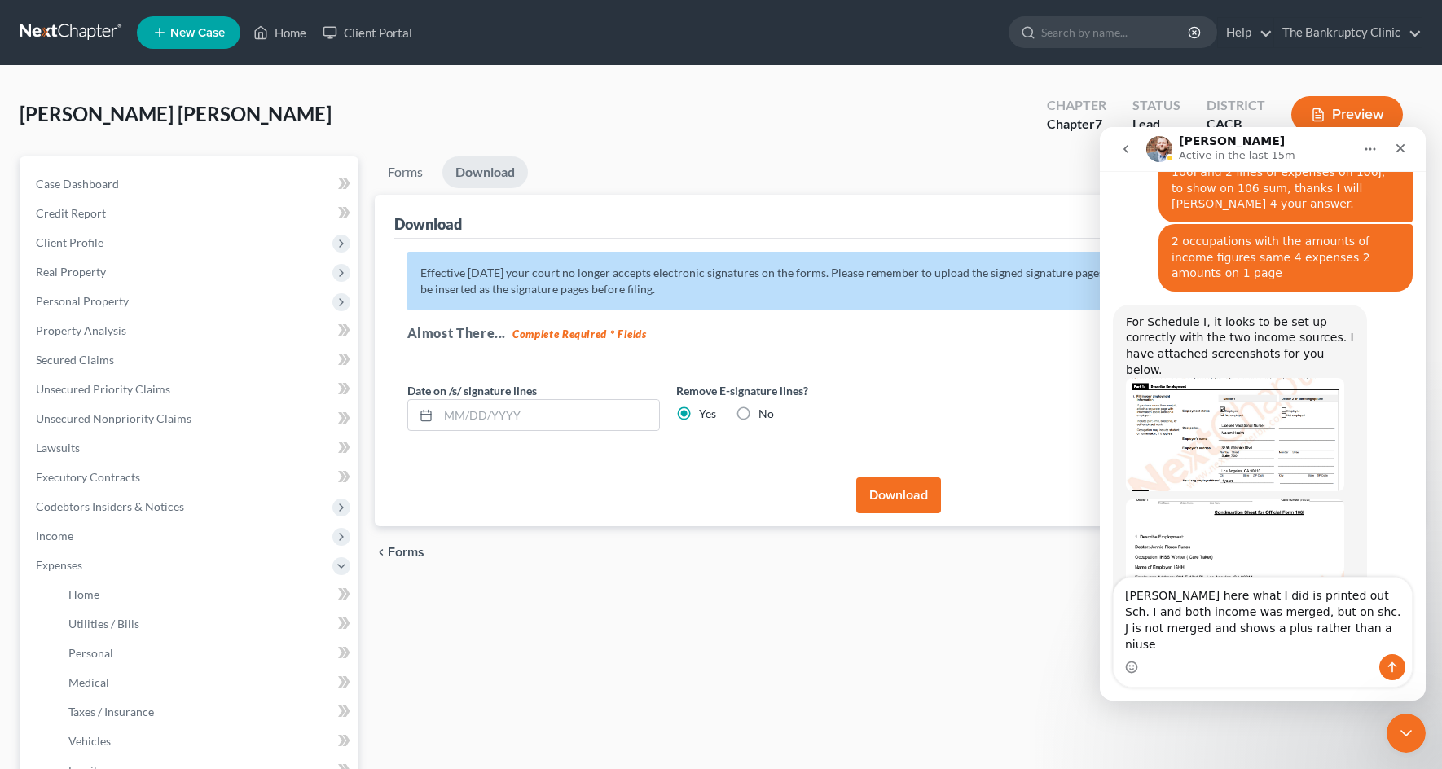
drag, startPoint x: 1302, startPoint y: 652, endPoint x: 1302, endPoint y: 665, distance: 13.0
click at [1302, 665] on div "Intercom messenger" at bounding box center [1262, 667] width 298 height 26
click at [1315, 647] on textarea "James , Albert here what I did is printed out Sch. I and both income was merged…" at bounding box center [1262, 616] width 298 height 77
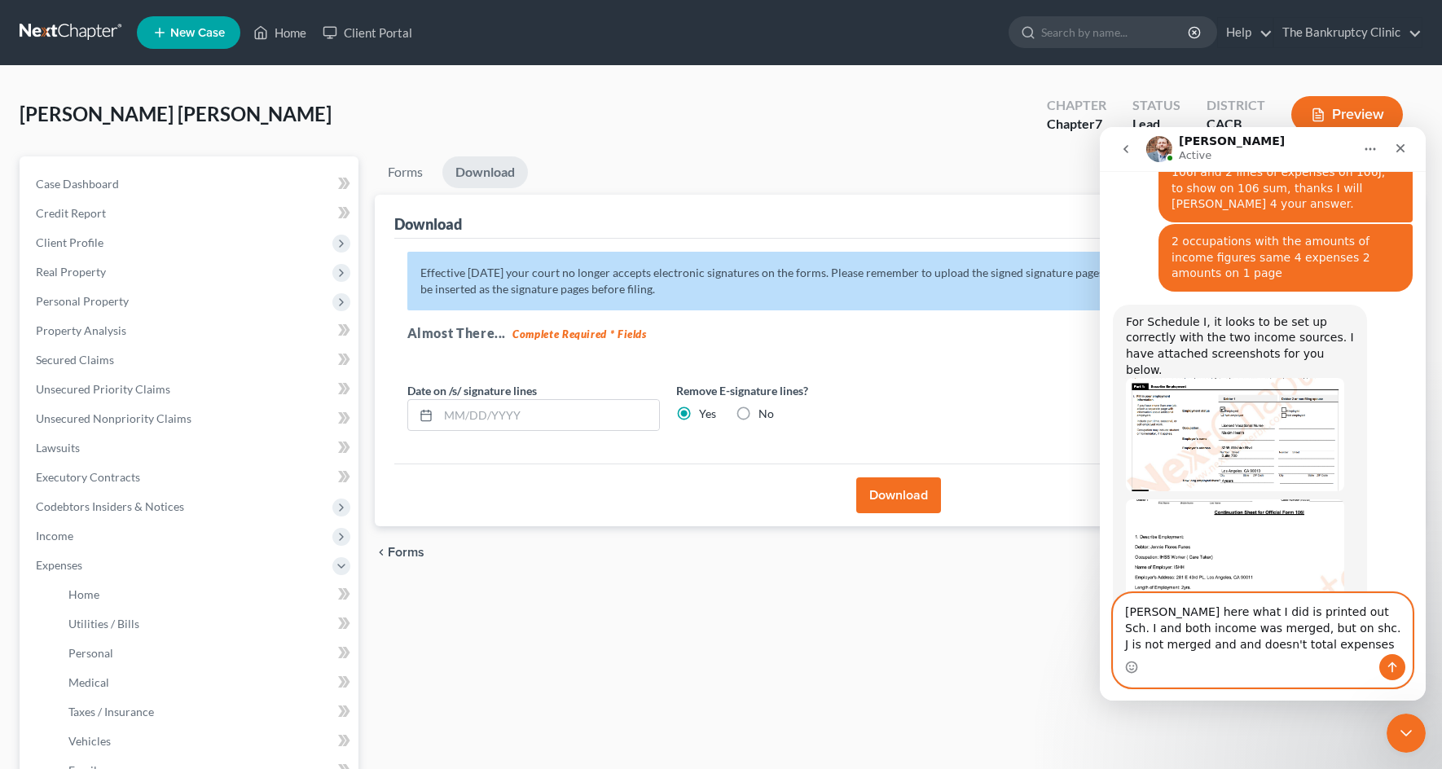
click at [1284, 613] on textarea "James , Albert here what I did is printed out Sch. I and both income was merged…" at bounding box center [1262, 624] width 298 height 60
click at [1249, 644] on textarea "James , Albert here what I did was I printed out Sch. I and both income was mer…" at bounding box center [1262, 616] width 298 height 77
click at [1359, 643] on textarea "James , Albert here what I did was I printed out Sch. I and both income was mer…" at bounding box center [1262, 616] width 298 height 77
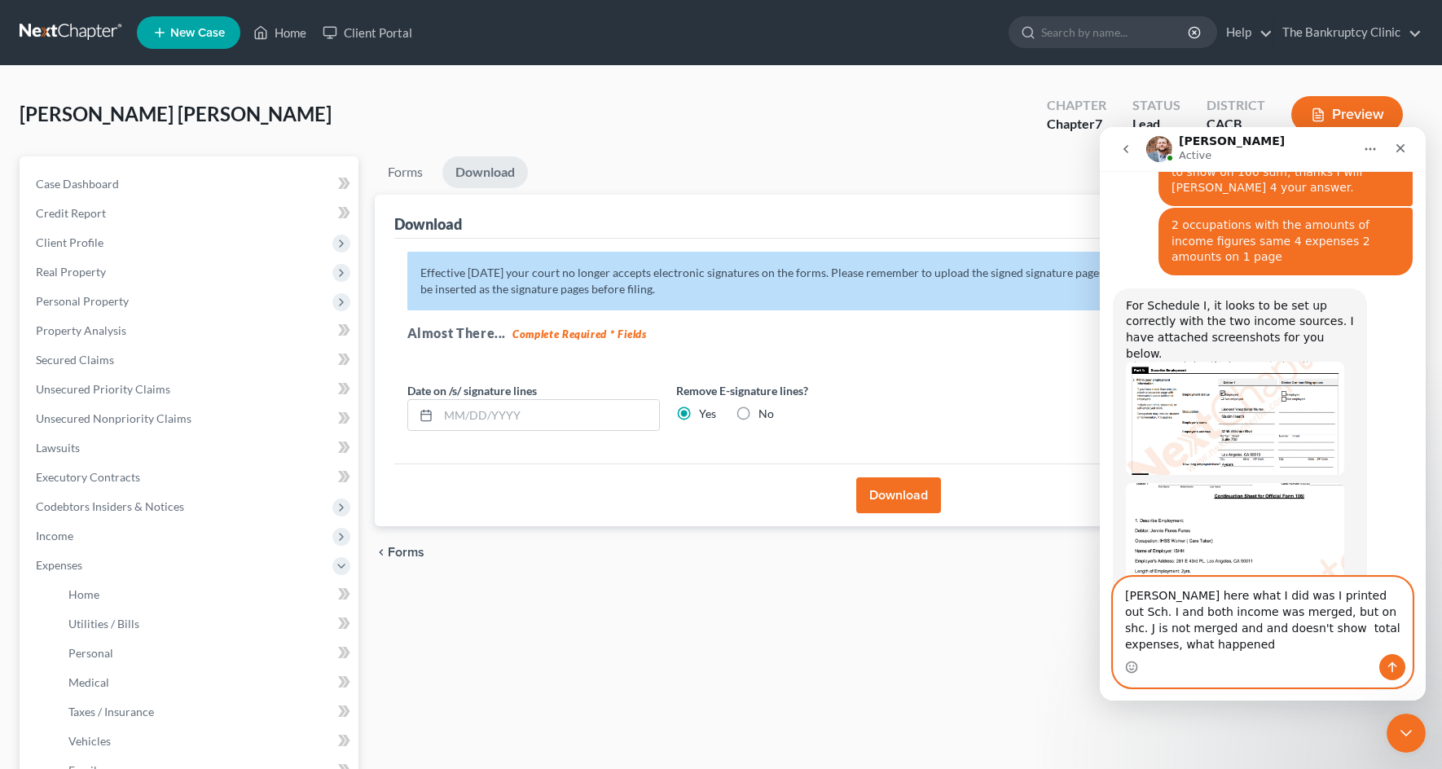
type textarea "James , Albert here what I did was I printed out Sch. I and both income was mer…"
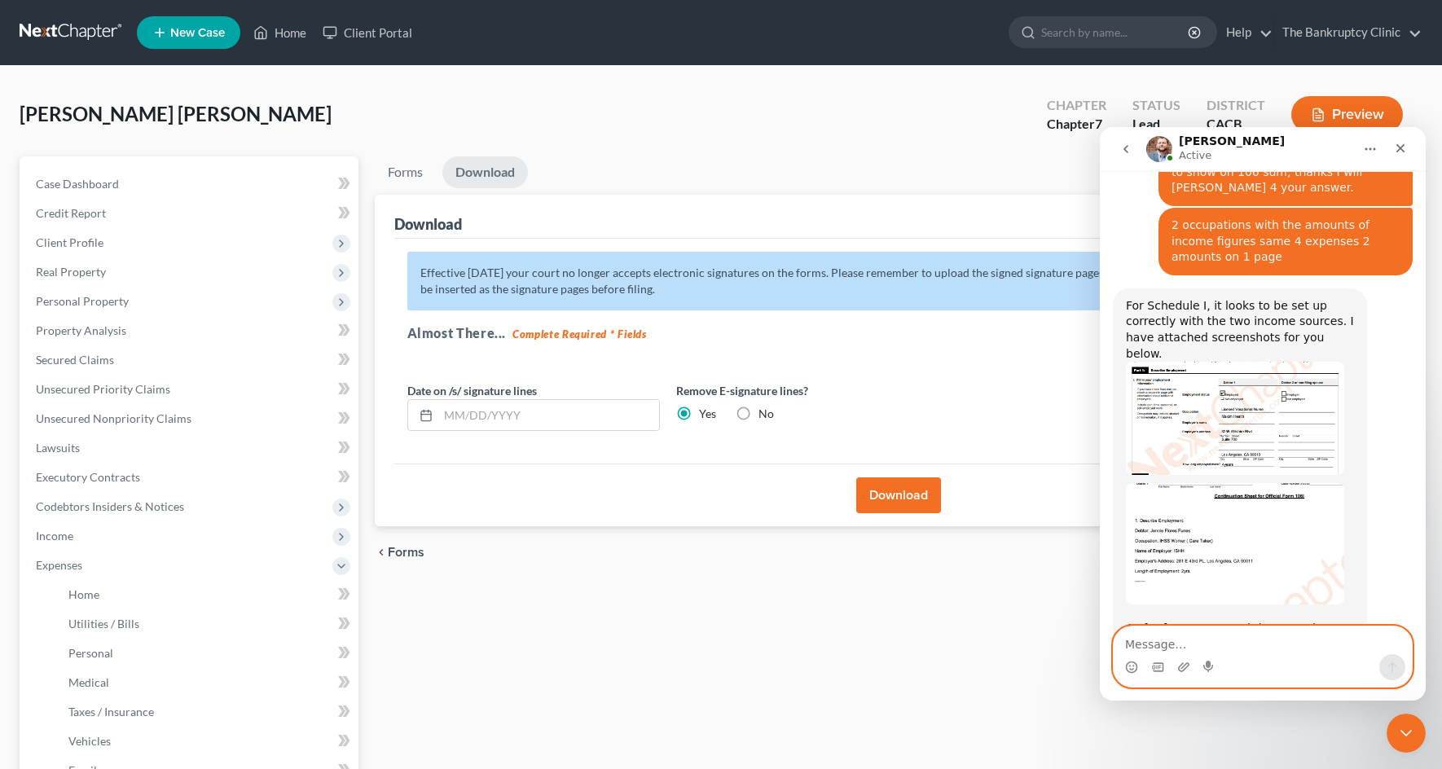
scroll to position [1845, 0]
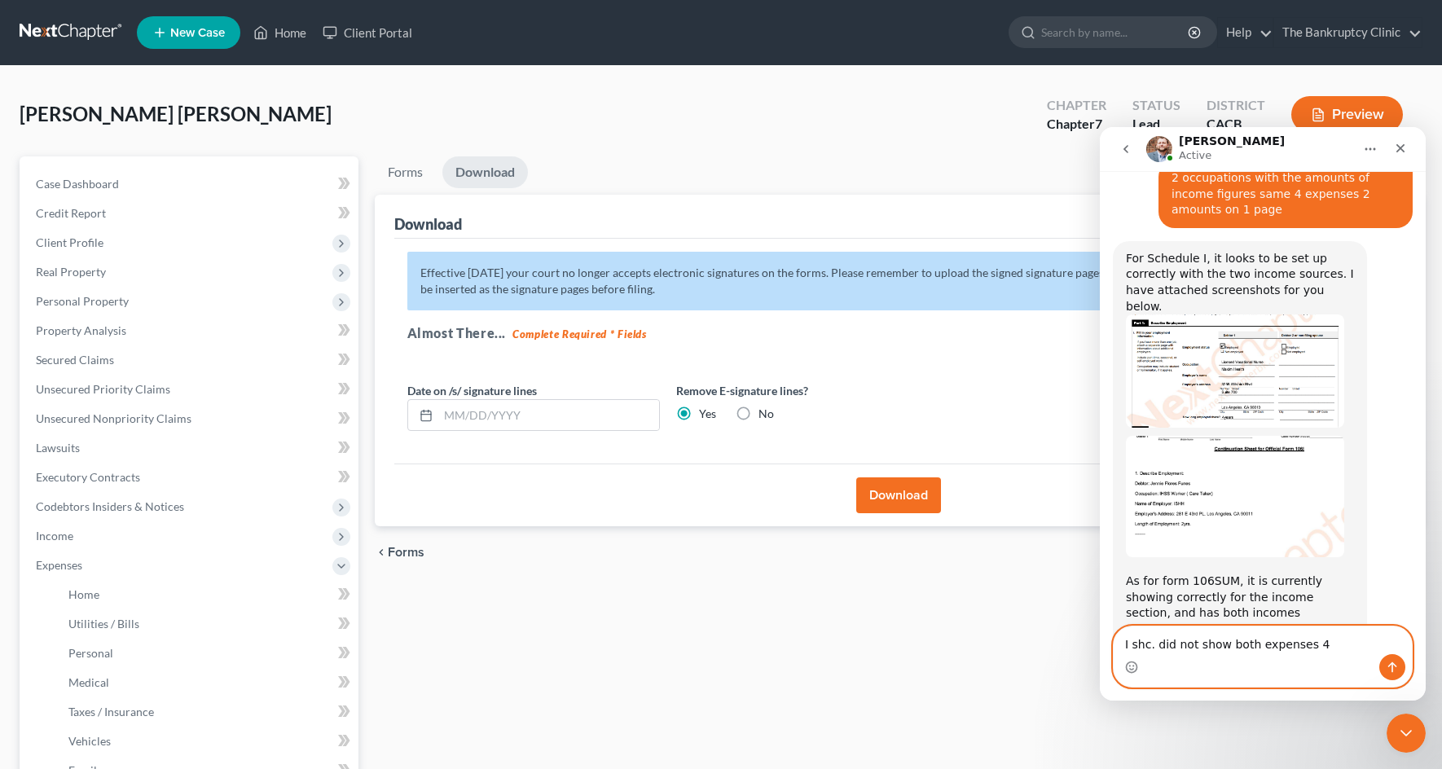
click at [1149, 641] on textarea "I shc. did not show both expenses 4" at bounding box center [1262, 640] width 298 height 28
click at [1148, 645] on textarea "I shc. did not show both expenses 4" at bounding box center [1262, 640] width 298 height 28
click at [1150, 643] on textarea "I shc.. did not show both expenses 4" at bounding box center [1262, 640] width 298 height 28
click at [1315, 648] on textarea "sch. J. did not show both expenses 4" at bounding box center [1262, 640] width 298 height 28
click at [1333, 645] on textarea "sch. J. did not show both expenses 4 both ocuppations" at bounding box center [1262, 632] width 298 height 44
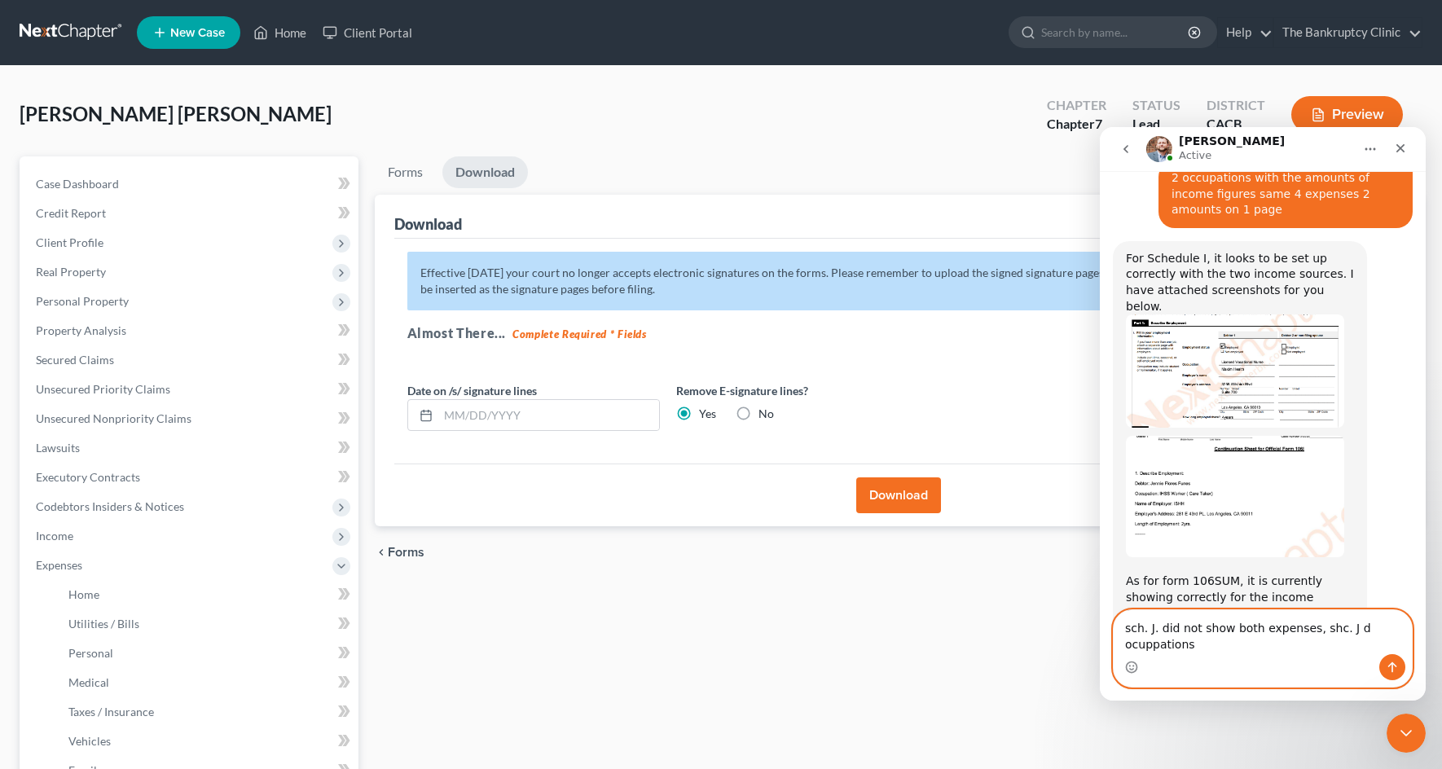
scroll to position [1861, 0]
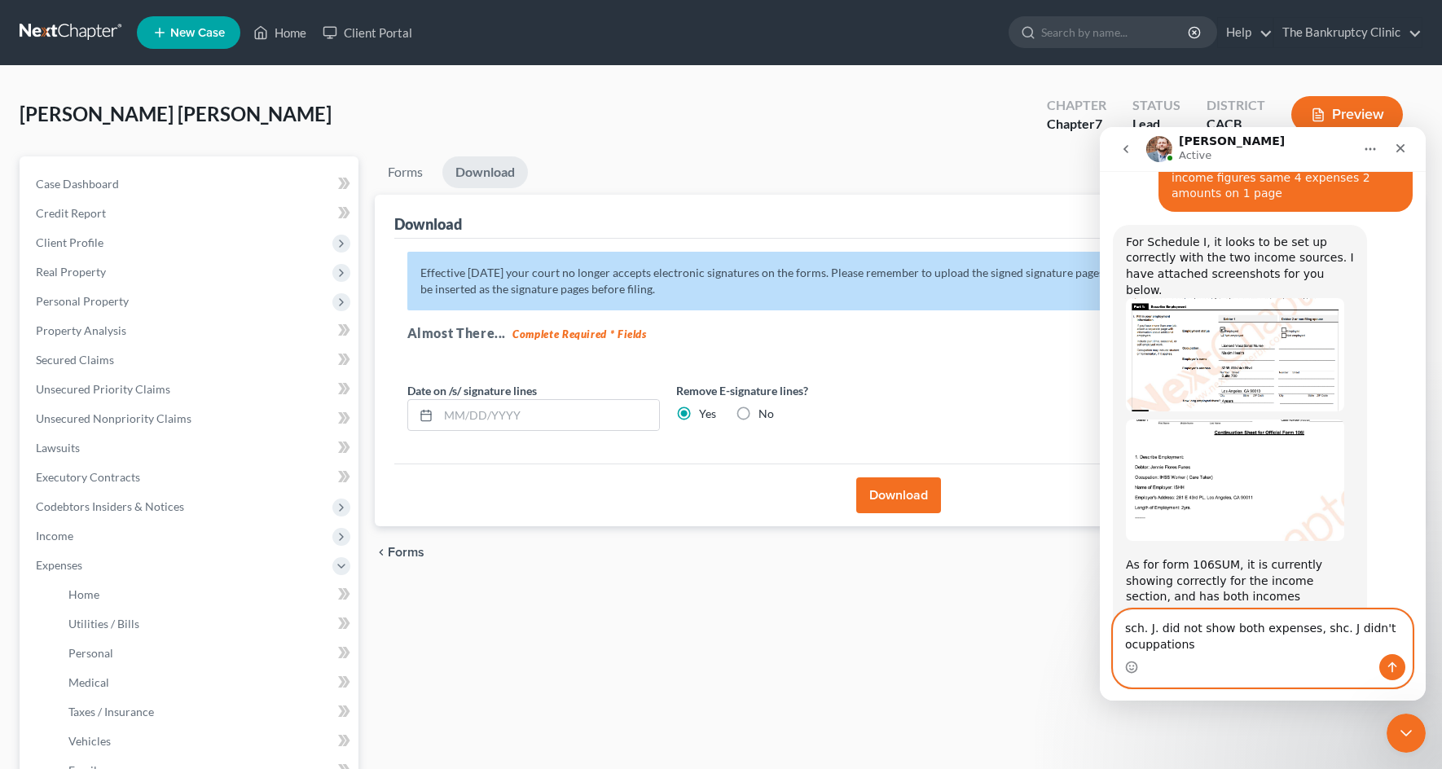
click at [1325, 633] on textarea "sch. J. did not show both expenses, shc. J didn't ocuppations" at bounding box center [1262, 632] width 298 height 44
click at [1368, 625] on textarea "sch. J. did not show both expenses, shc. J didn't ocuppations" at bounding box center [1262, 632] width 298 height 44
click at [1364, 626] on textarea "sch. J. did not show both expenses, shc. J didn't ocuppations" at bounding box center [1262, 632] width 298 height 44
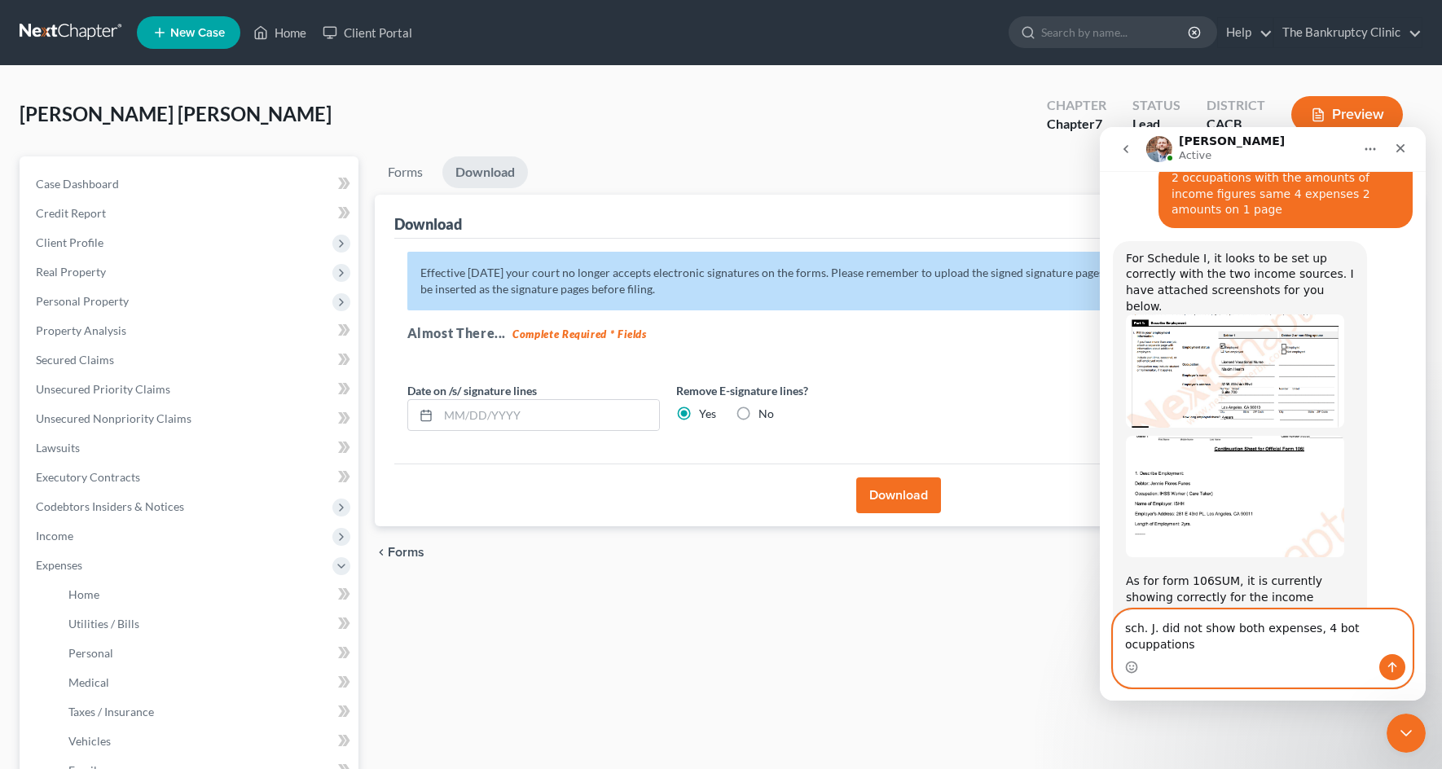
type textarea "sch. J. did not show both expenses, 4 both ocuppations"
click at [1406, 640] on textarea "sch. J. did not show both expenses, 4 both ocuppations" at bounding box center [1262, 632] width 298 height 44
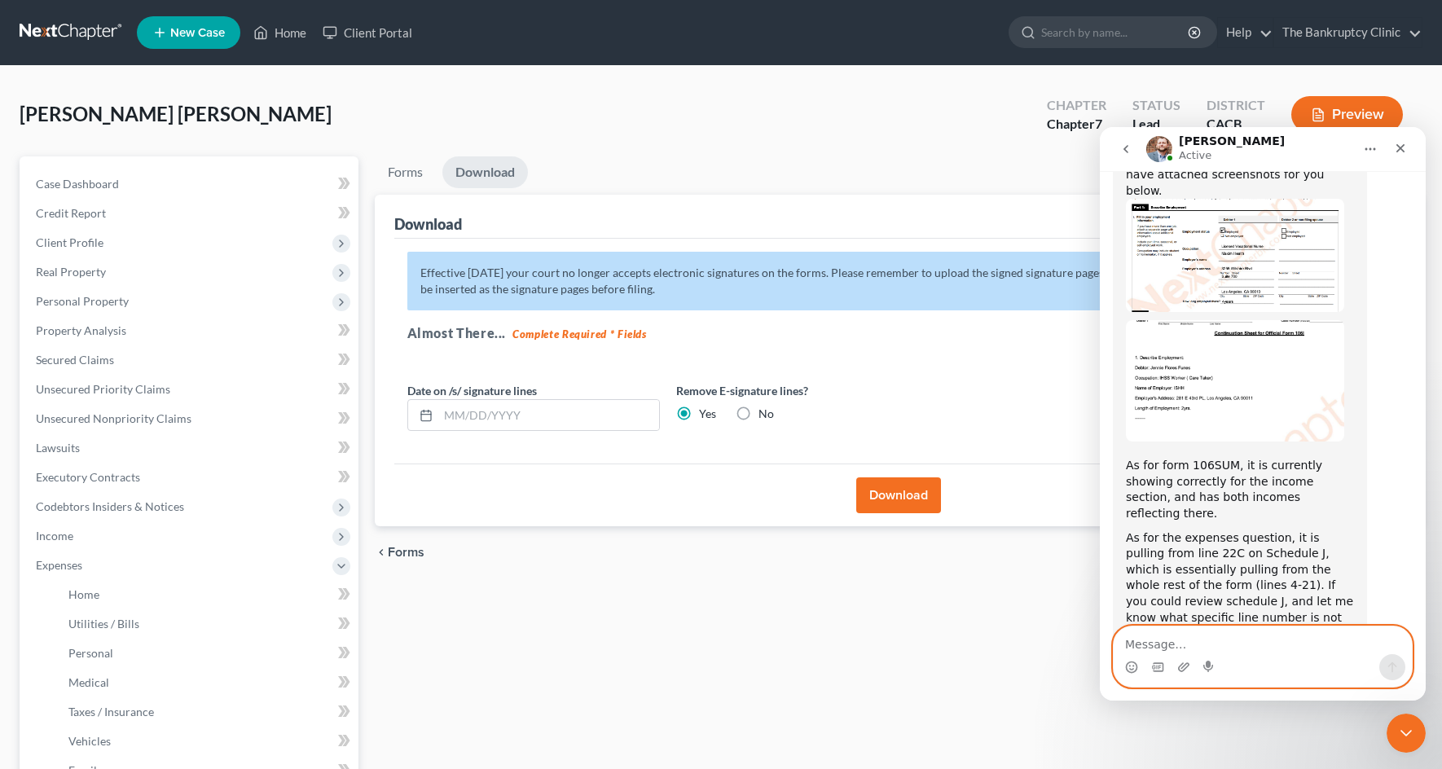
scroll to position [2066, 0]
